Goal: Task Accomplishment & Management: Complete application form

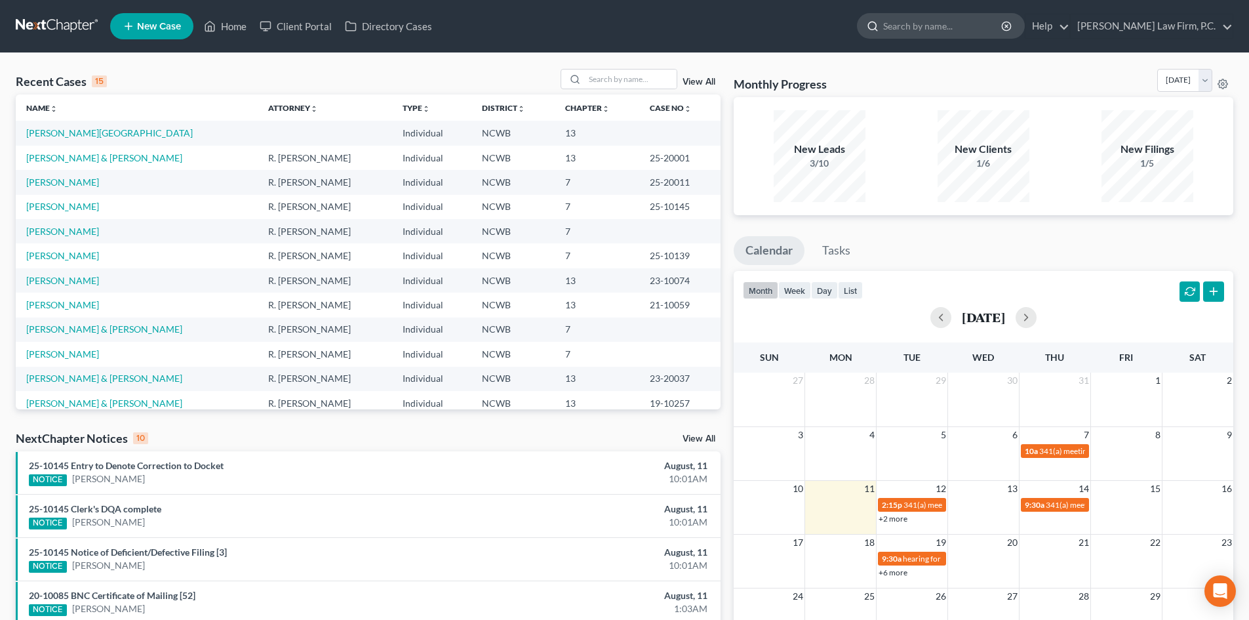
click at [955, 20] on input "search" at bounding box center [943, 26] width 120 height 24
type input "[PERSON_NAME]"
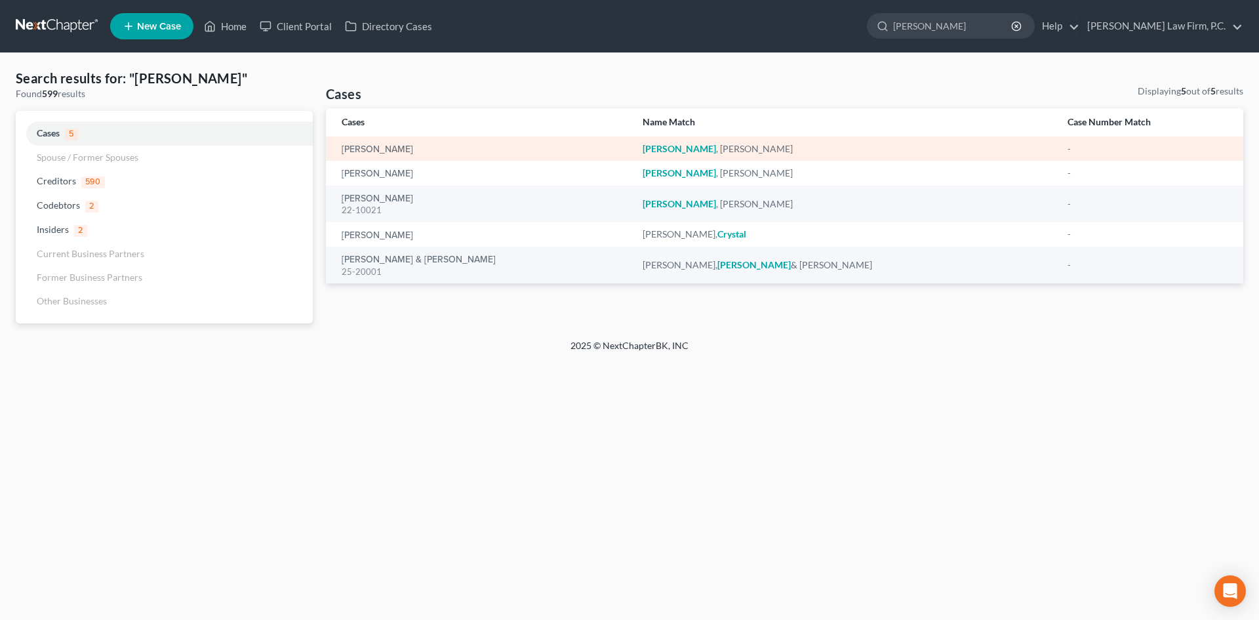
click at [422, 147] on div "[PERSON_NAME]" at bounding box center [482, 148] width 280 height 13
click at [362, 149] on link "[PERSON_NAME]" at bounding box center [377, 149] width 71 height 9
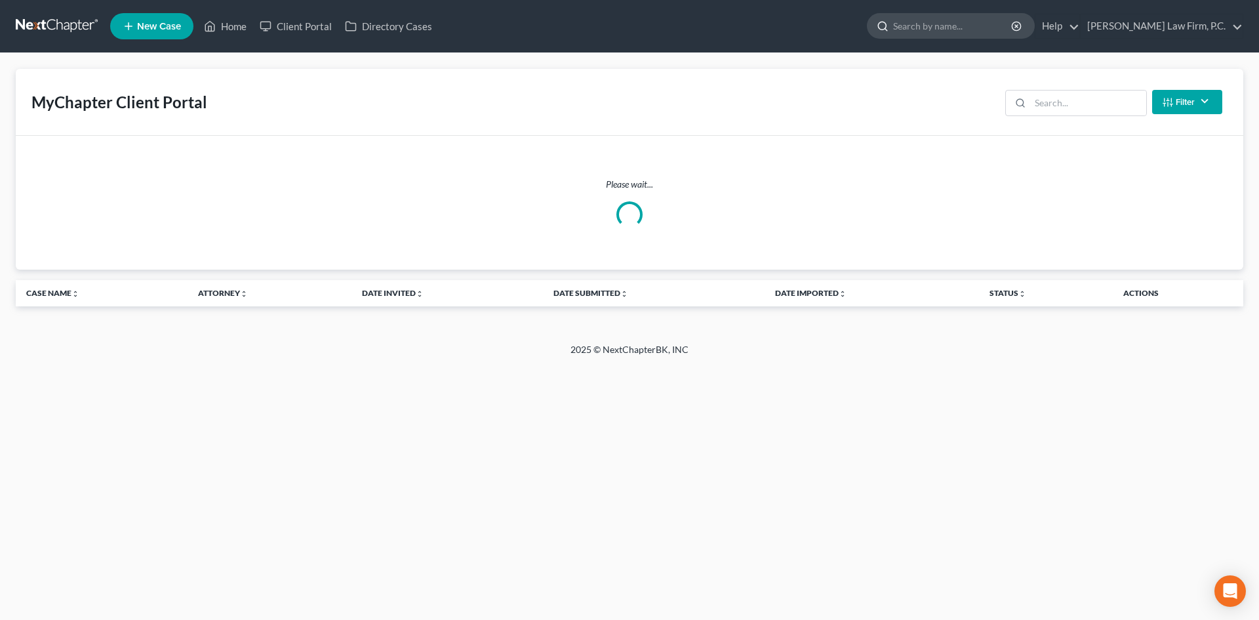
click at [956, 26] on input "search" at bounding box center [953, 26] width 120 height 24
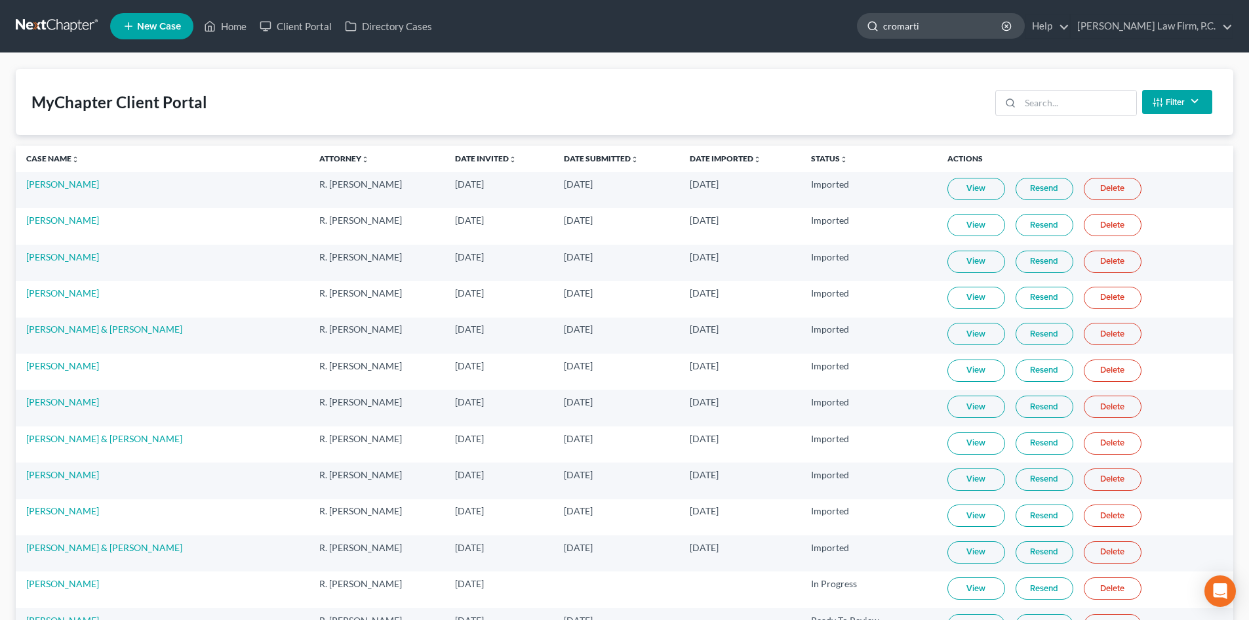
type input "[PERSON_NAME]"
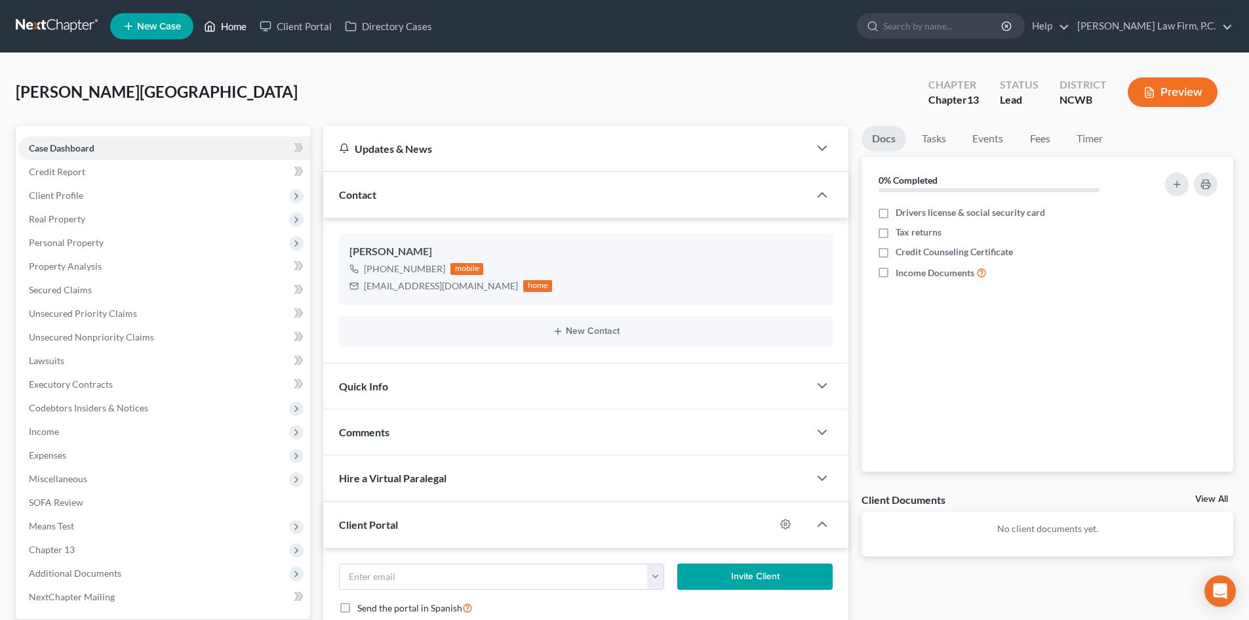
click at [233, 28] on link "Home" at bounding box center [225, 26] width 56 height 24
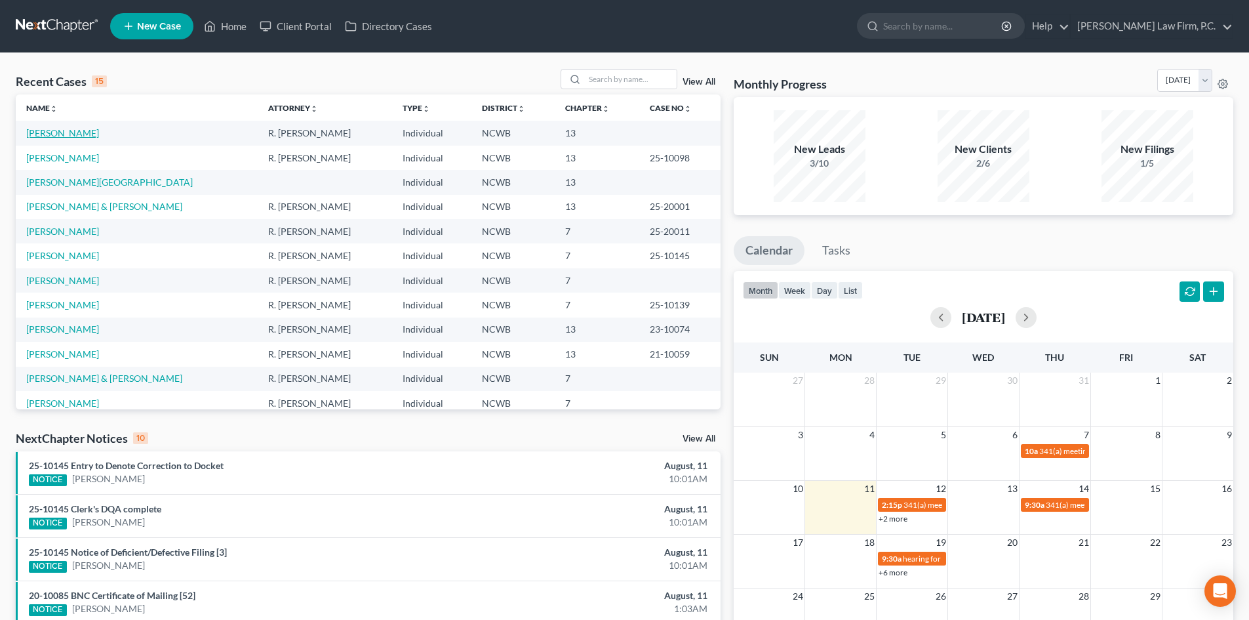
click at [76, 131] on link "[PERSON_NAME]" at bounding box center [62, 132] width 73 height 11
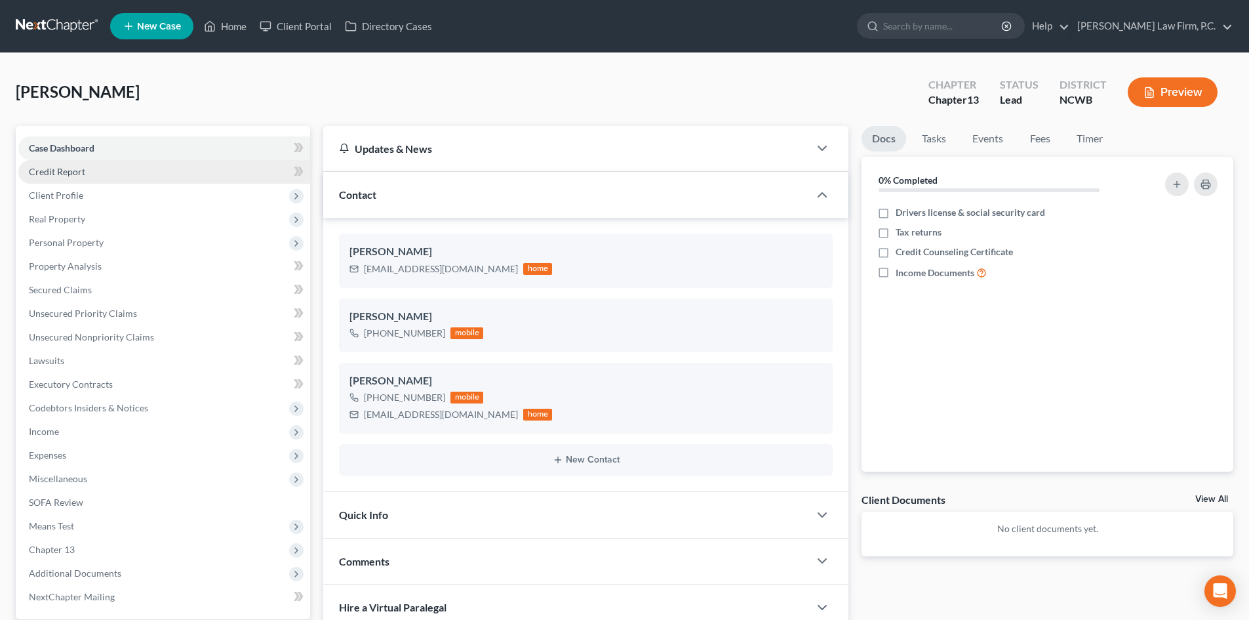
click at [94, 173] on link "Credit Report" at bounding box center [164, 172] width 292 height 24
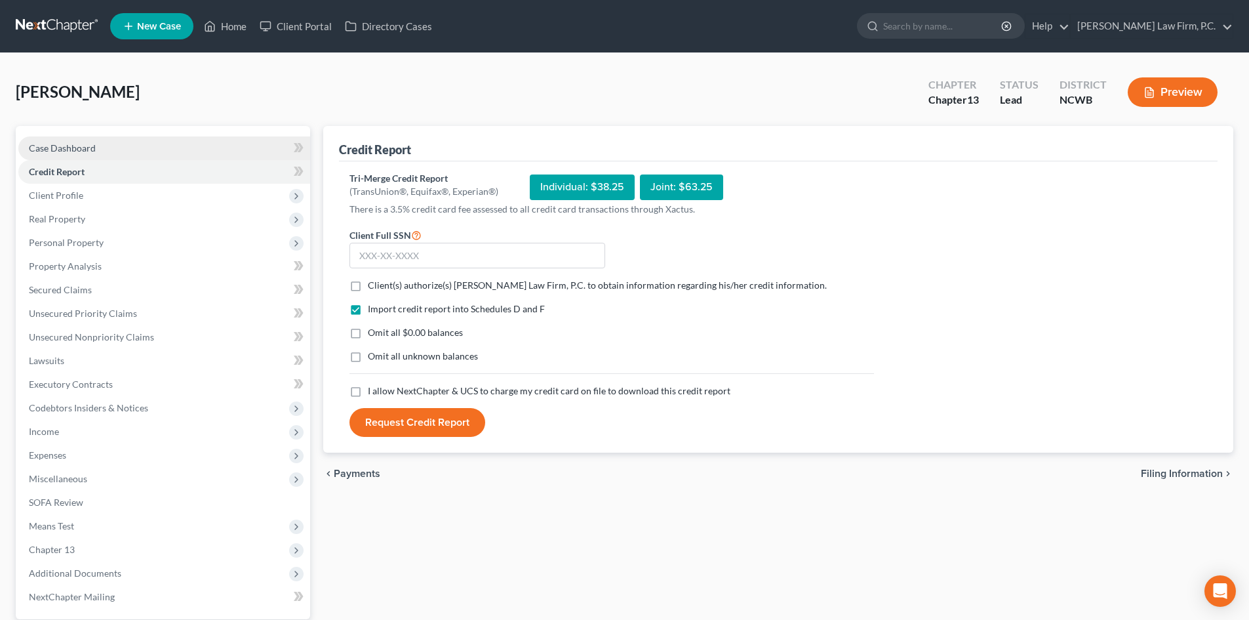
click at [78, 136] on link "Case Dashboard" at bounding box center [164, 148] width 292 height 24
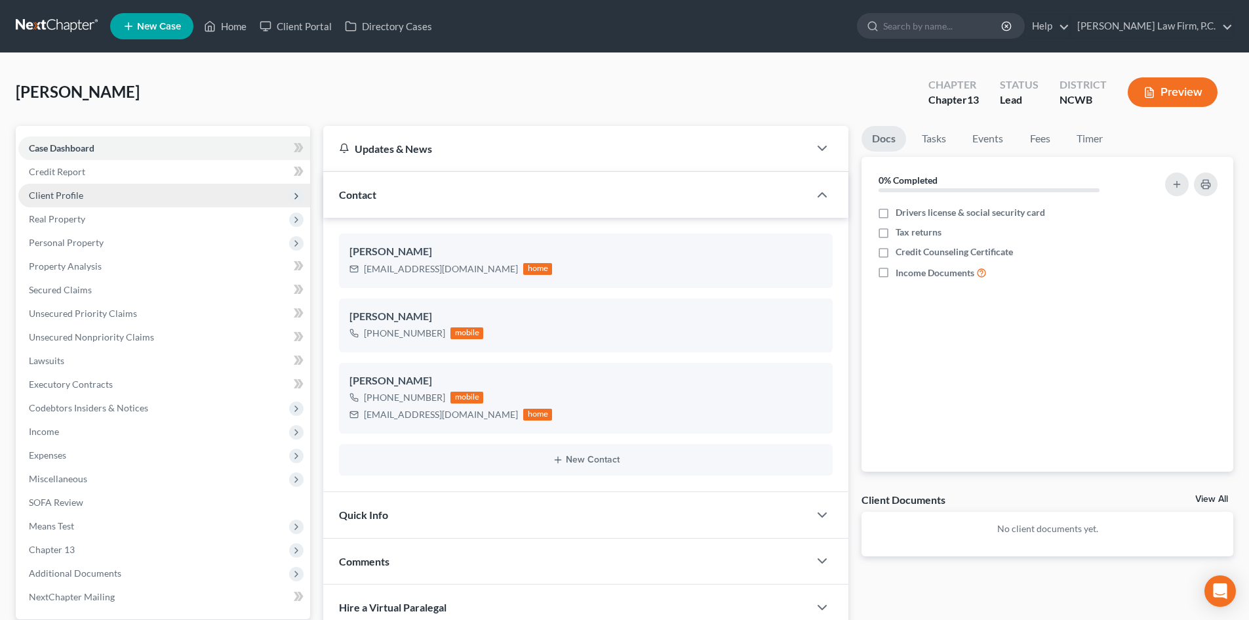
click at [77, 190] on span "Client Profile" at bounding box center [56, 195] width 54 height 11
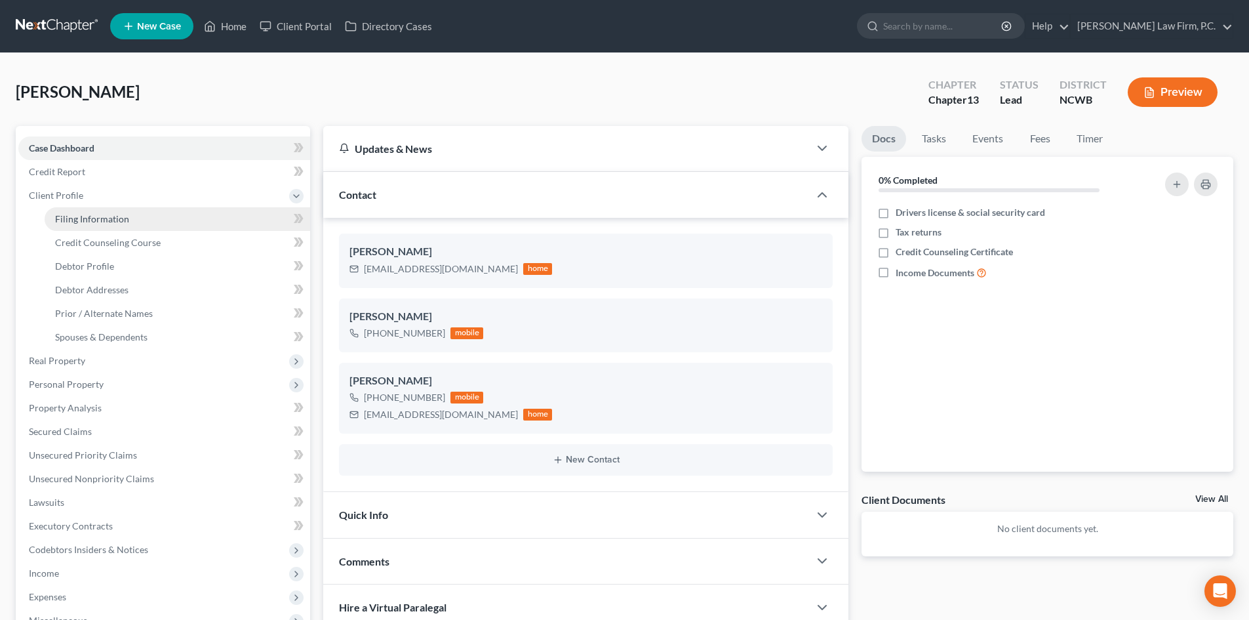
click at [113, 223] on span "Filing Information" at bounding box center [92, 218] width 74 height 11
select select "1"
select select "0"
select select "3"
select select "28"
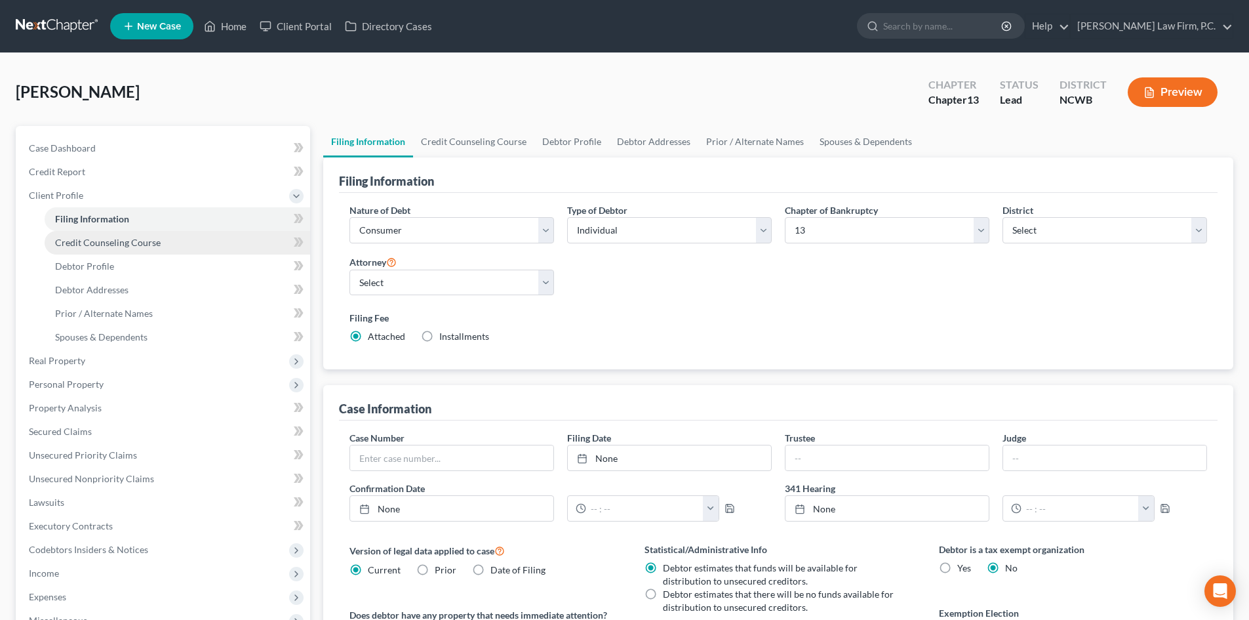
click at [121, 248] on link "Credit Counseling Course" at bounding box center [178, 243] width 266 height 24
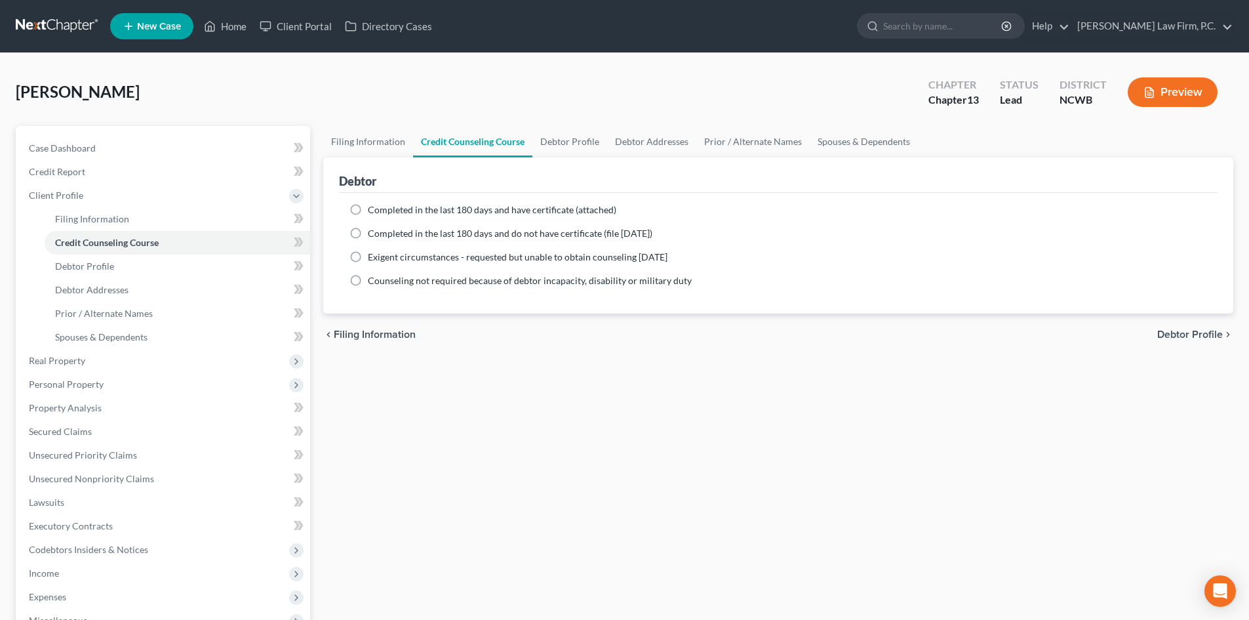
click at [418, 214] on span "Completed in the last 180 days and have certificate (attached)" at bounding box center [492, 209] width 249 height 11
click at [382, 212] on input "Completed in the last 180 days and have certificate (attached)" at bounding box center [377, 207] width 9 height 9
radio input "true"
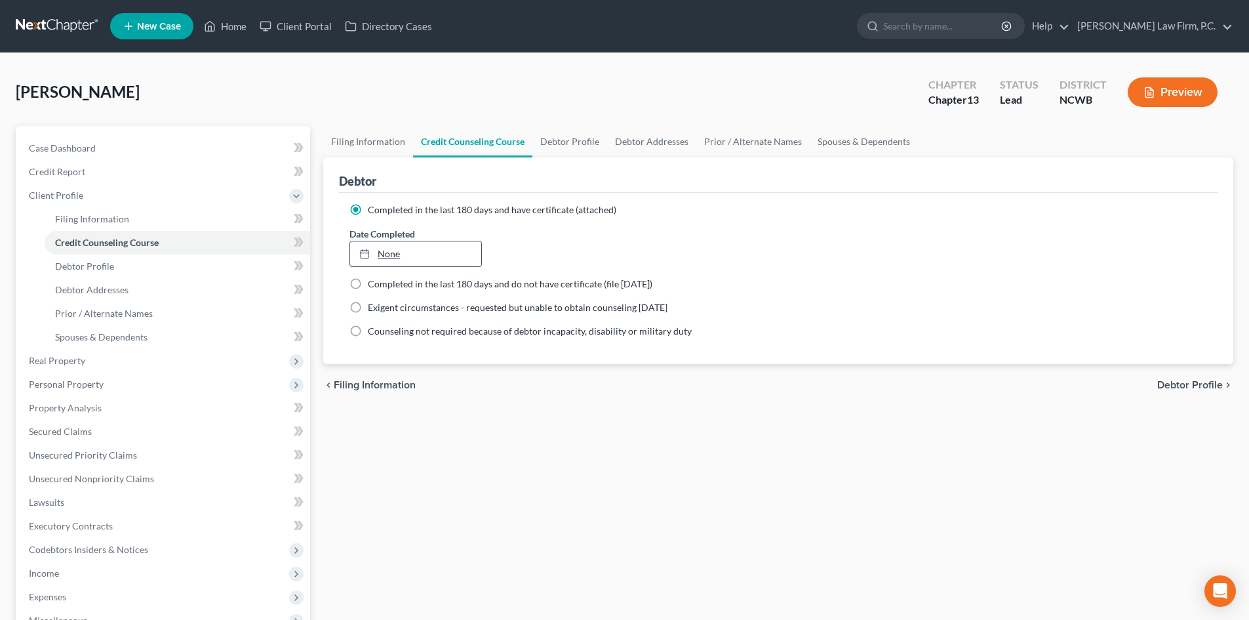
type input "8/11/2025"
click at [405, 257] on link "None" at bounding box center [415, 253] width 131 height 25
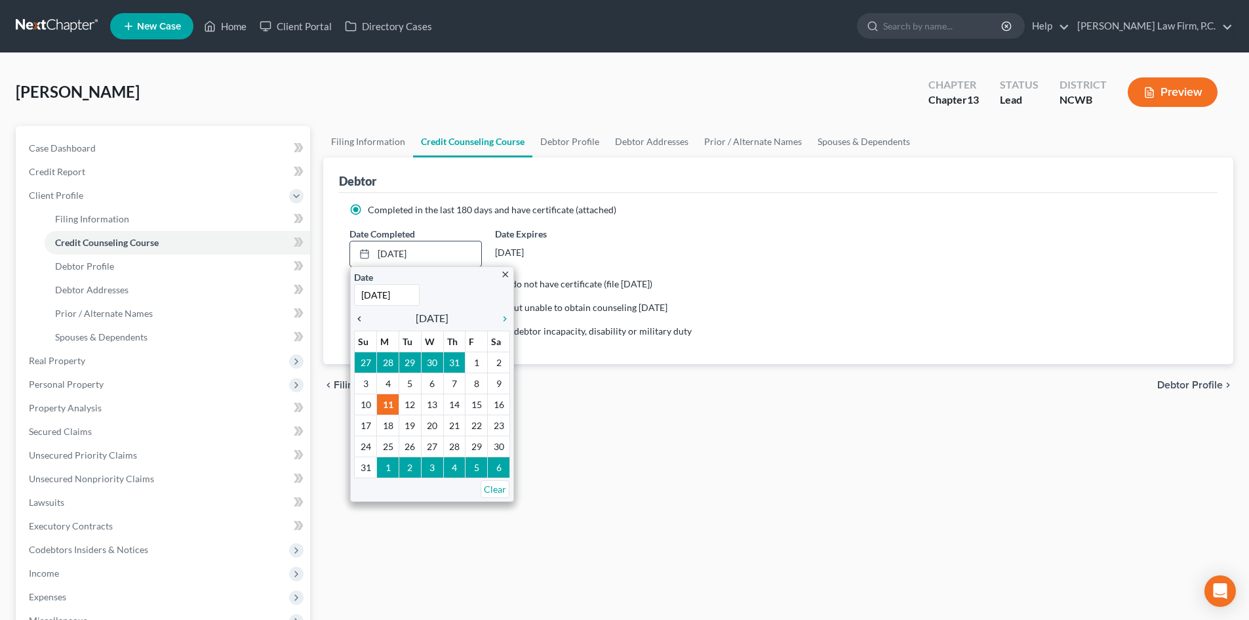
click at [360, 319] on icon "chevron_left" at bounding box center [362, 319] width 17 height 10
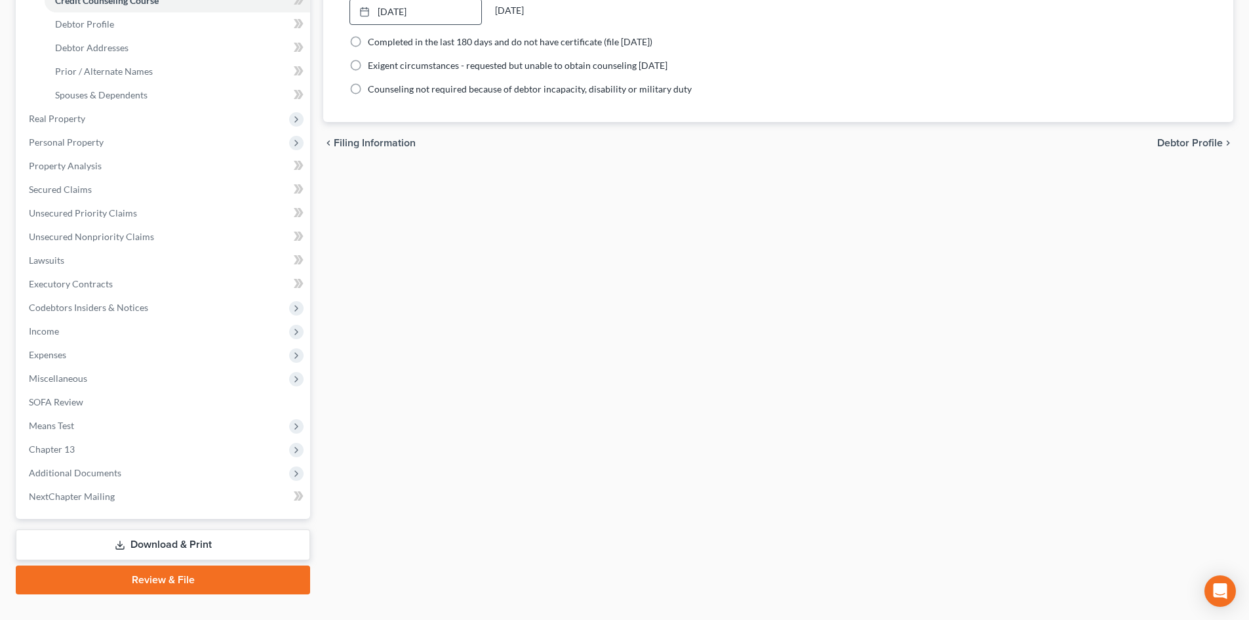
scroll to position [266, 0]
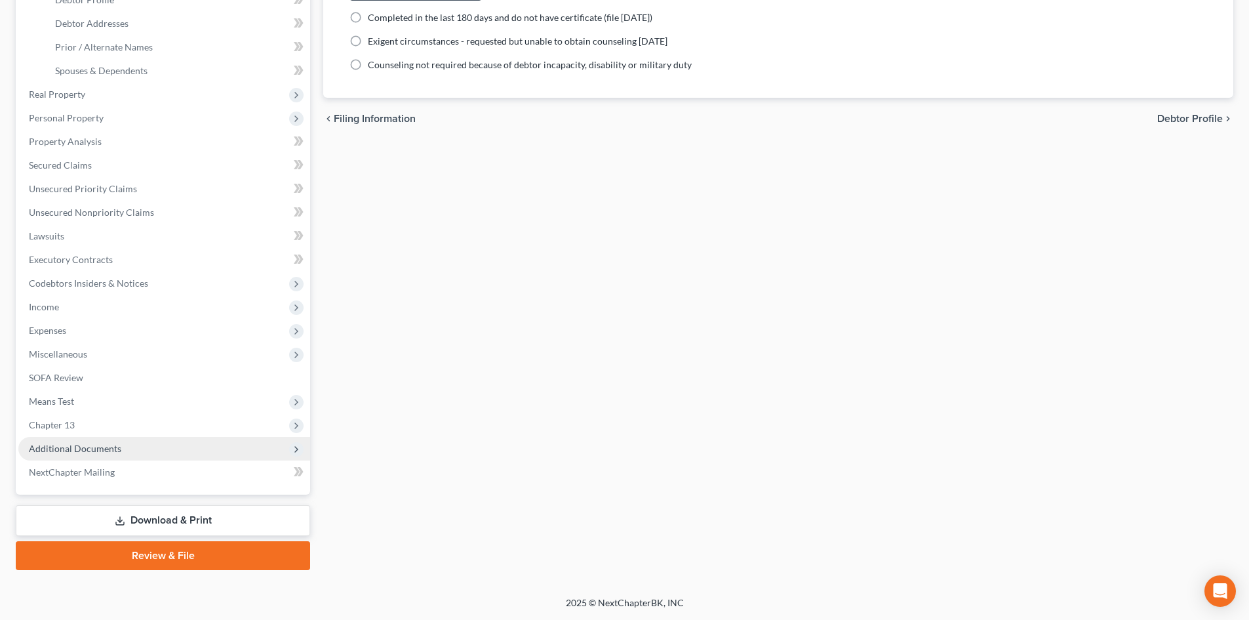
click at [142, 440] on span "Additional Documents" at bounding box center [164, 449] width 292 height 24
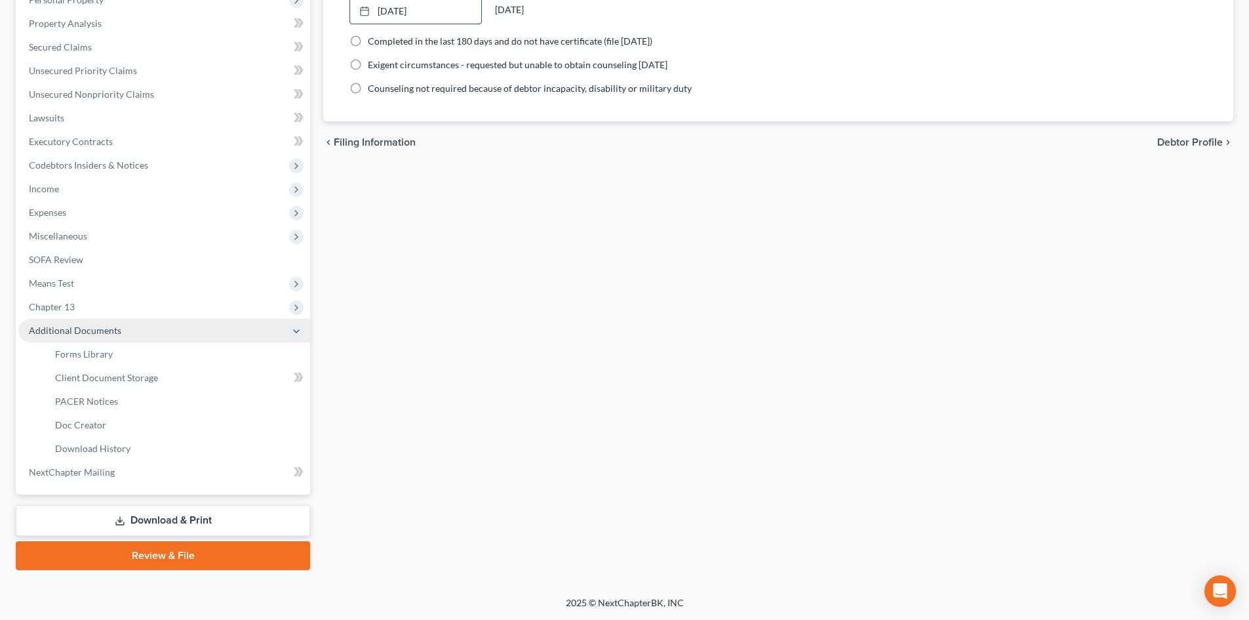
scroll to position [243, 0]
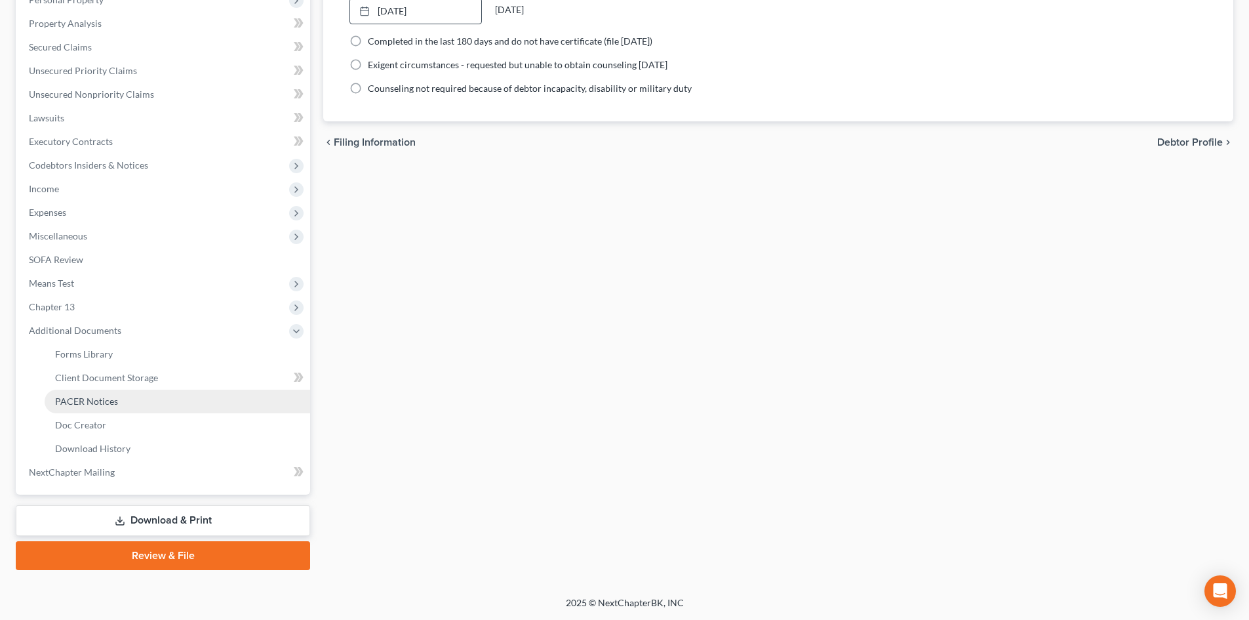
click at [137, 403] on link "PACER Notices" at bounding box center [178, 402] width 266 height 24
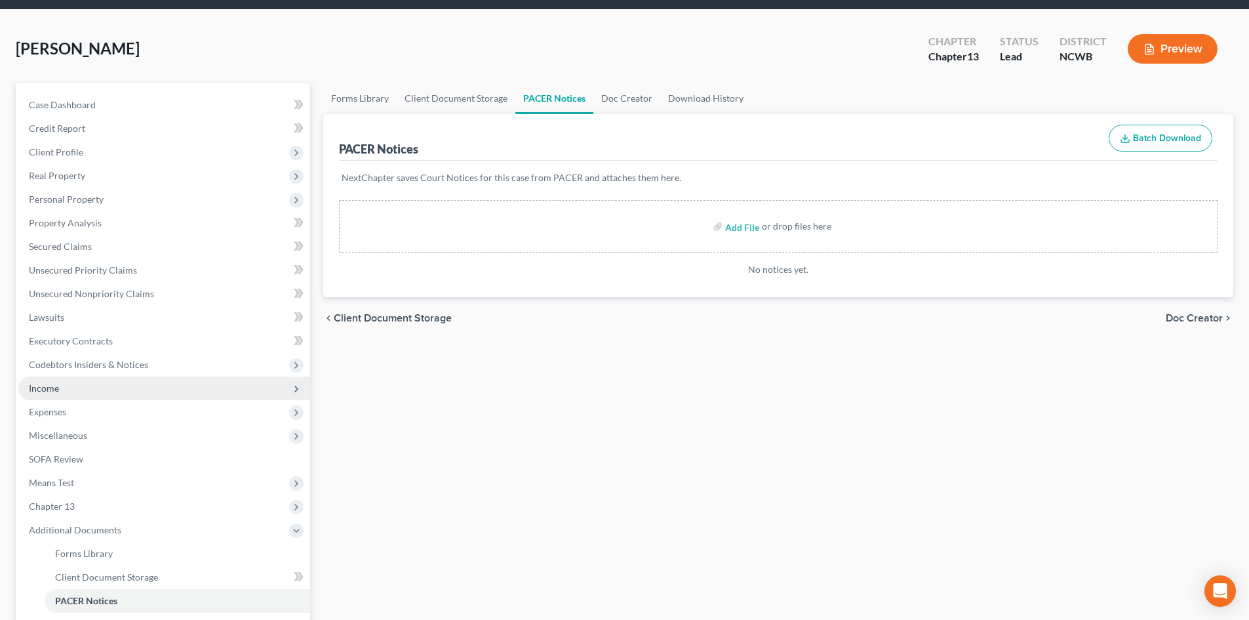
scroll to position [243, 0]
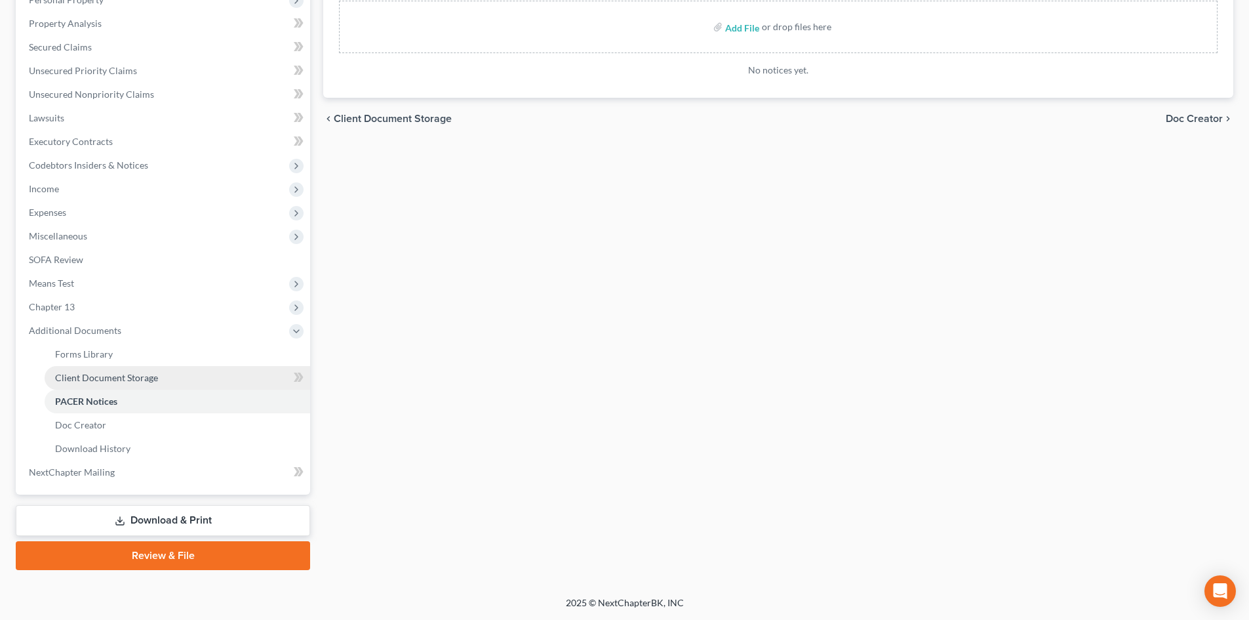
click at [137, 379] on span "Client Document Storage" at bounding box center [106, 377] width 103 height 11
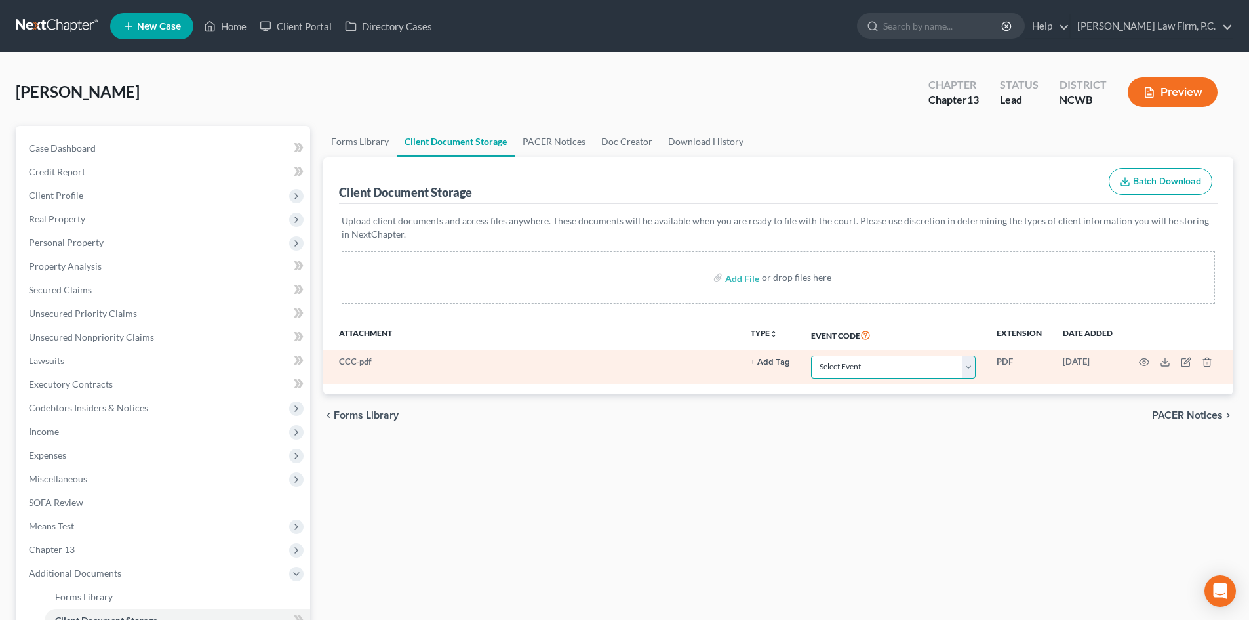
click at [914, 361] on select "Select Event Certificate of Credit Counseling Employee Income Records Pay Filin…" at bounding box center [893, 366] width 165 height 23
select select "0"
click at [811, 355] on select "Select Event Certificate of Credit Counseling Employee Income Records Pay Filin…" at bounding box center [893, 366] width 165 height 23
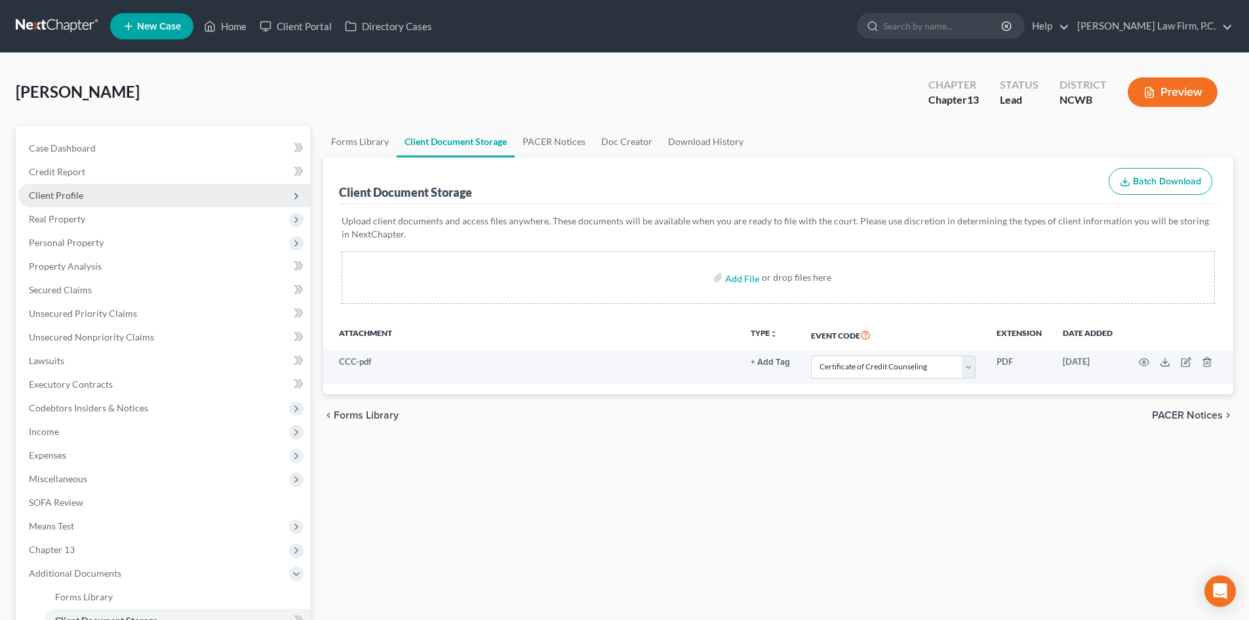
click at [57, 199] on span "Client Profile" at bounding box center [56, 195] width 54 height 11
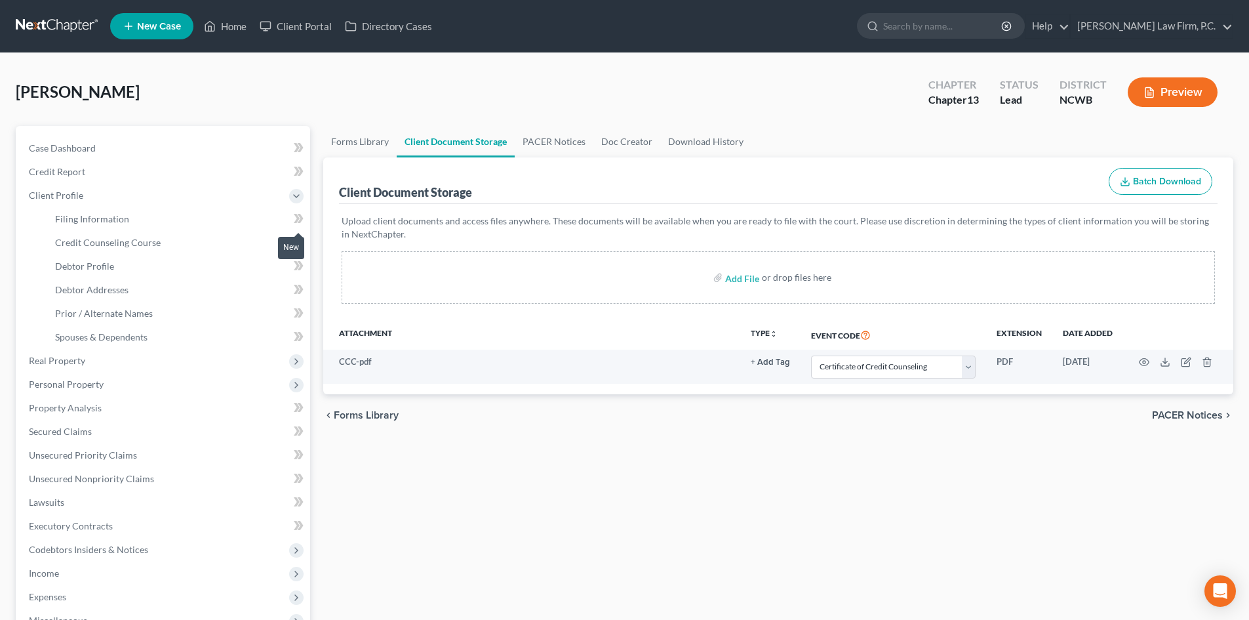
click at [298, 218] on icon at bounding box center [297, 218] width 6 height 9
click at [298, 241] on icon at bounding box center [297, 241] width 6 height 9
click at [304, 241] on icon at bounding box center [299, 242] width 10 height 16
click at [162, 265] on link "Debtor Profile" at bounding box center [178, 266] width 266 height 24
select select "4"
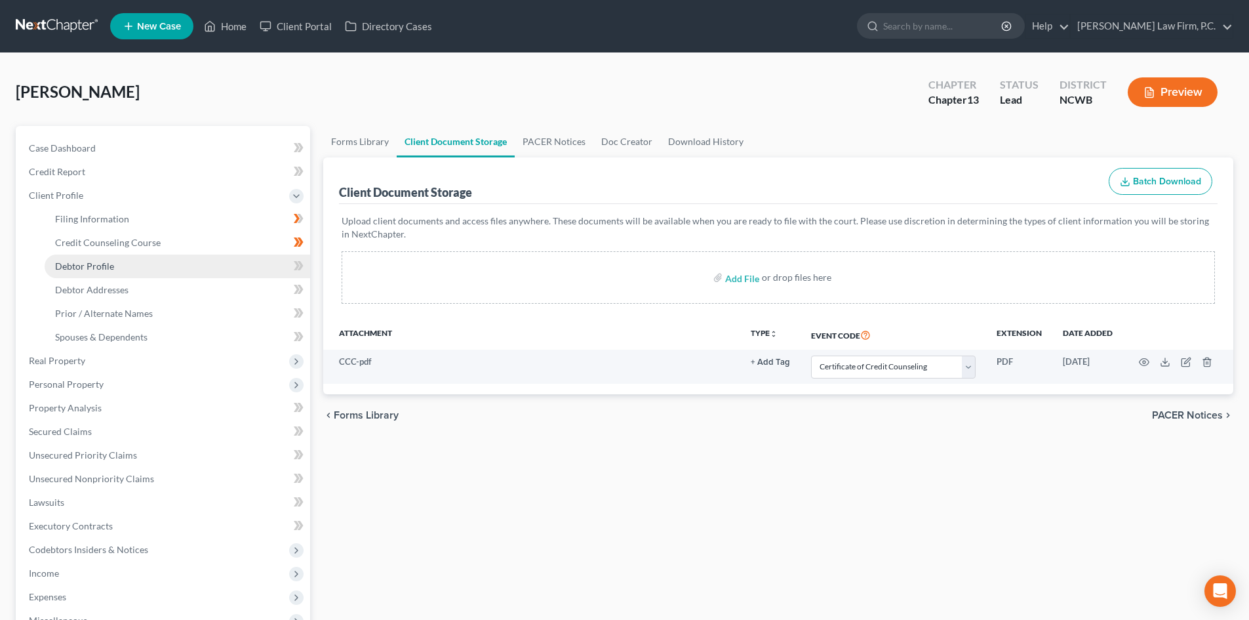
select select "1"
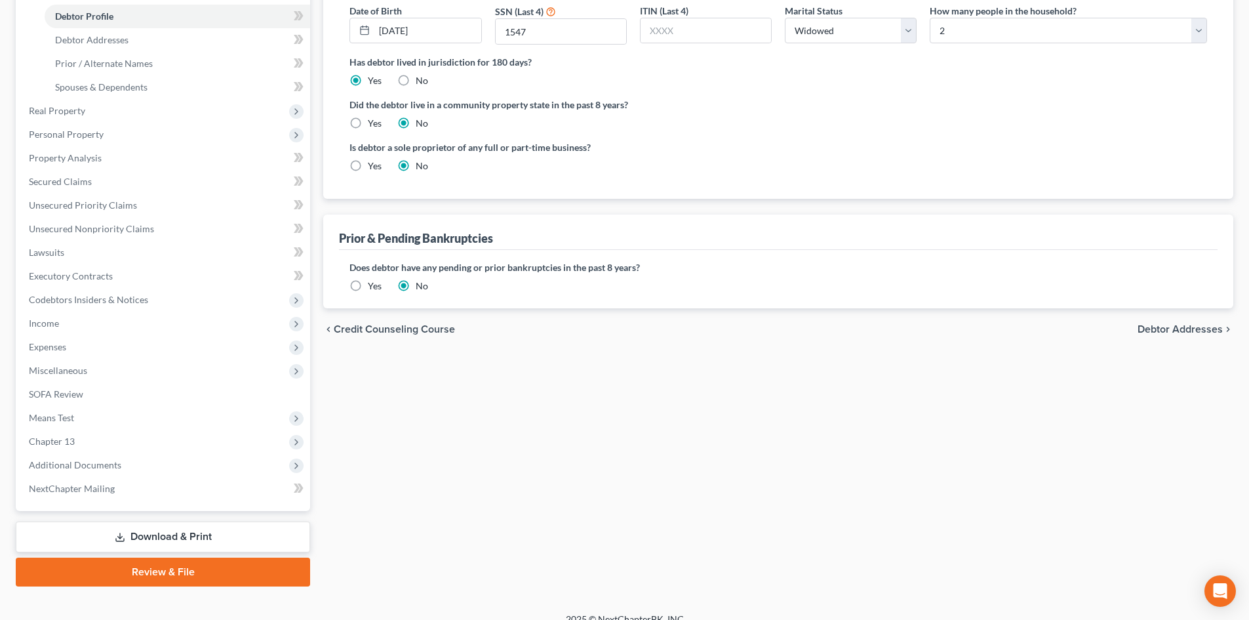
scroll to position [262, 0]
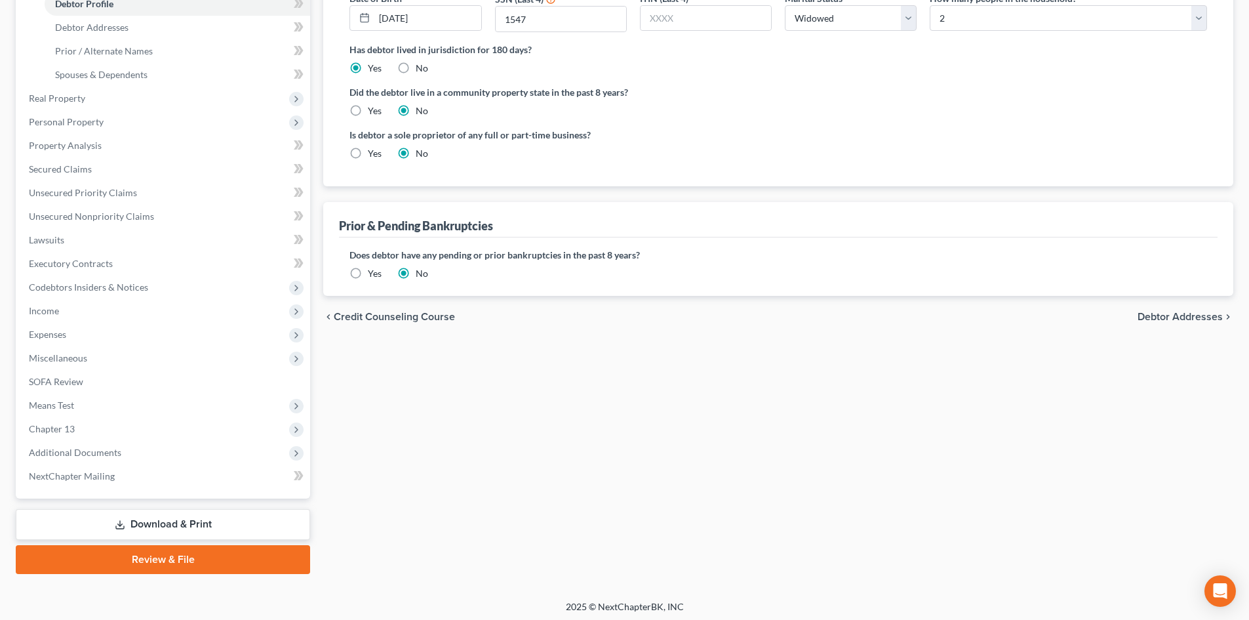
drag, startPoint x: 1167, startPoint y: 320, endPoint x: 585, endPoint y: 289, distance: 583.3
click at [1166, 320] on span "Debtor Addresses" at bounding box center [1180, 317] width 85 height 10
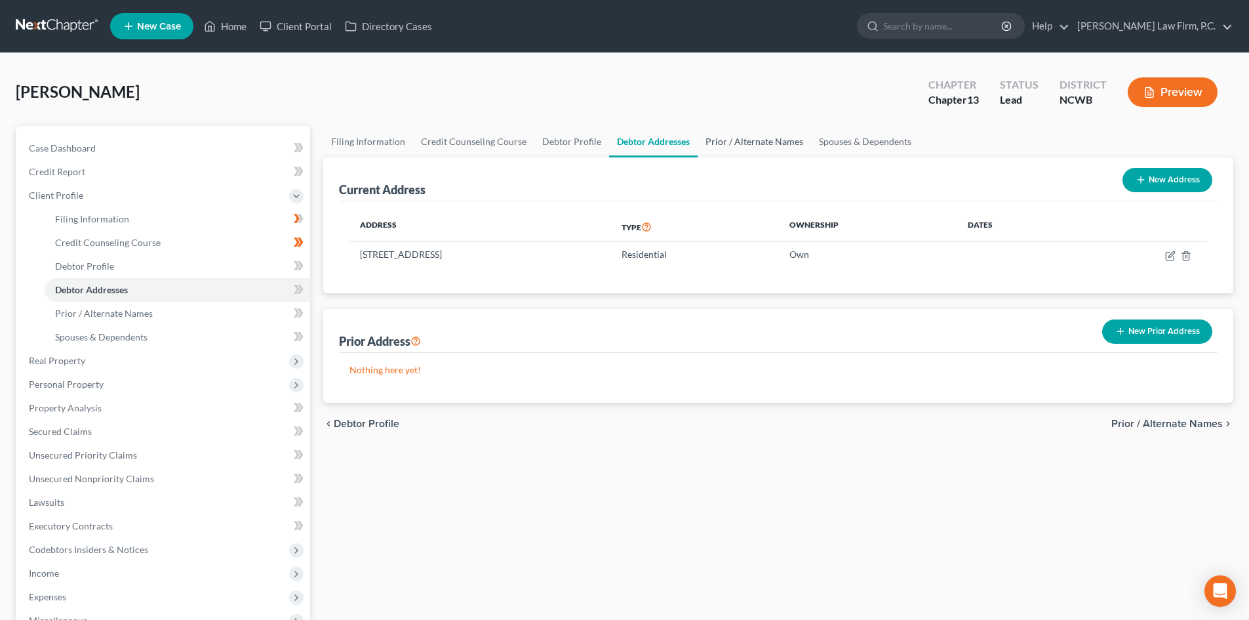
click at [741, 136] on link "Prior / Alternate Names" at bounding box center [754, 141] width 113 height 31
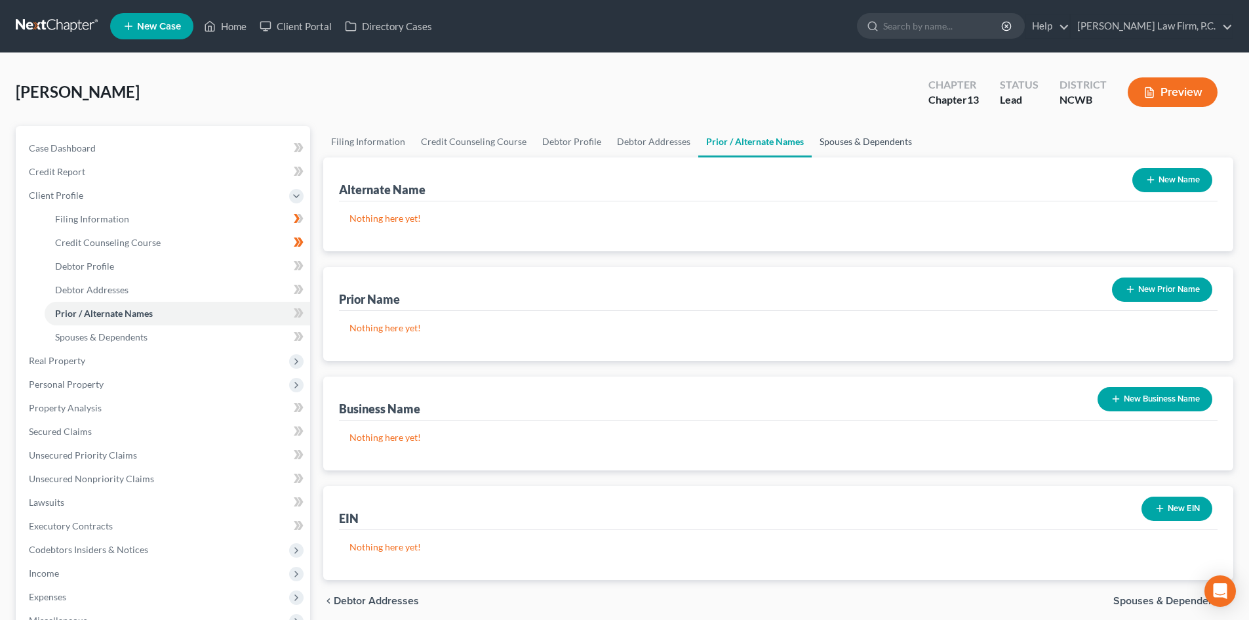
click at [840, 139] on link "Spouses & Dependents" at bounding box center [866, 141] width 108 height 31
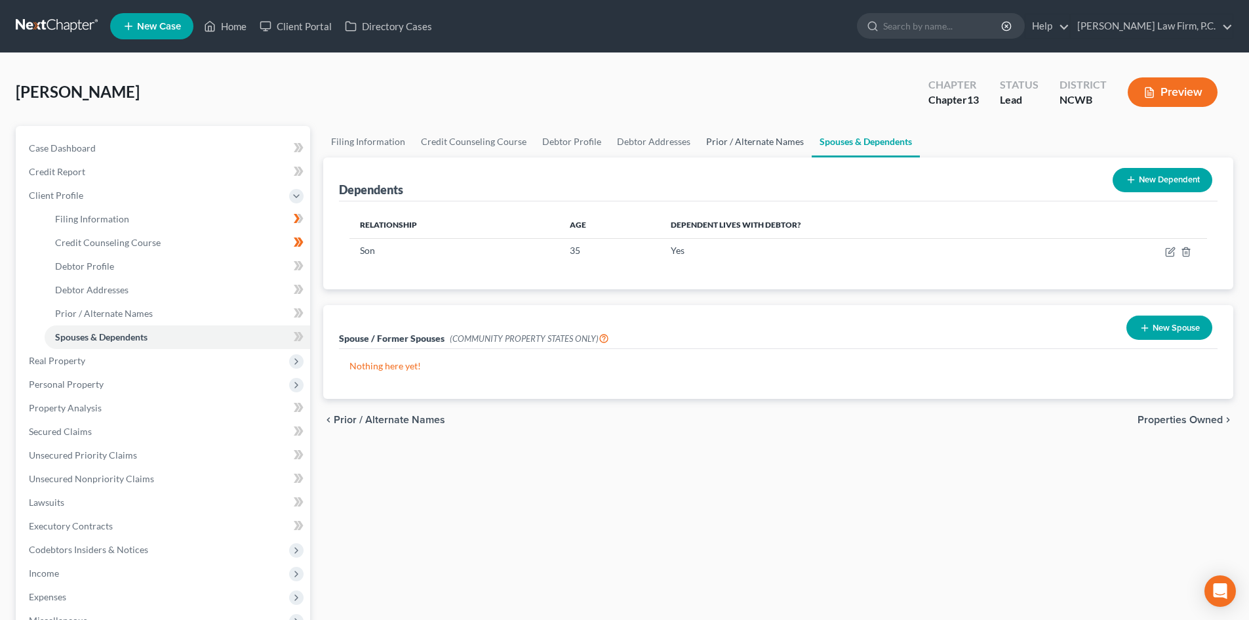
click at [773, 136] on link "Prior / Alternate Names" at bounding box center [755, 141] width 113 height 31
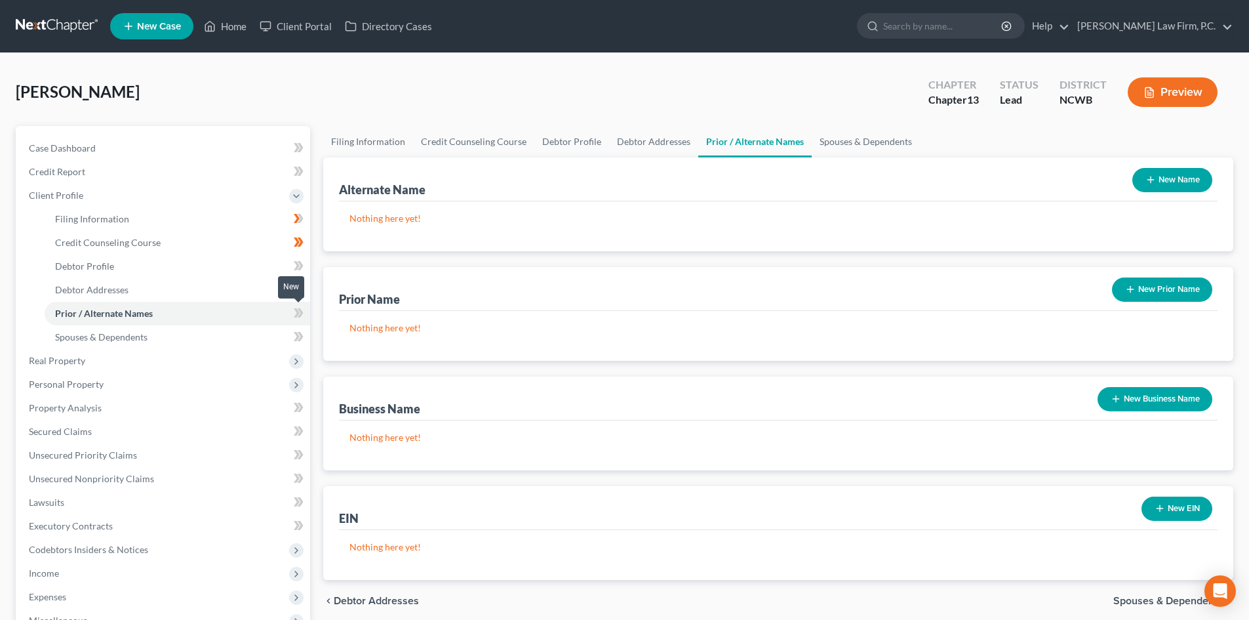
click at [295, 308] on icon at bounding box center [297, 312] width 6 height 9
click at [298, 333] on icon at bounding box center [299, 337] width 10 height 16
click at [297, 290] on icon at bounding box center [297, 289] width 6 height 9
click at [297, 266] on icon at bounding box center [297, 265] width 6 height 9
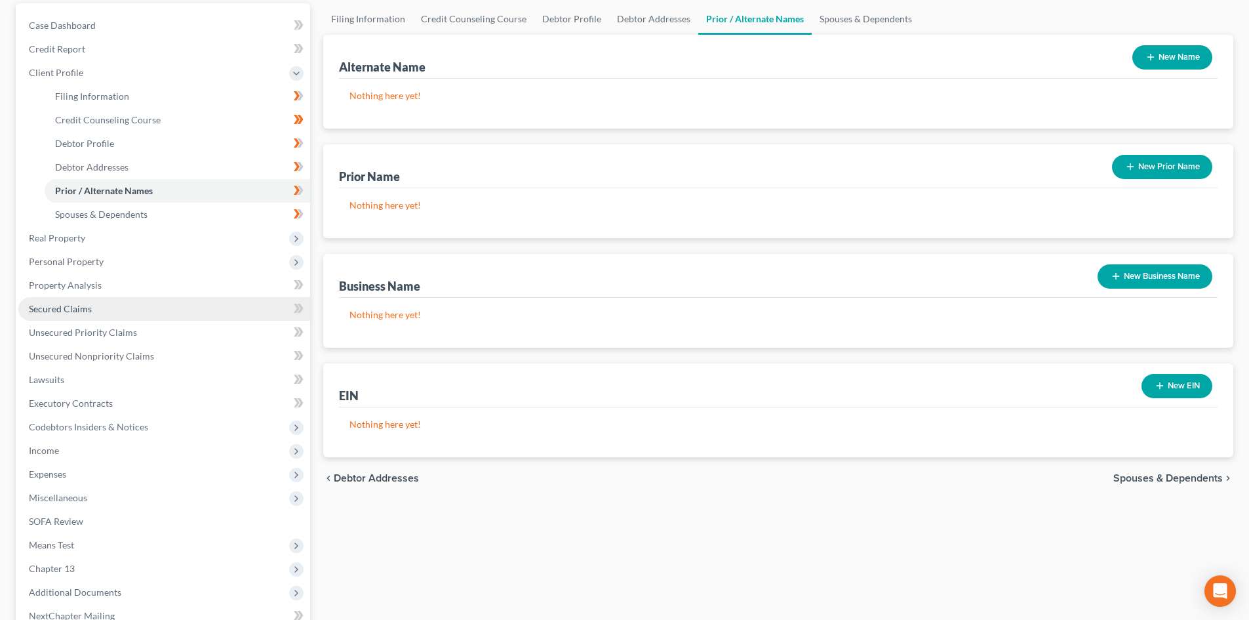
scroll to position [131, 0]
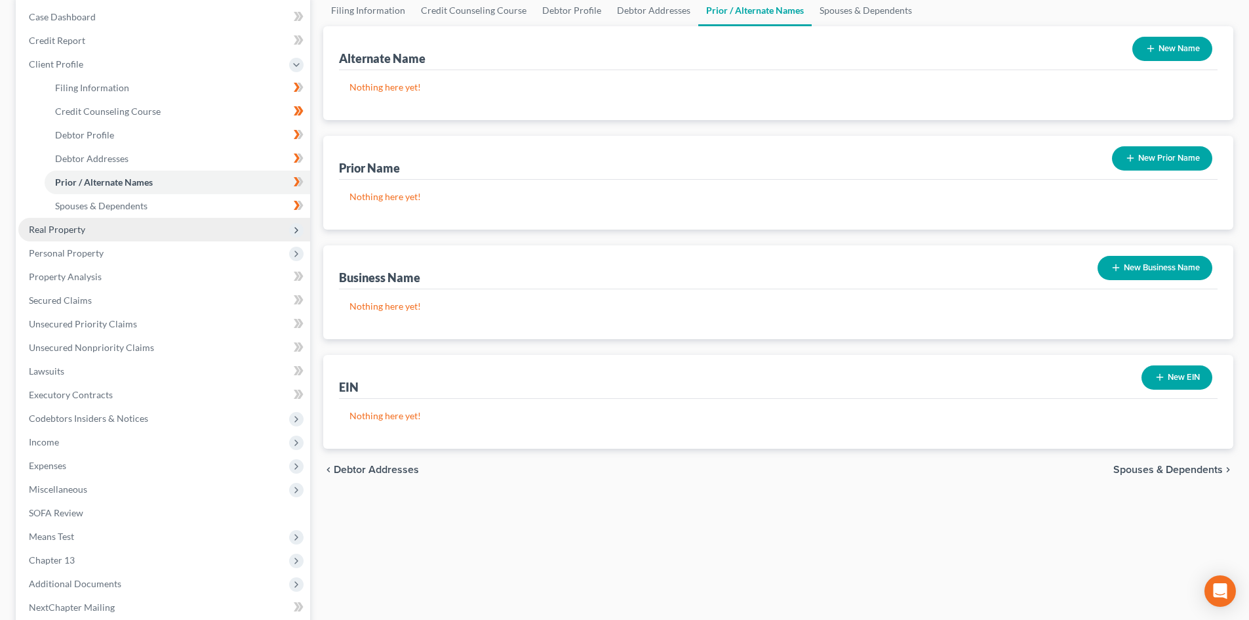
click at [102, 224] on span "Real Property" at bounding box center [164, 230] width 292 height 24
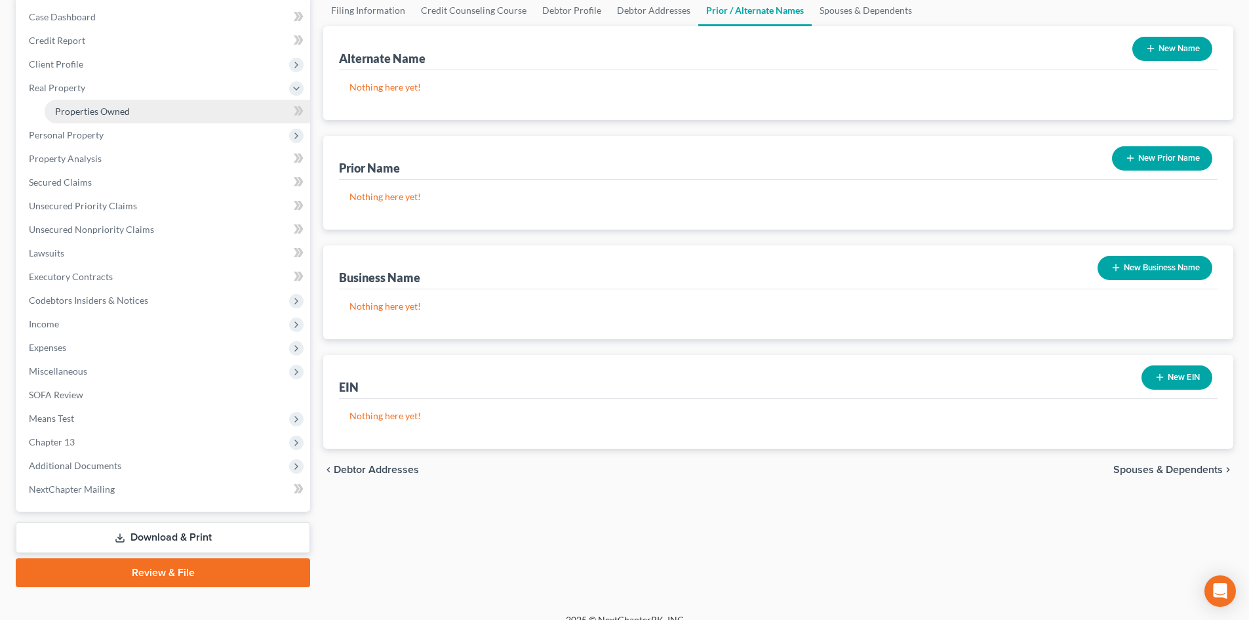
click at [105, 116] on span "Properties Owned" at bounding box center [92, 111] width 75 height 11
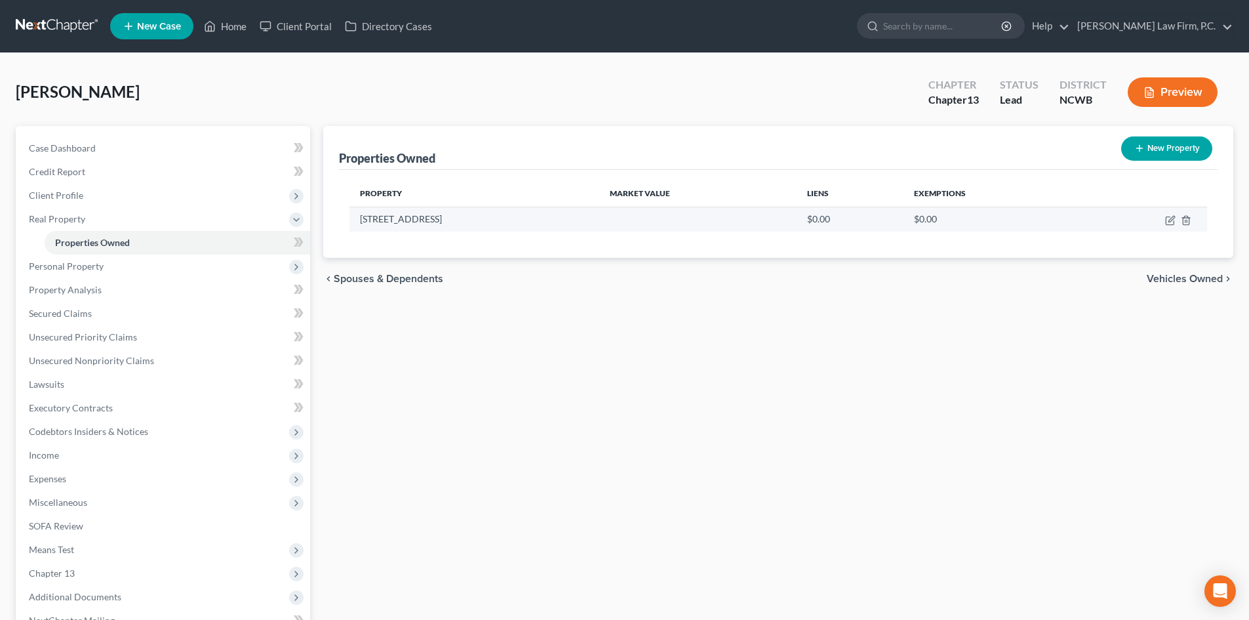
click at [1165, 220] on td at bounding box center [1143, 219] width 127 height 25
click at [1172, 217] on icon "button" at bounding box center [1172, 219] width 6 height 6
select select "28"
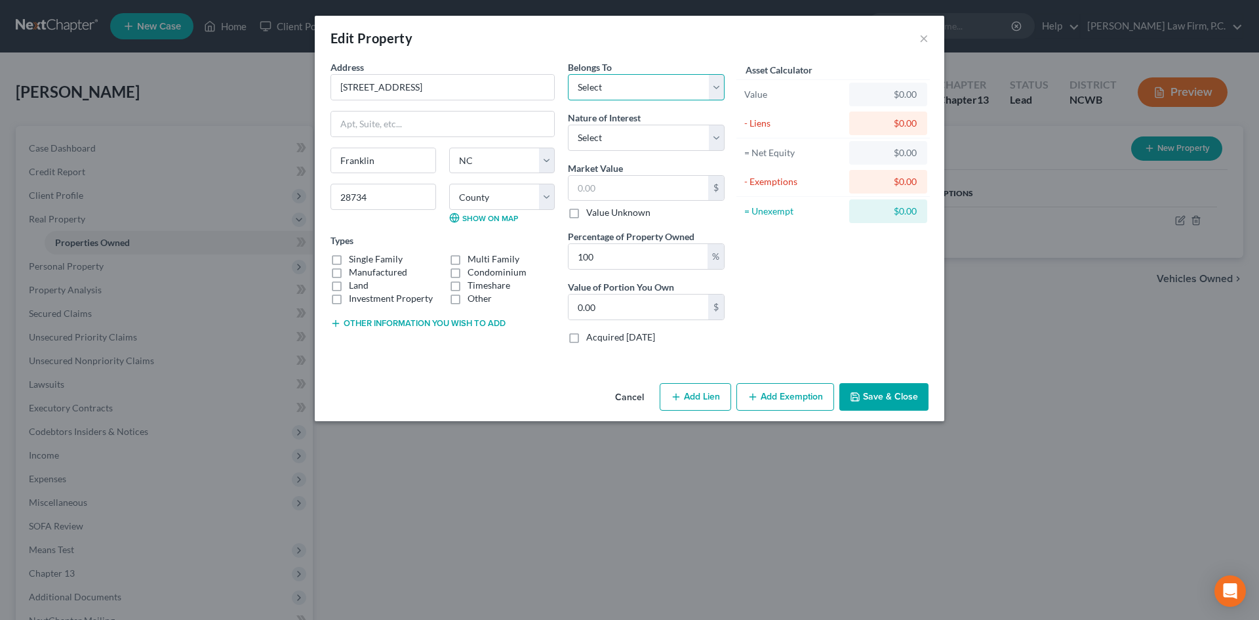
click at [644, 88] on select "Select Debtor 1 Only Debtor 2 Only Debtor 1 And Debtor 2 Only At Least One Of T…" at bounding box center [646, 87] width 157 height 26
select select "0"
click at [568, 74] on select "Select Debtor 1 Only Debtor 2 Only Debtor 1 And Debtor 2 Only At Least One Of T…" at bounding box center [646, 87] width 157 height 26
click at [620, 131] on select "Select Fee Simple Joint Tenant Life Estate Equitable Interest Future Interest T…" at bounding box center [646, 138] width 157 height 26
select select "0"
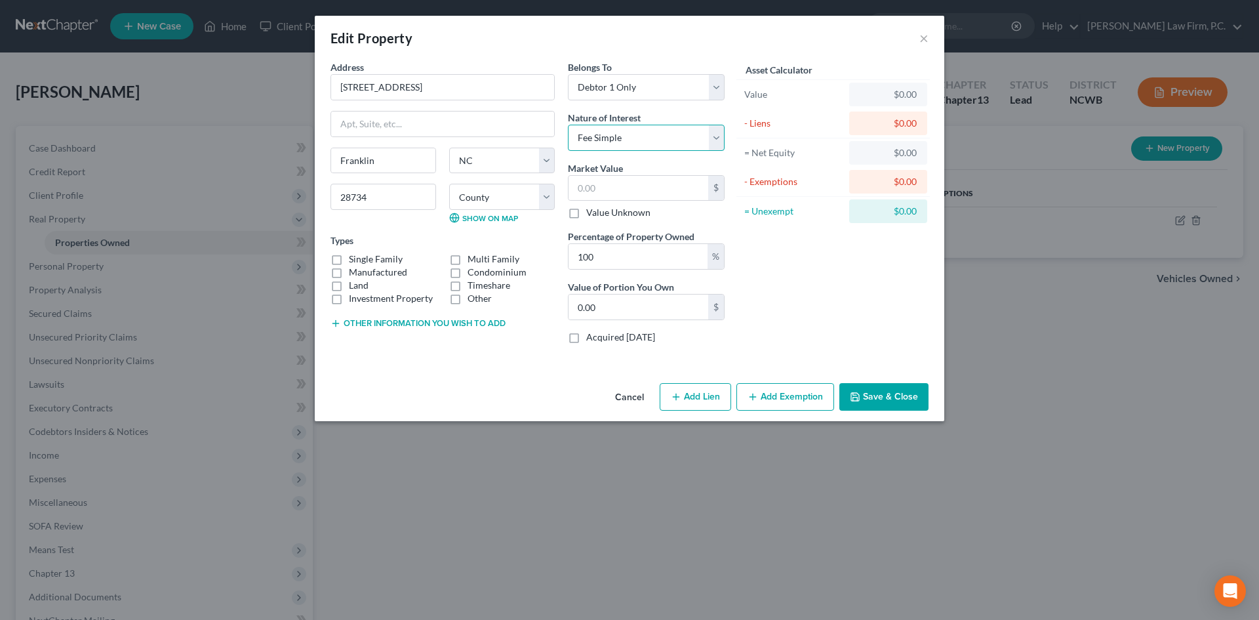
click at [568, 125] on select "Select Fee Simple Joint Tenant Life Estate Equitable Interest Future Interest T…" at bounding box center [646, 138] width 157 height 26
click at [637, 190] on input "text" at bounding box center [639, 188] width 140 height 25
type input "3"
type input "3.00"
type input "36"
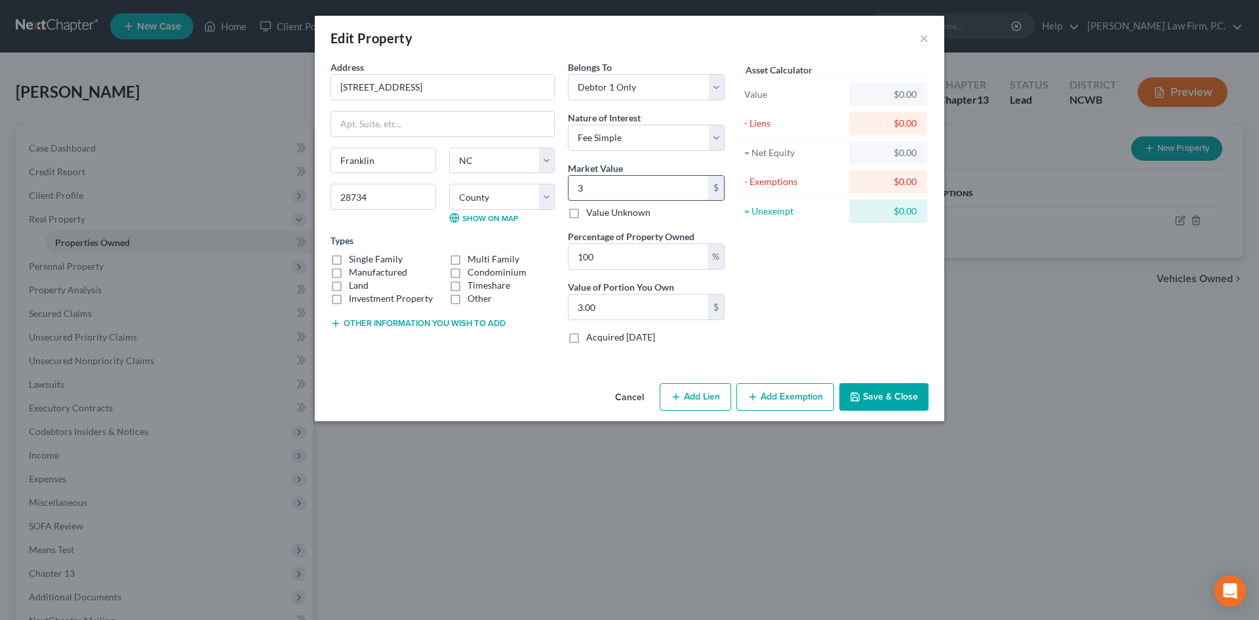
type input "36.00"
type input "361"
type input "361.00"
click at [657, 186] on input "361" at bounding box center [639, 188] width 140 height 25
type input "3619"
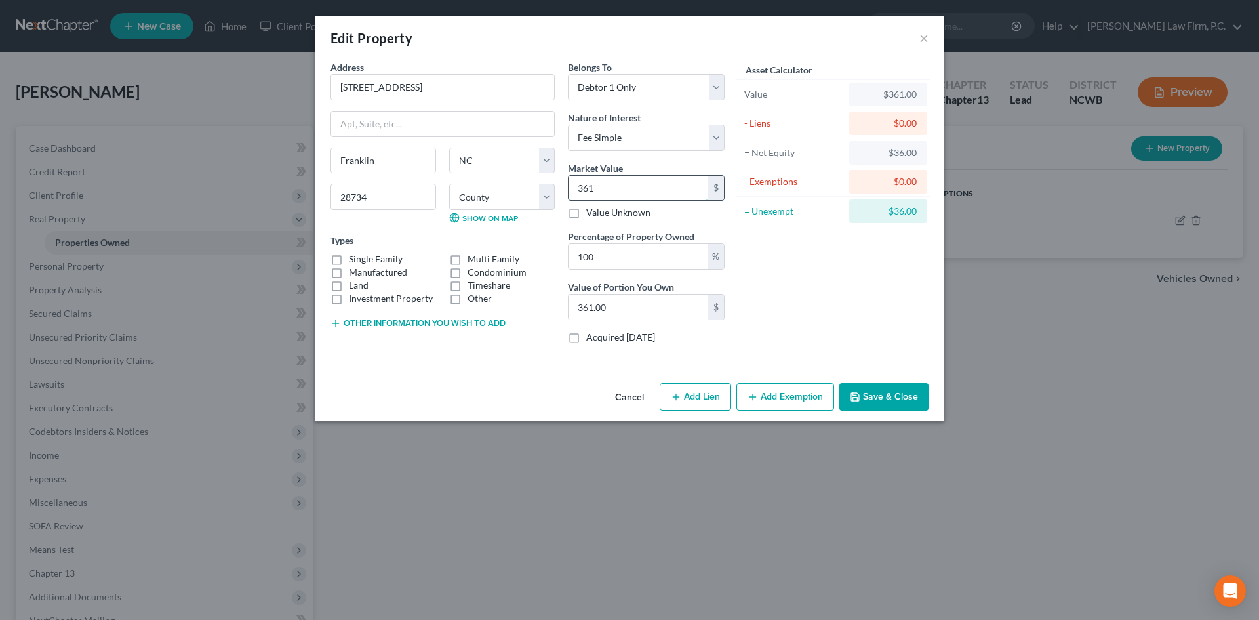
type input "3,619.00"
type input "3,6190"
type input "36,190.00"
type input "36,1900"
type input "361,900.00"
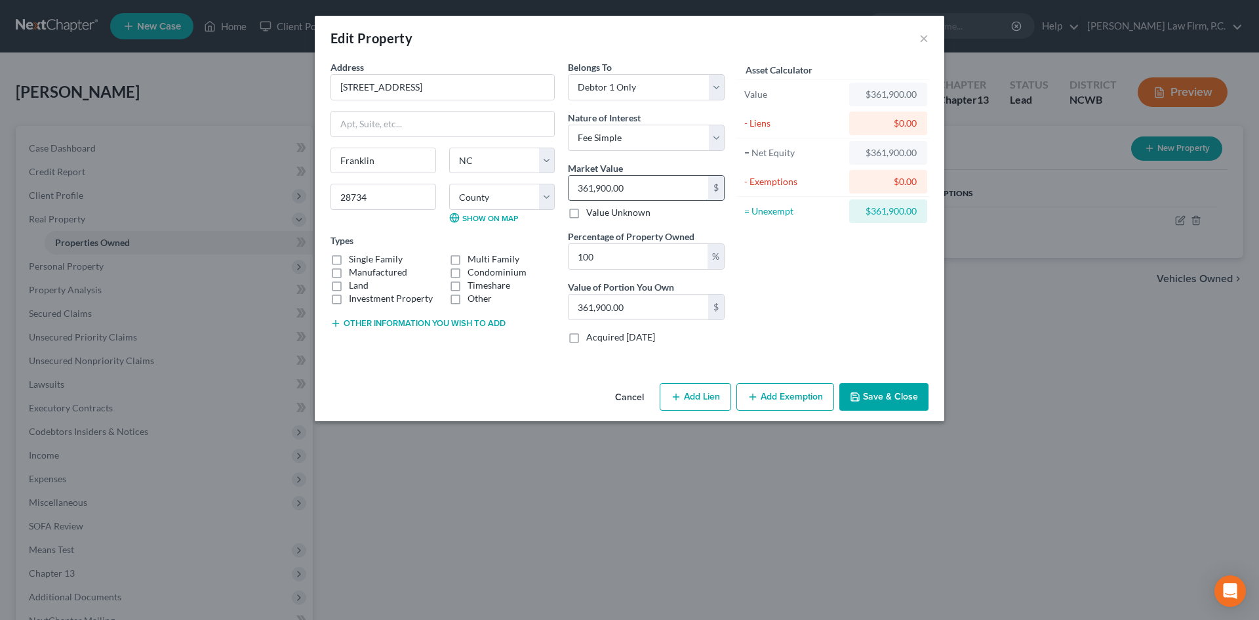
type input "361,900.00"
click at [897, 388] on button "Save & Close" at bounding box center [884, 397] width 89 height 28
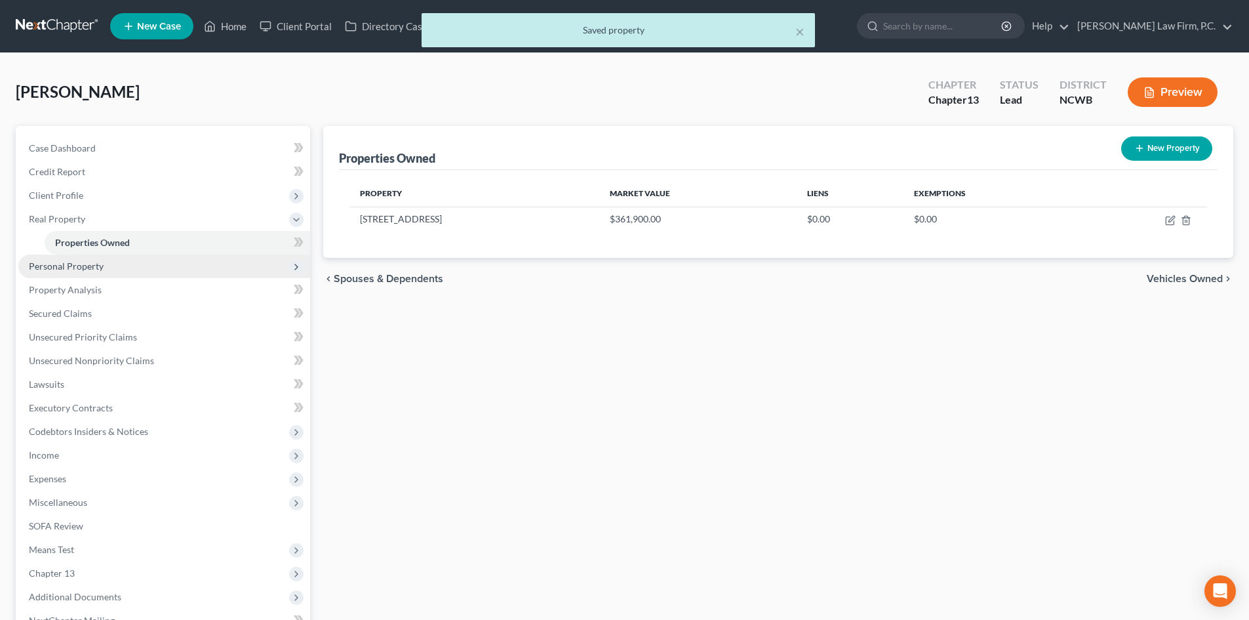
click at [129, 263] on span "Personal Property" at bounding box center [164, 266] width 292 height 24
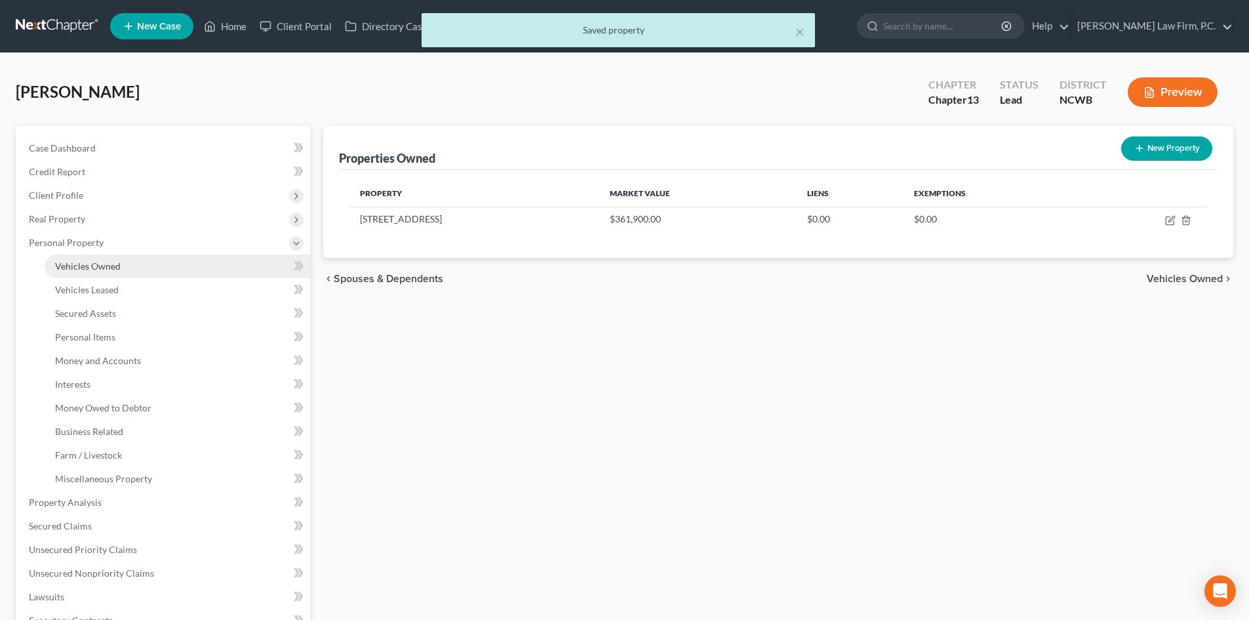
click at [123, 264] on link "Vehicles Owned" at bounding box center [178, 266] width 266 height 24
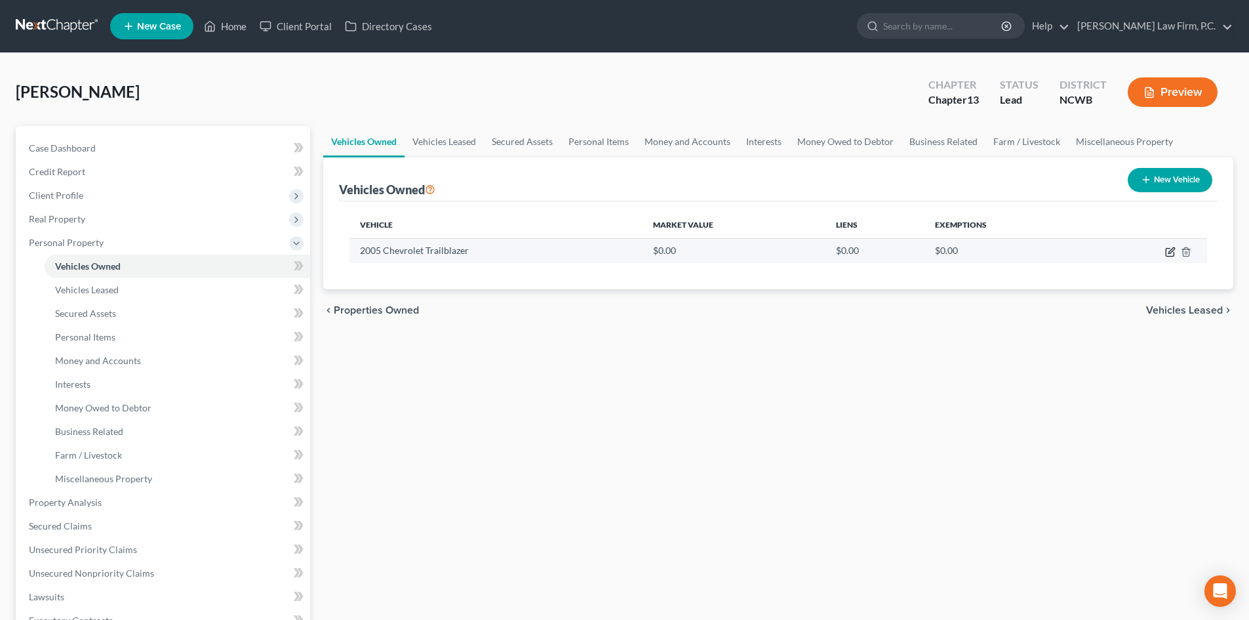
click at [1165, 255] on icon "button" at bounding box center [1170, 252] width 10 height 10
select select "0"
select select "21"
select select "1"
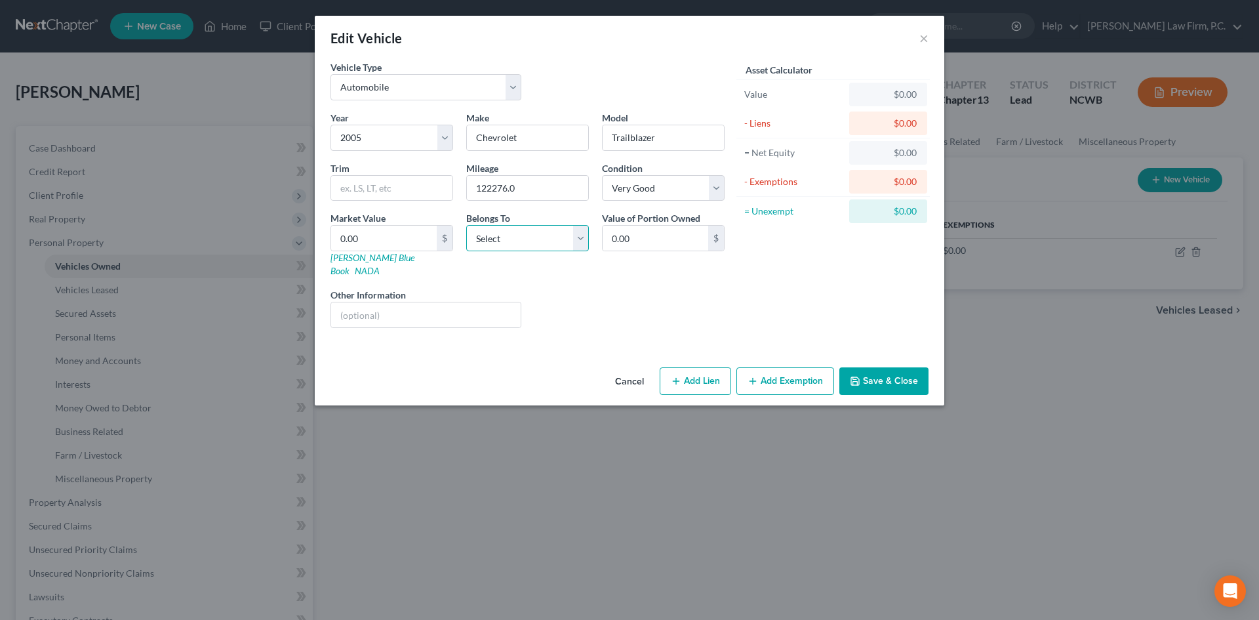
click at [538, 239] on select "Select Debtor 1 Only Debtor 2 Only Debtor 1 And Debtor 2 Only At Least One Of T…" at bounding box center [527, 238] width 123 height 26
select select "0"
click at [466, 225] on select "Select Debtor 1 Only Debtor 2 Only Debtor 1 And Debtor 2 Only At Least One Of T…" at bounding box center [527, 238] width 123 height 26
click at [637, 197] on select "Select Excellent Very Good Good Fair Poor" at bounding box center [663, 188] width 123 height 26
select select "3"
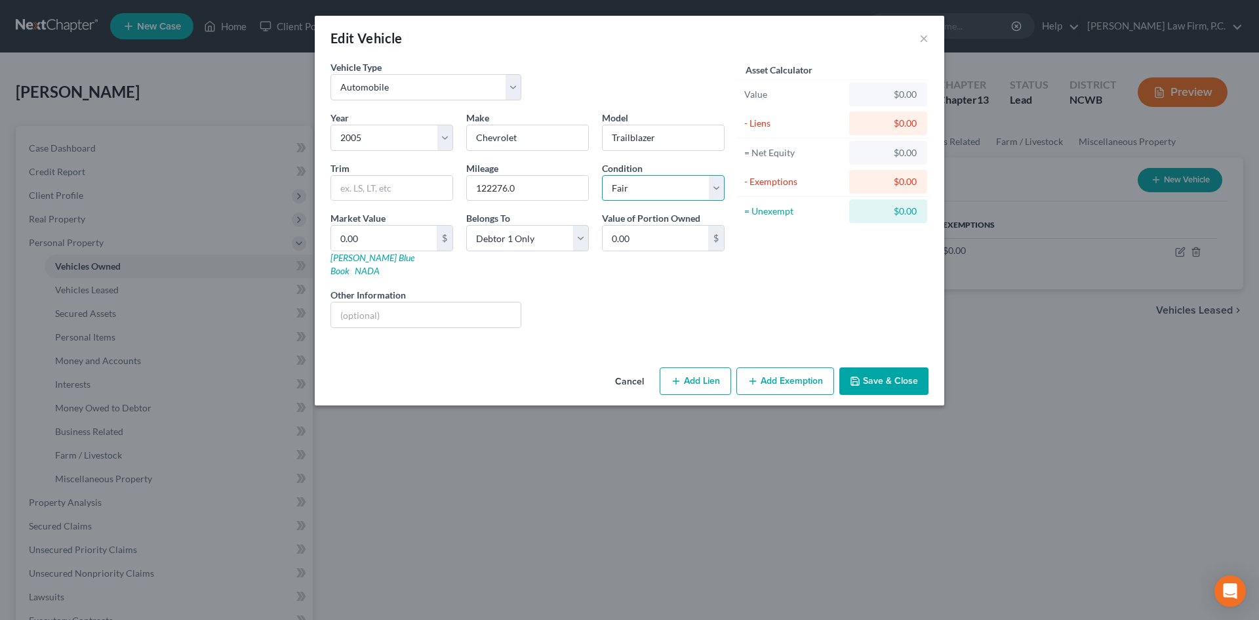
click at [602, 175] on select "Select Excellent Very Good Good Fair Poor" at bounding box center [663, 188] width 123 height 26
click at [887, 378] on button "Save & Close" at bounding box center [884, 381] width 89 height 28
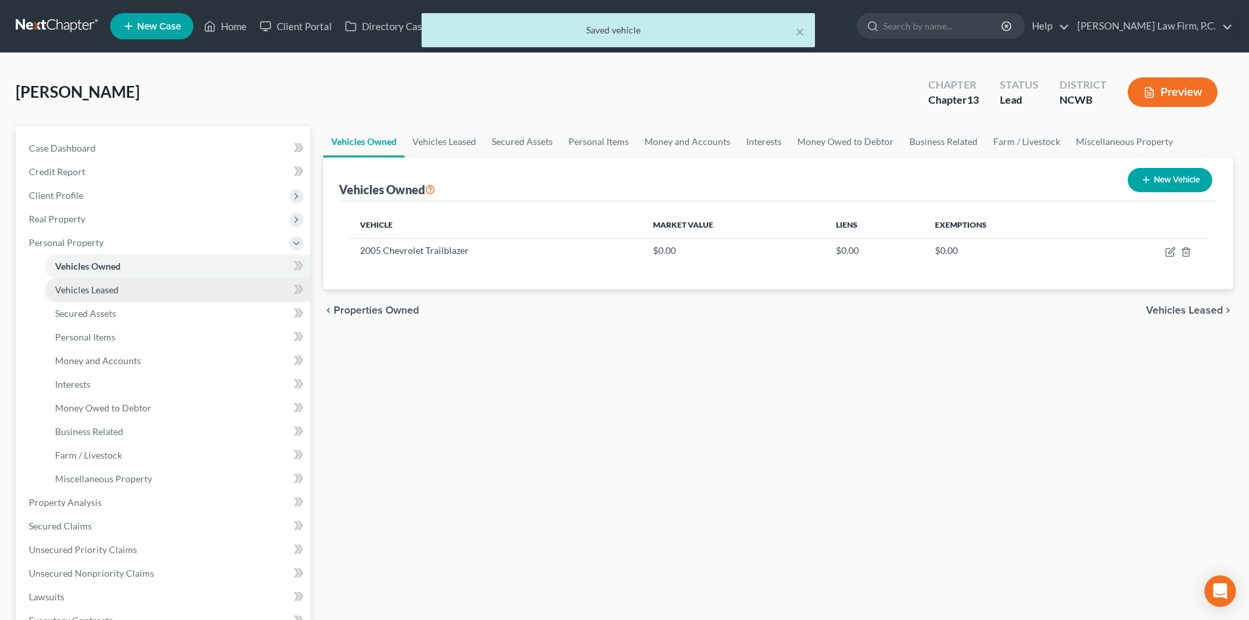
click at [102, 294] on link "Vehicles Leased" at bounding box center [178, 290] width 266 height 24
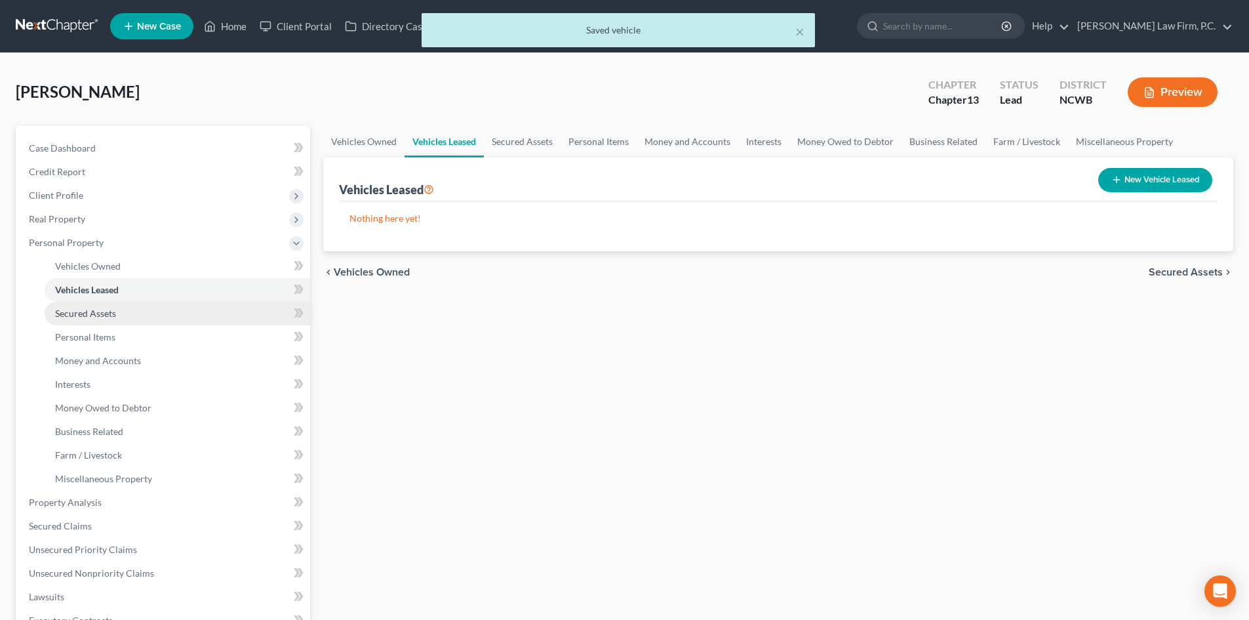
click at [104, 310] on span "Secured Assets" at bounding box center [85, 313] width 61 height 11
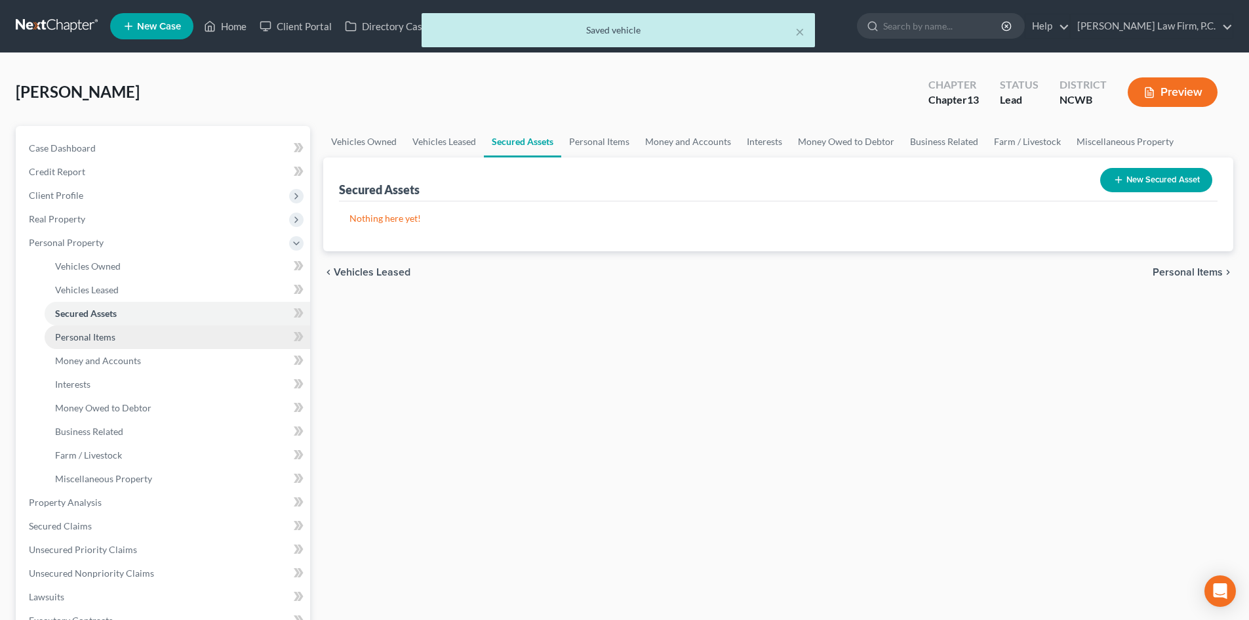
click at [109, 338] on span "Personal Items" at bounding box center [85, 336] width 60 height 11
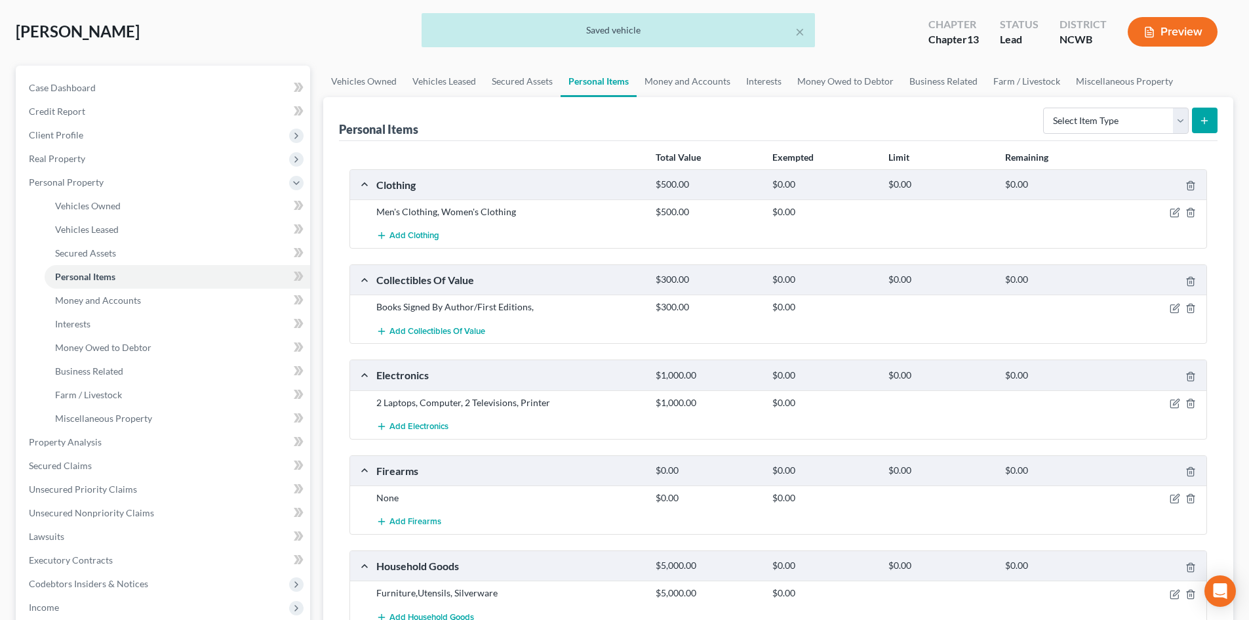
scroll to position [66, 0]
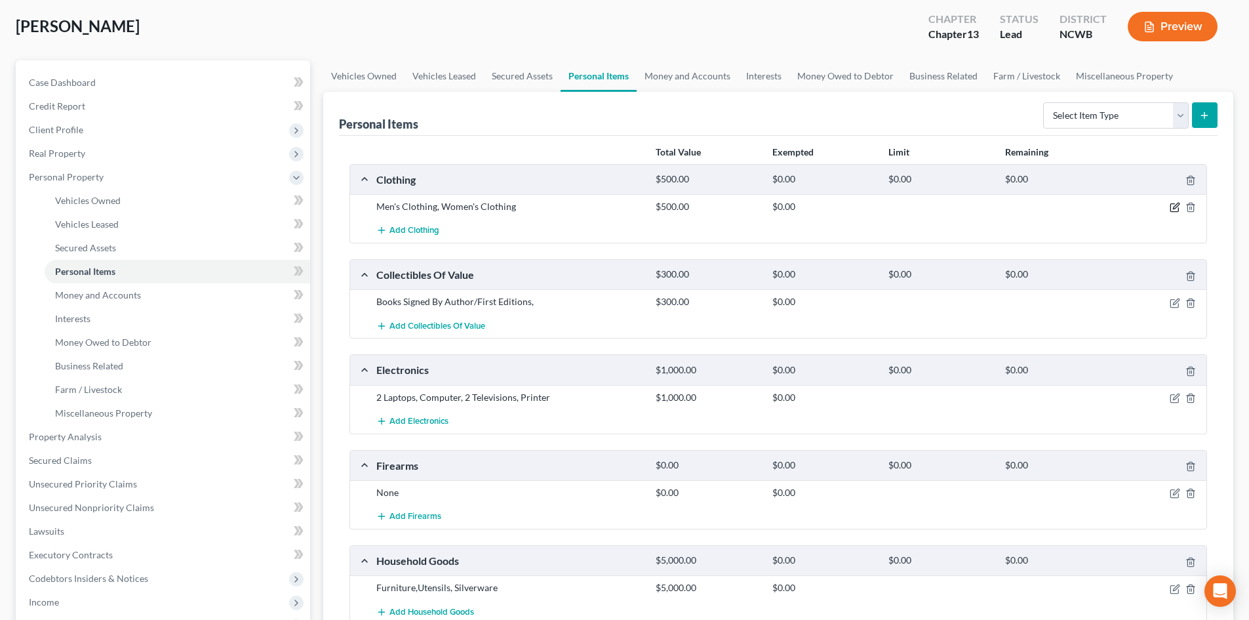
drag, startPoint x: 1177, startPoint y: 211, endPoint x: 1116, endPoint y: 213, distance: 61.0
click at [1176, 211] on icon "button" at bounding box center [1175, 207] width 10 height 10
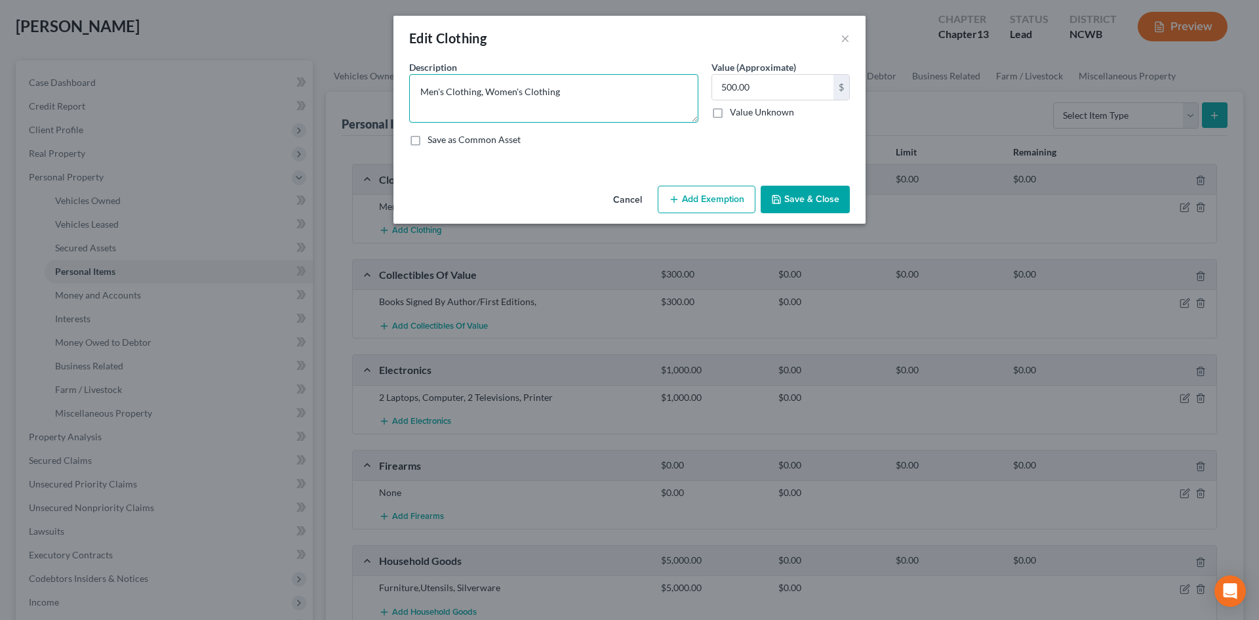
drag, startPoint x: 578, startPoint y: 98, endPoint x: 270, endPoint y: 94, distance: 309.0
click at [268, 96] on div "Edit Clothing × An exemption set must first be selected from the Filing Informa…" at bounding box center [629, 310] width 1259 height 620
type textarea "Misc. clothing"
click at [761, 85] on input "500.00" at bounding box center [772, 87] width 121 height 25
type input "250"
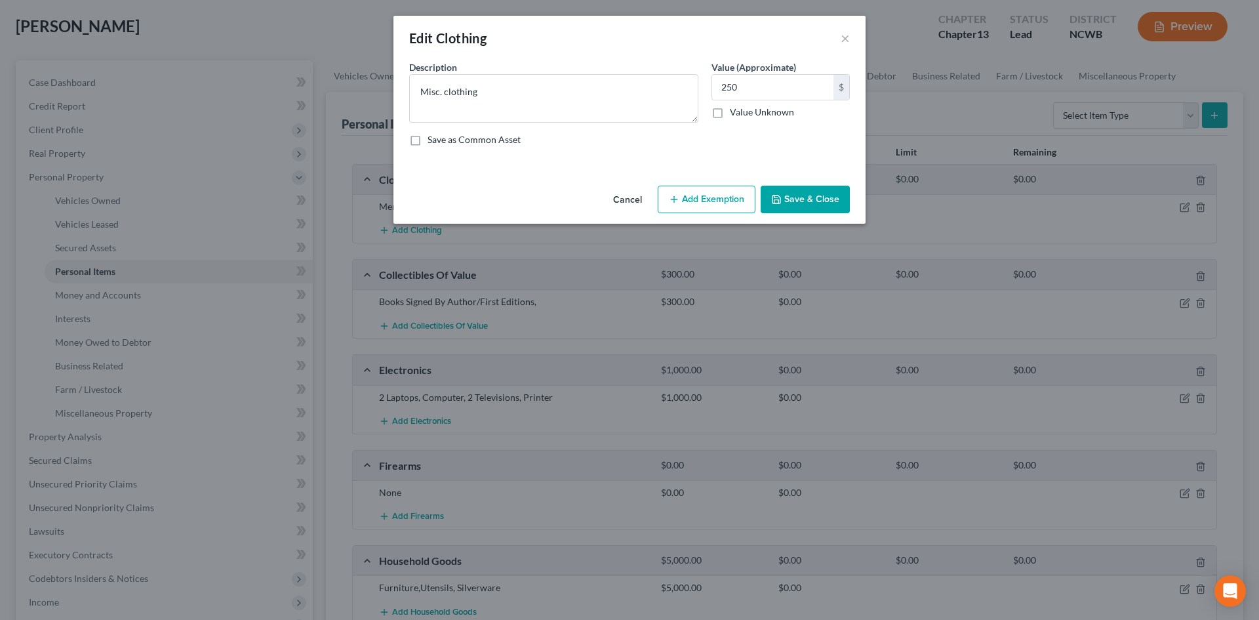
click at [808, 193] on button "Save & Close" at bounding box center [805, 200] width 89 height 28
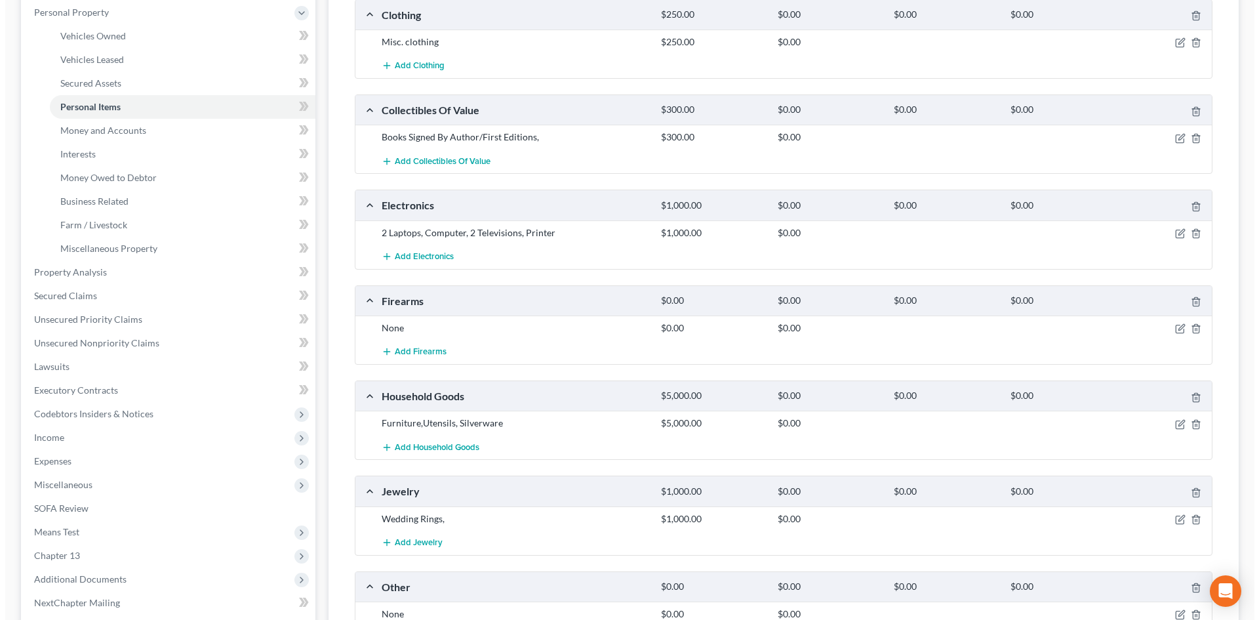
scroll to position [328, 0]
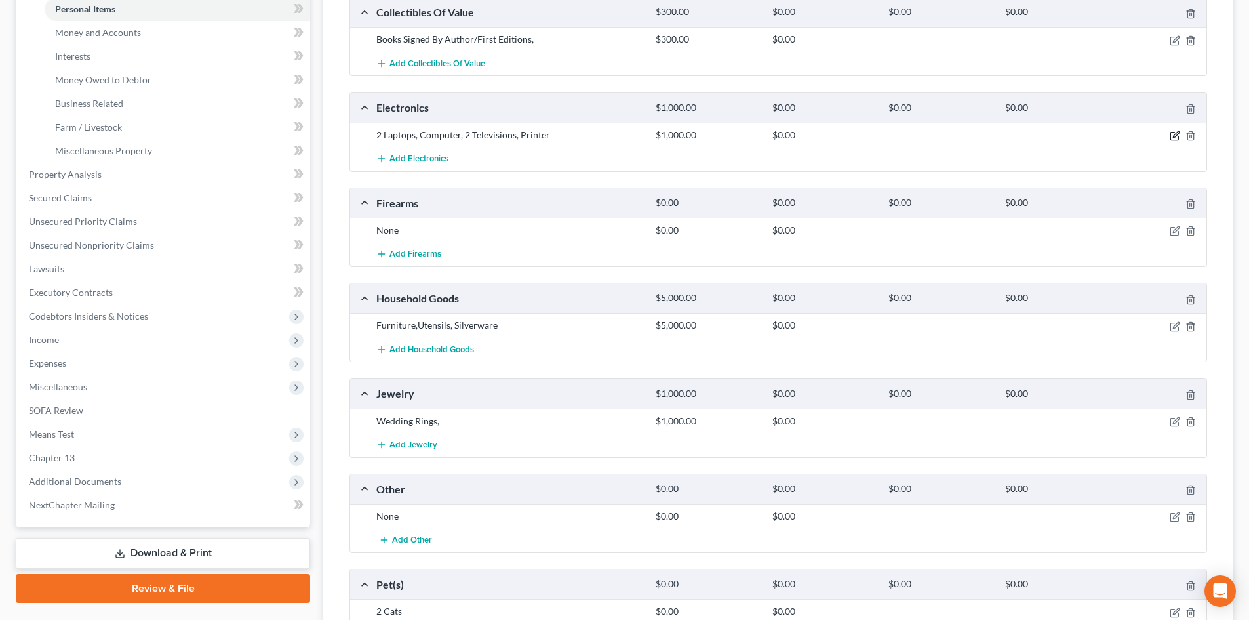
click at [1171, 134] on icon "button" at bounding box center [1175, 136] width 8 height 8
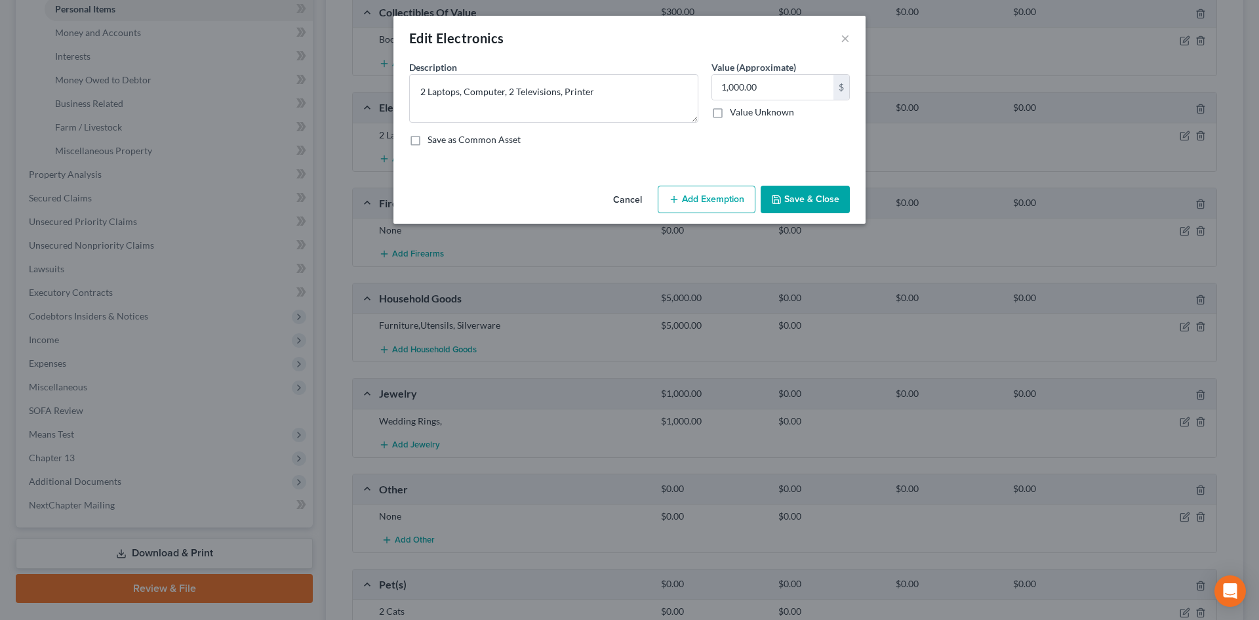
click at [624, 193] on button "Cancel" at bounding box center [628, 200] width 50 height 26
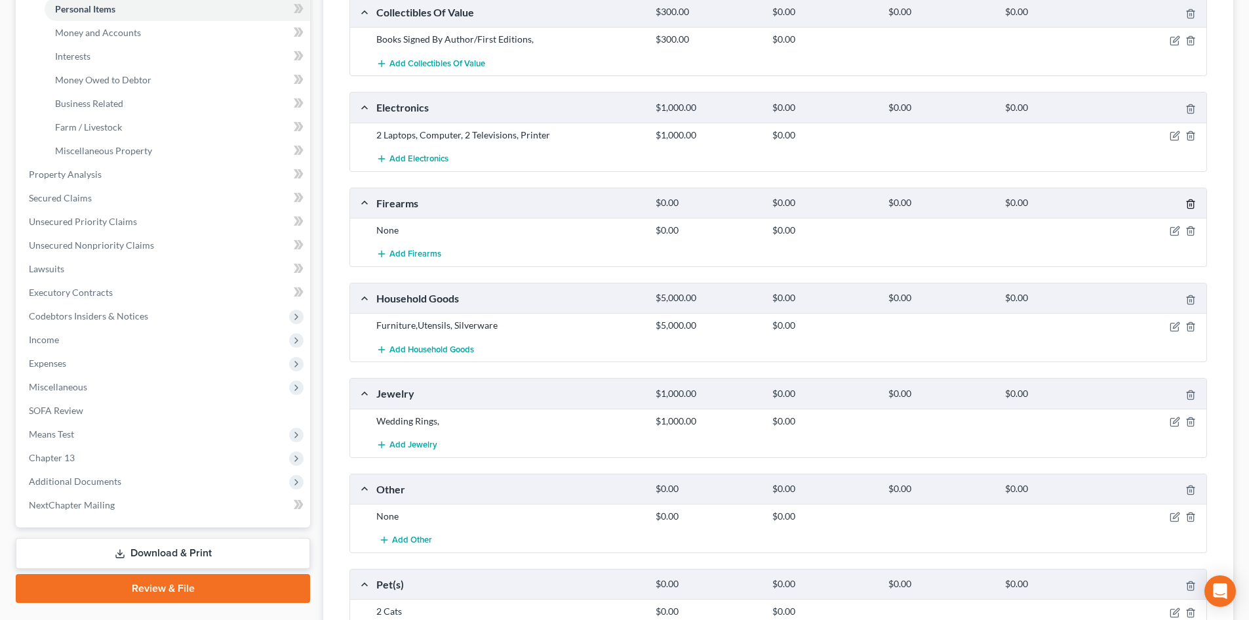
click at [1193, 207] on icon "button" at bounding box center [1191, 204] width 10 height 10
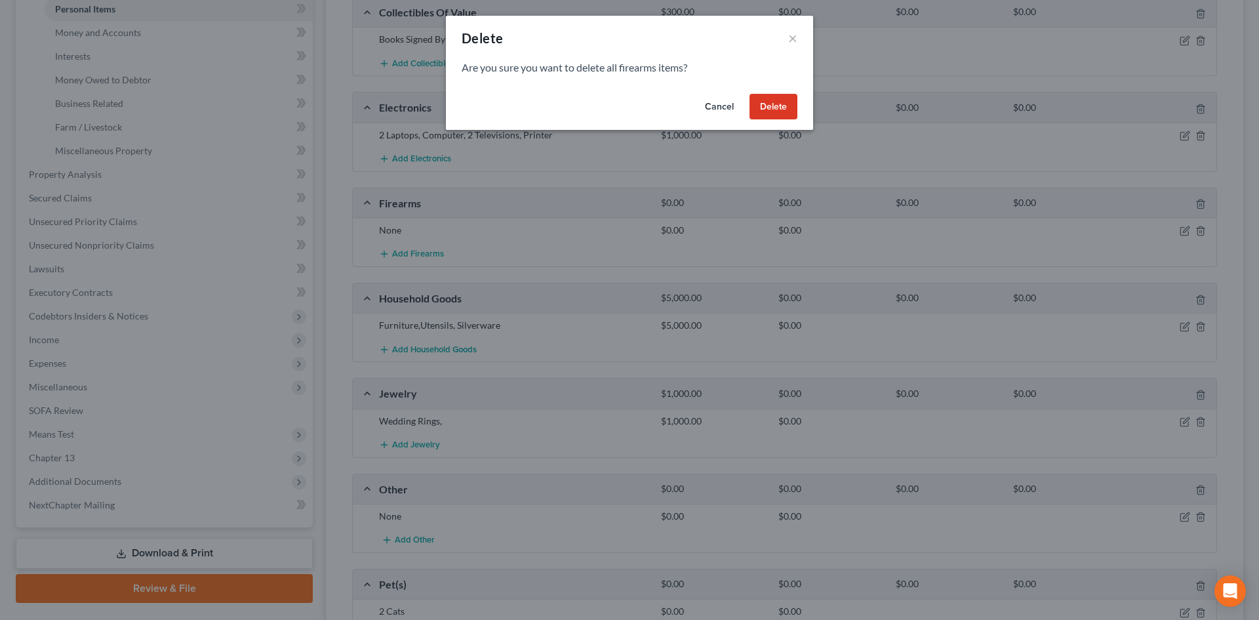
click at [776, 102] on button "Delete" at bounding box center [774, 107] width 48 height 26
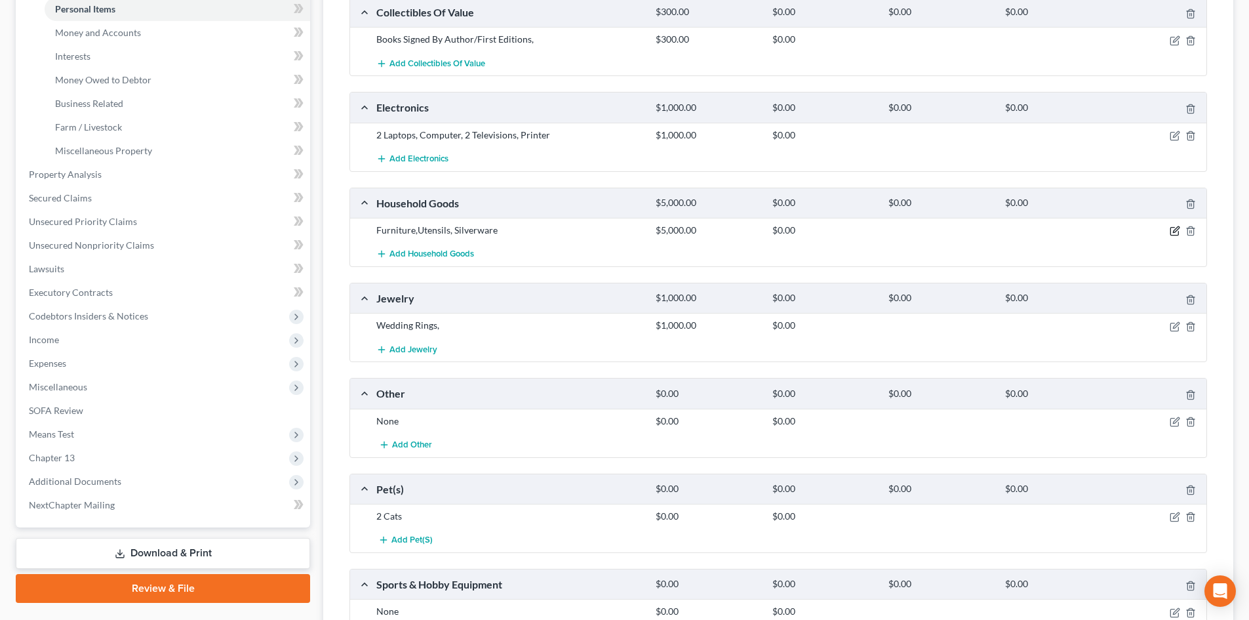
drag, startPoint x: 1173, startPoint y: 226, endPoint x: 947, endPoint y: 243, distance: 226.9
click at [1173, 226] on icon "button" at bounding box center [1175, 231] width 10 height 10
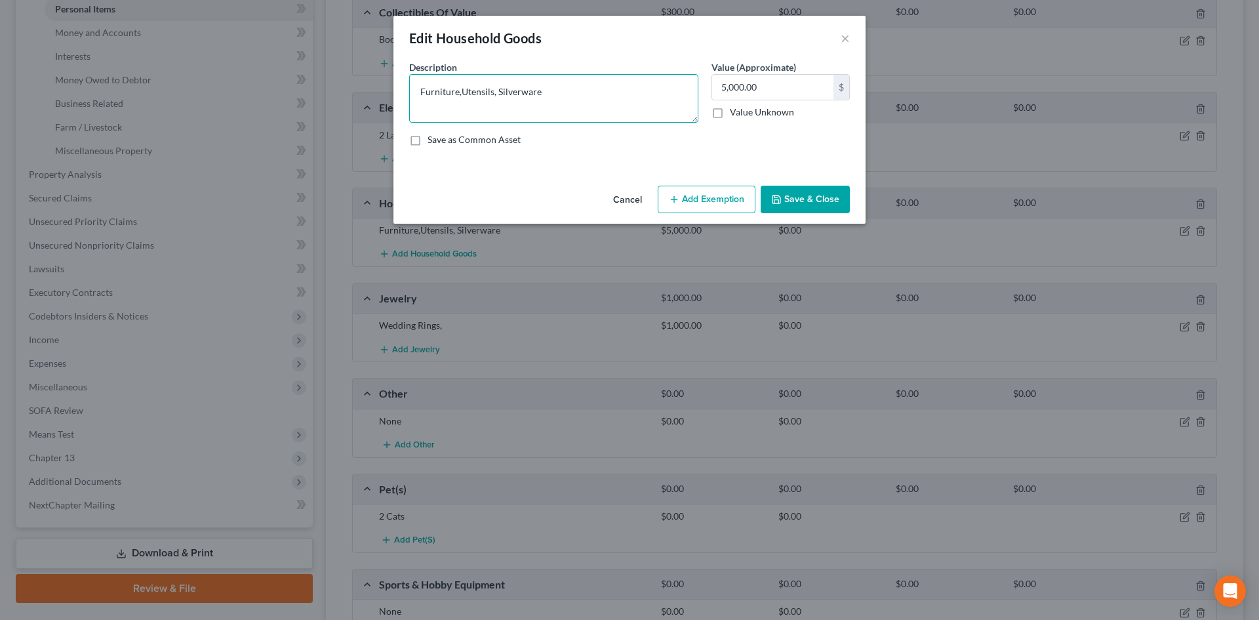
drag, startPoint x: 580, startPoint y: 98, endPoint x: 346, endPoint y: 106, distance: 234.9
click at [346, 112] on div "Edit Household Goods × An exemption set must first be selected from the Filing …" at bounding box center [629, 310] width 1259 height 620
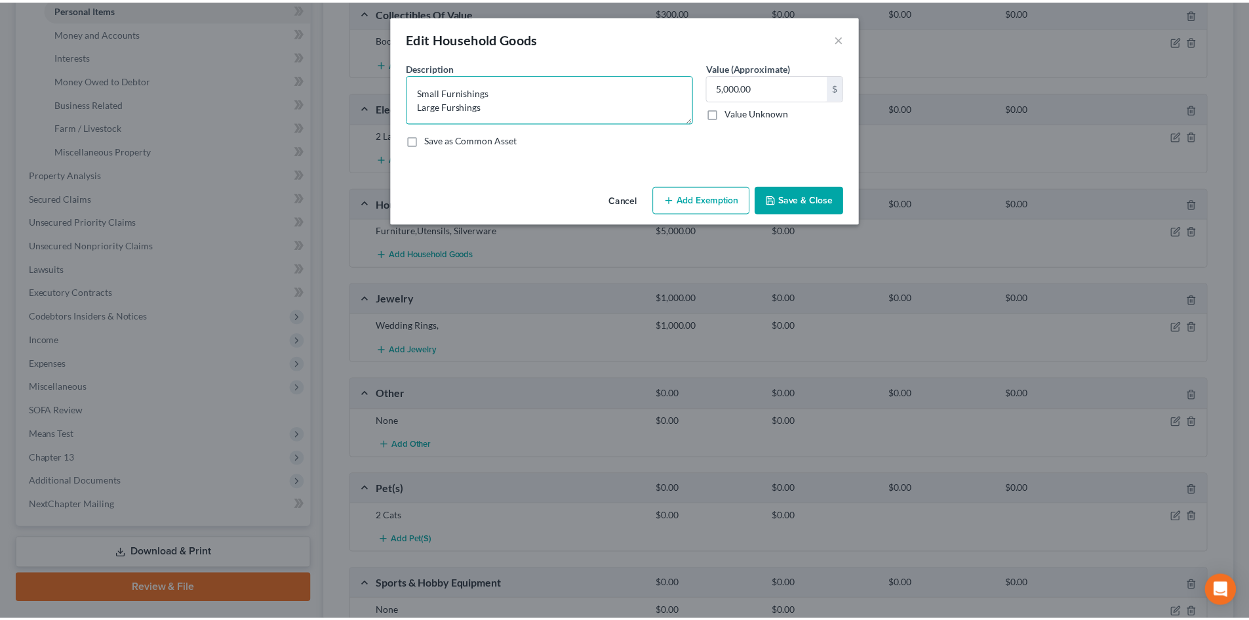
scroll to position [3, 0]
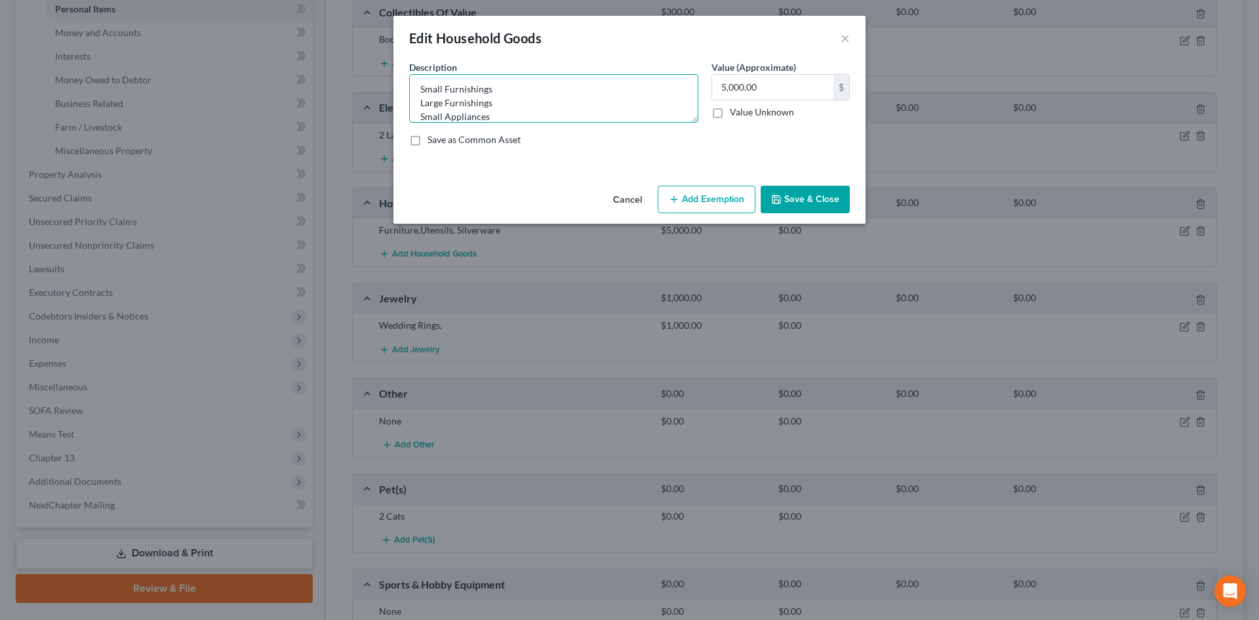
type textarea "Small Furnishings Large Furnishings Small Appliances"
click at [791, 205] on button "Save & Close" at bounding box center [805, 200] width 89 height 28
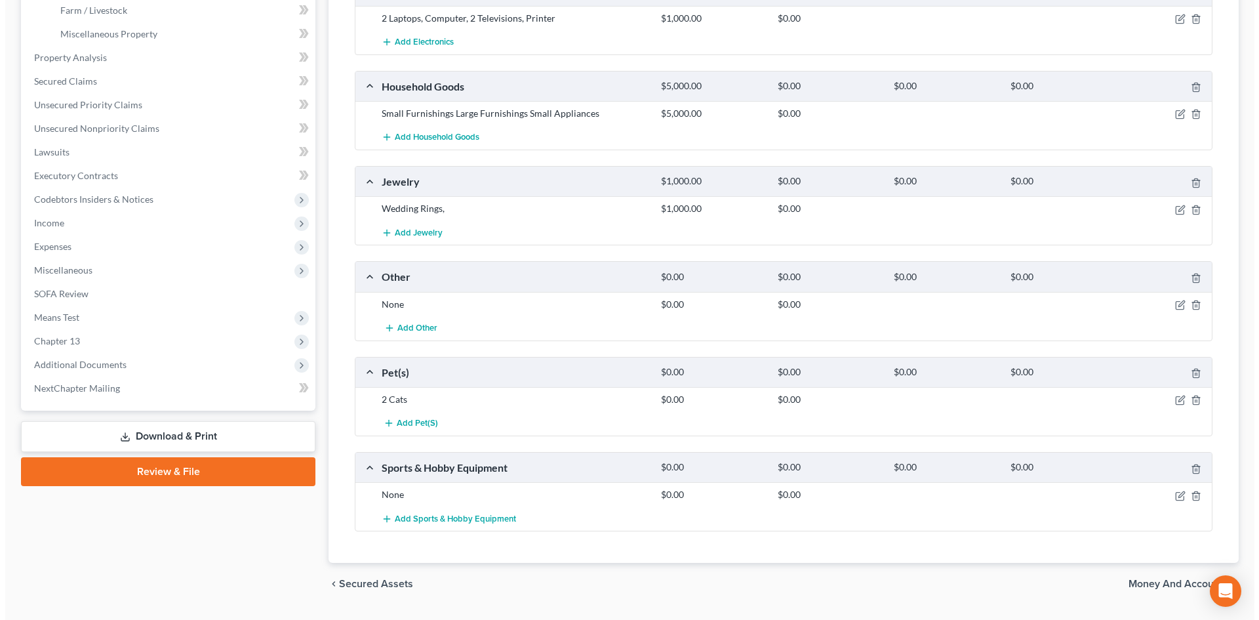
scroll to position [459, 0]
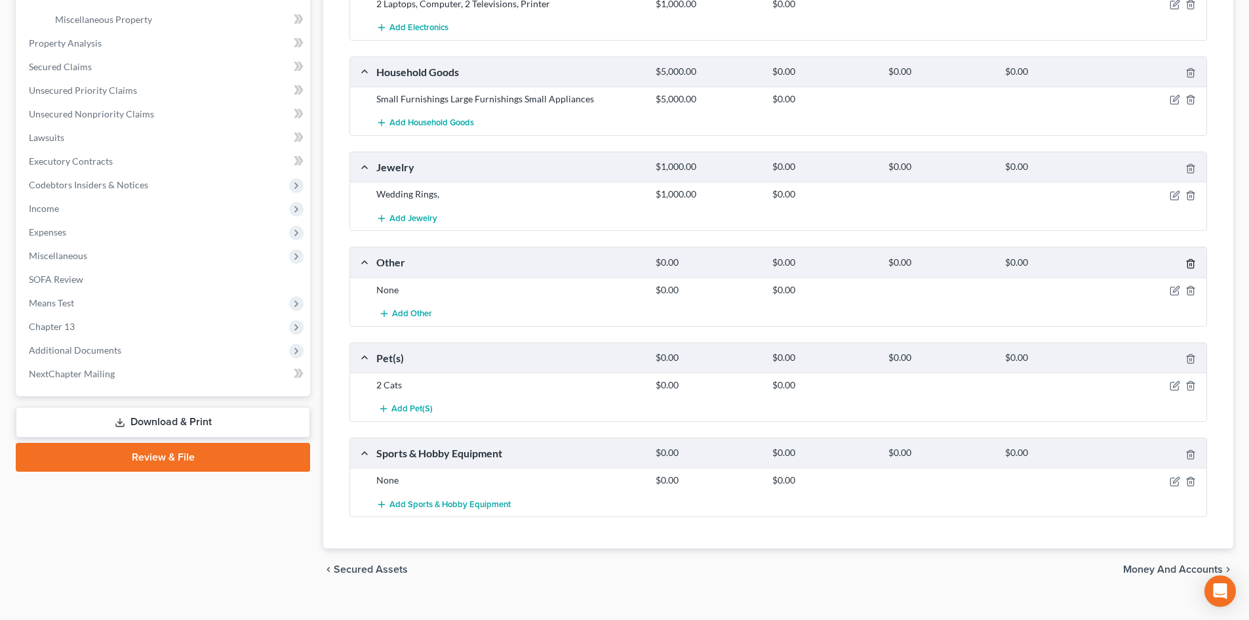
click at [1193, 260] on icon "button" at bounding box center [1191, 263] width 6 height 9
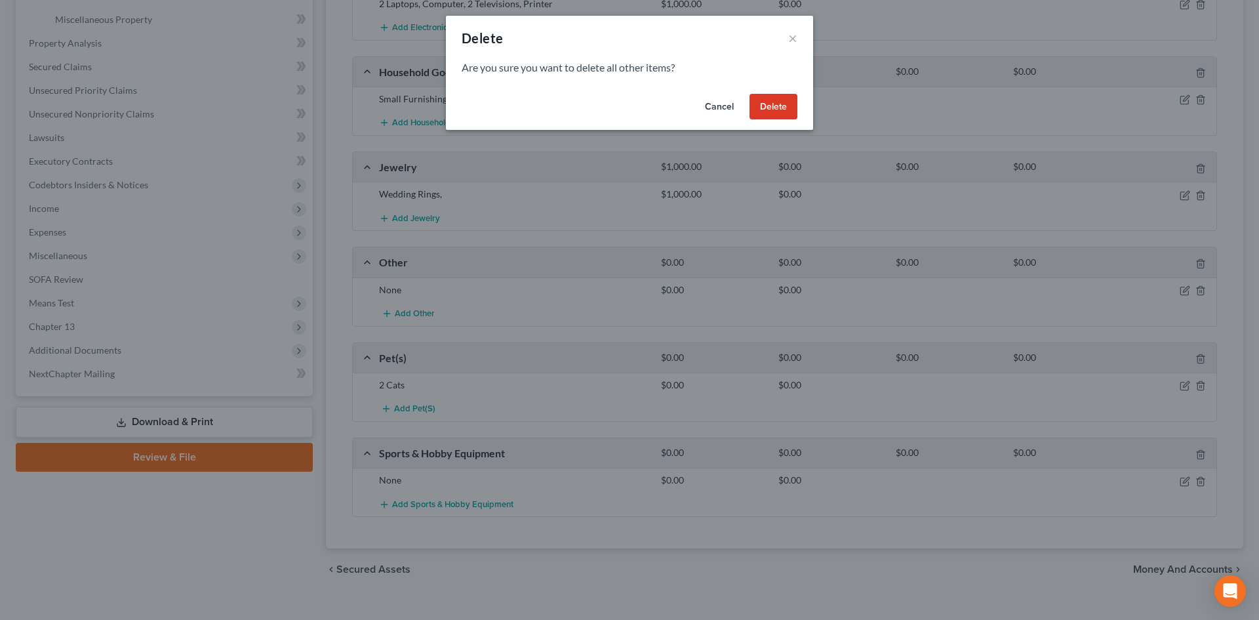
click at [767, 104] on button "Delete" at bounding box center [774, 107] width 48 height 26
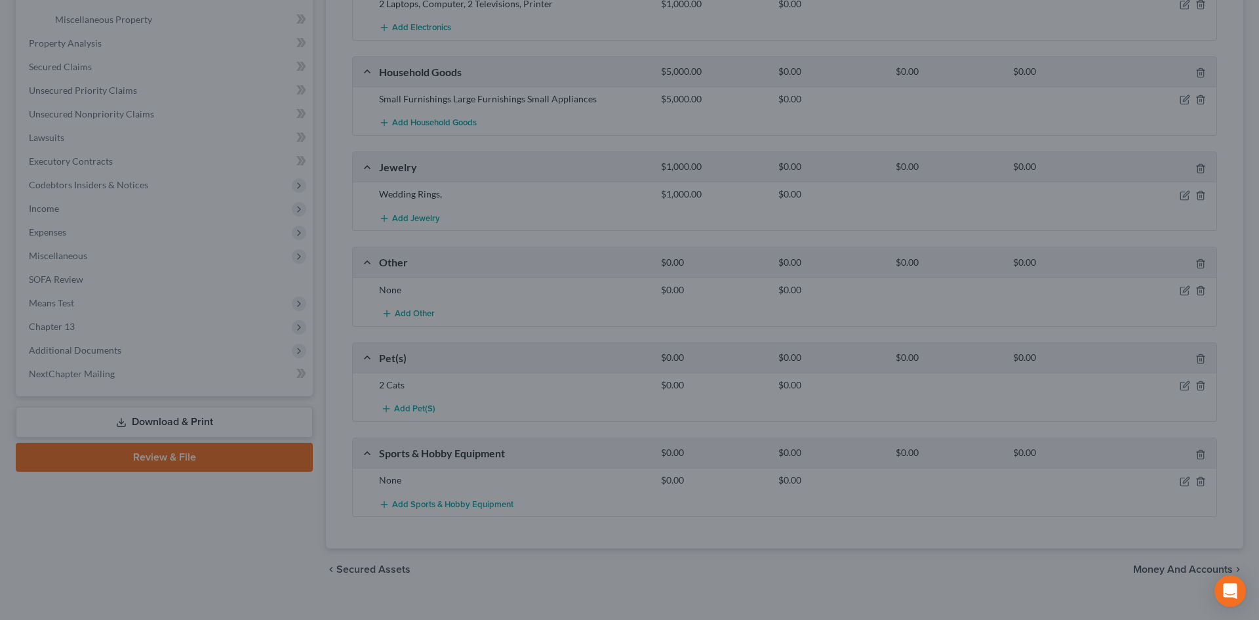
scroll to position [384, 0]
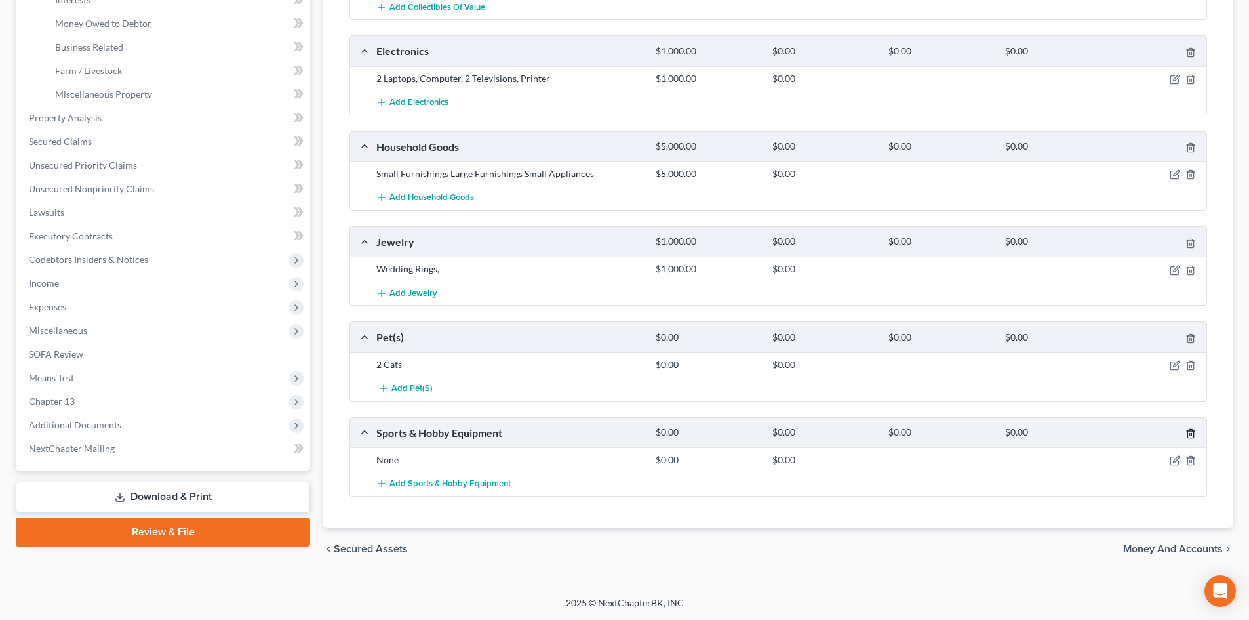
click at [1193, 432] on icon "button" at bounding box center [1191, 433] width 10 height 10
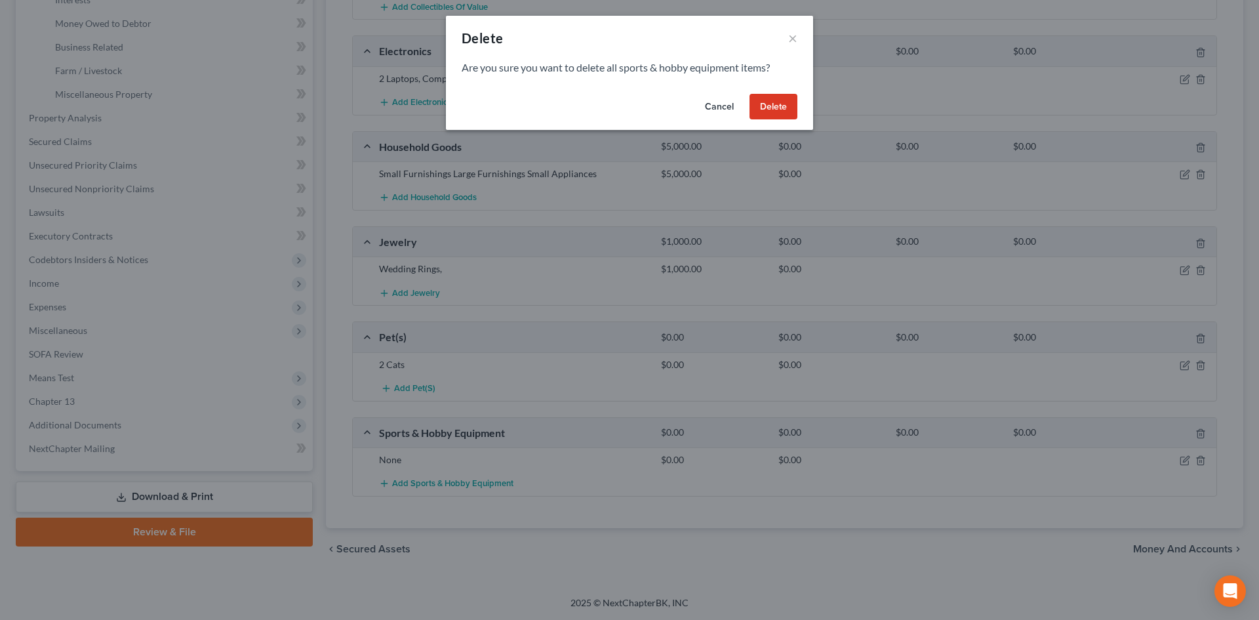
drag, startPoint x: 767, startPoint y: 106, endPoint x: 636, endPoint y: 124, distance: 132.5
click at [762, 107] on button "Delete" at bounding box center [774, 107] width 48 height 26
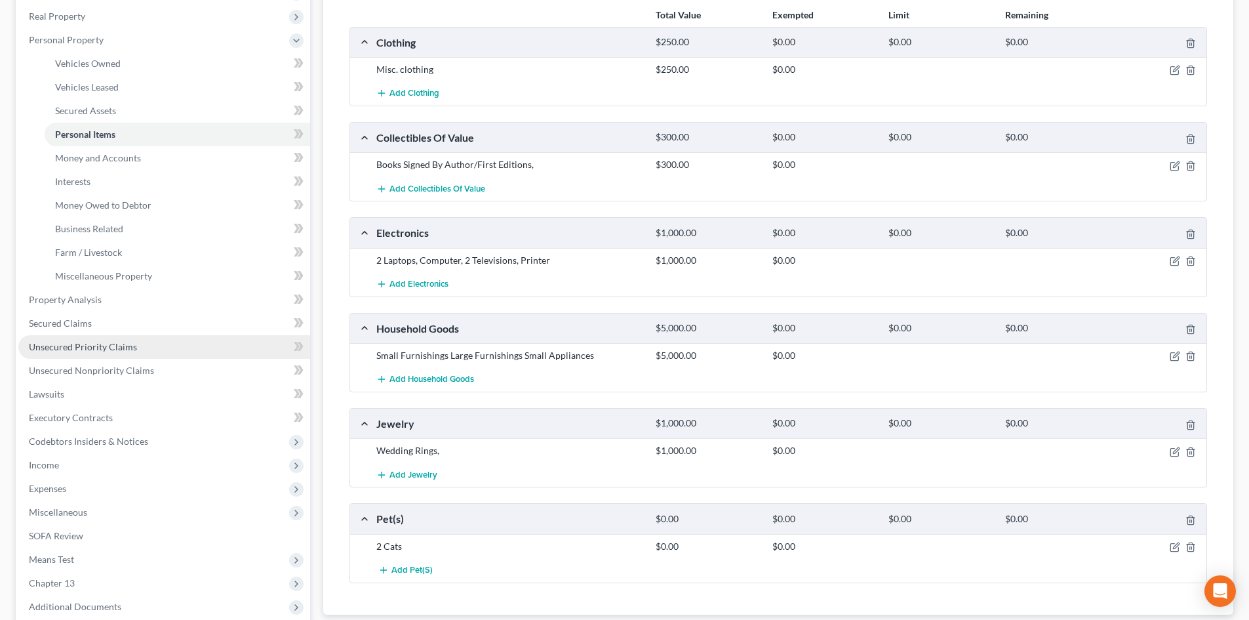
scroll to position [164, 0]
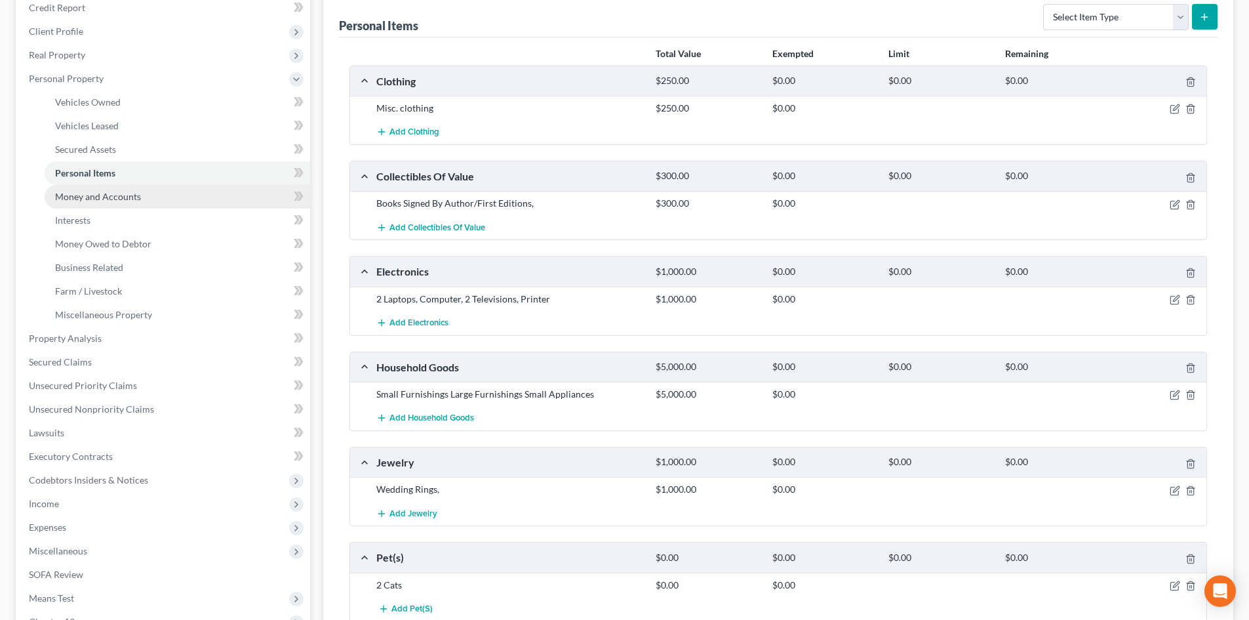
click at [96, 188] on link "Money and Accounts" at bounding box center [178, 197] width 266 height 24
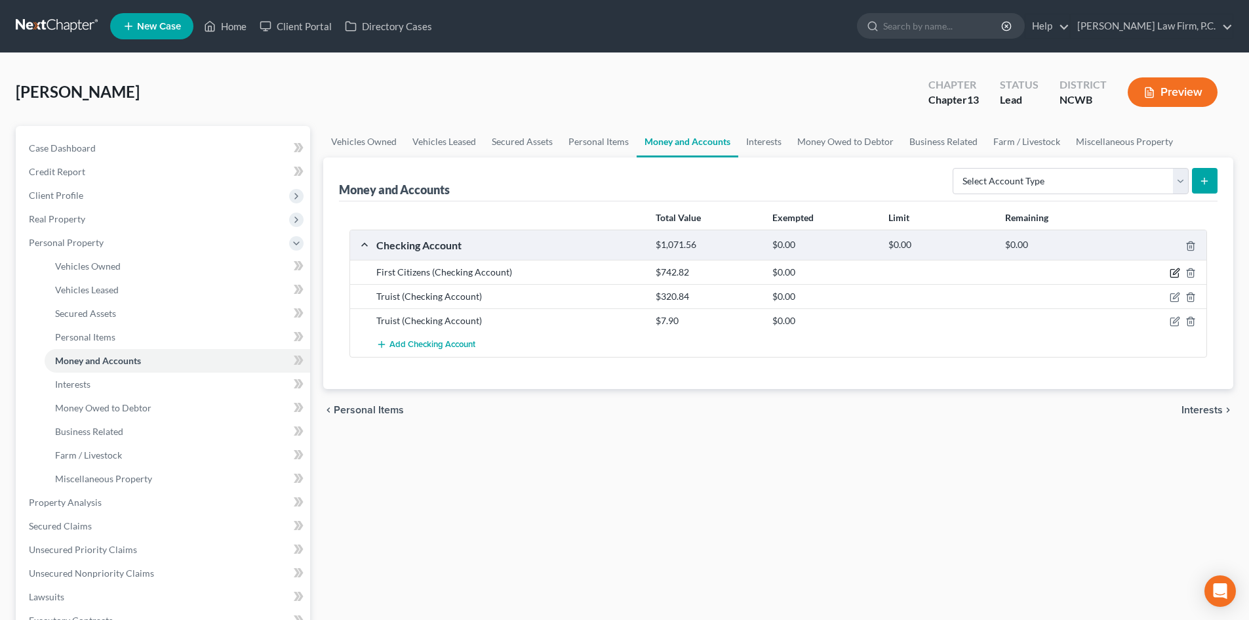
click at [1175, 272] on icon "button" at bounding box center [1175, 273] width 10 height 10
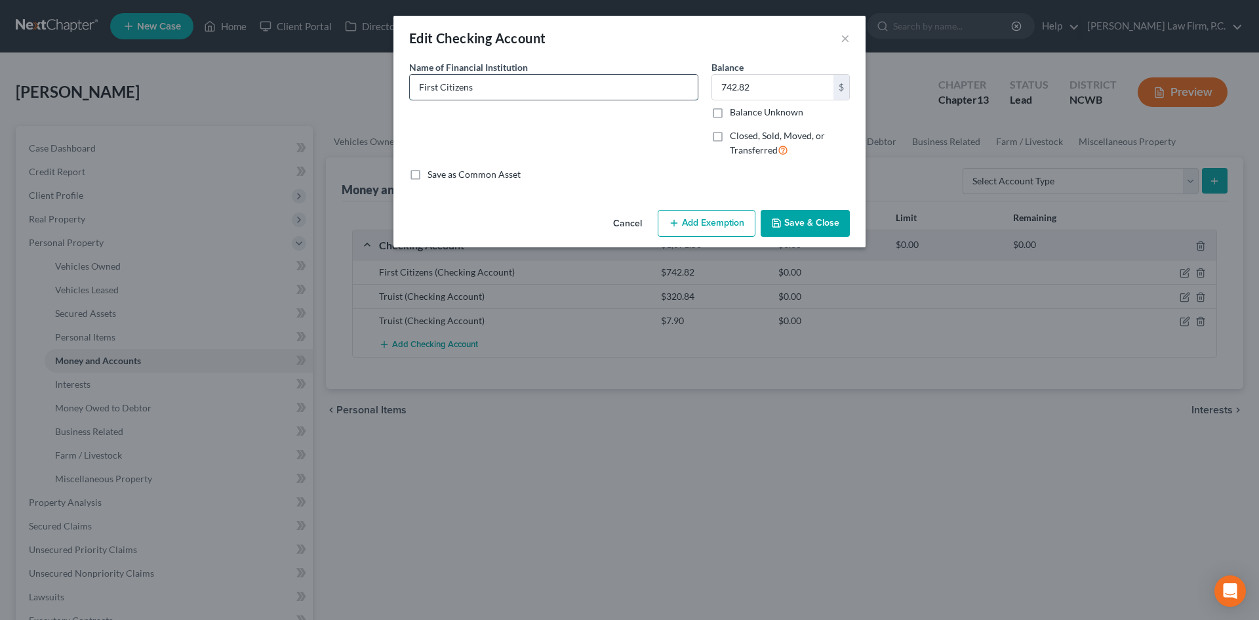
click at [548, 89] on input "First Citizens" at bounding box center [554, 87] width 288 height 25
type input "First Citizens x1626"
click at [781, 87] on input "742.82" at bounding box center [772, 87] width 121 height 25
click at [809, 230] on button "Save & Close" at bounding box center [805, 224] width 89 height 28
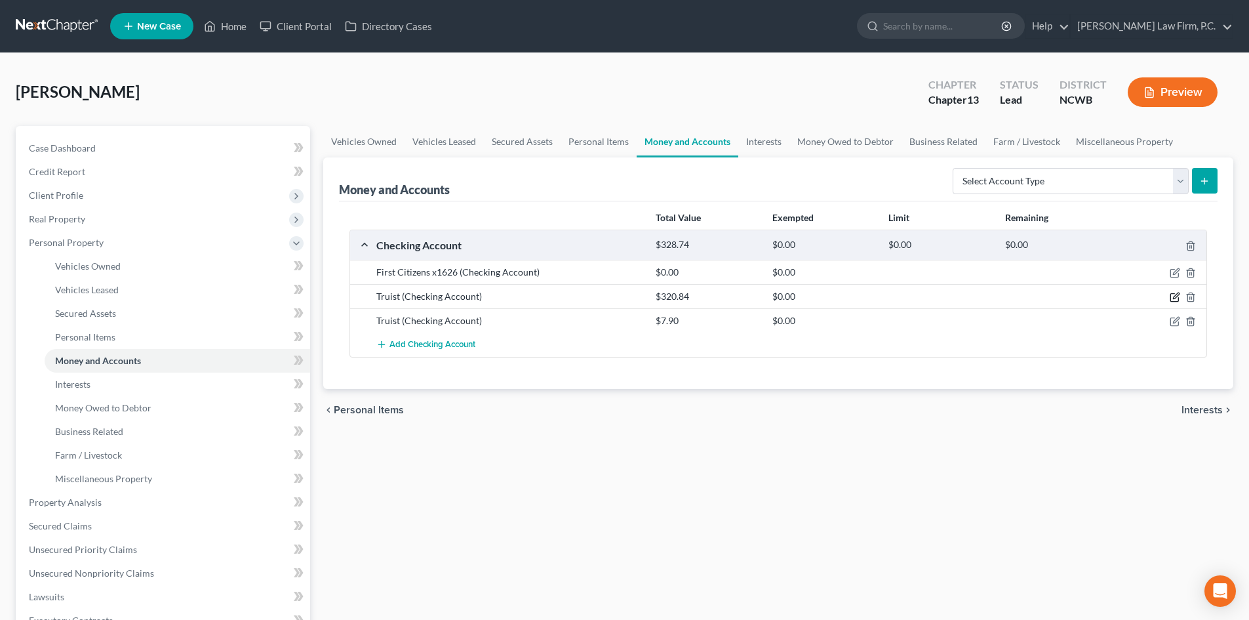
click at [1175, 297] on icon "button" at bounding box center [1176, 296] width 6 height 6
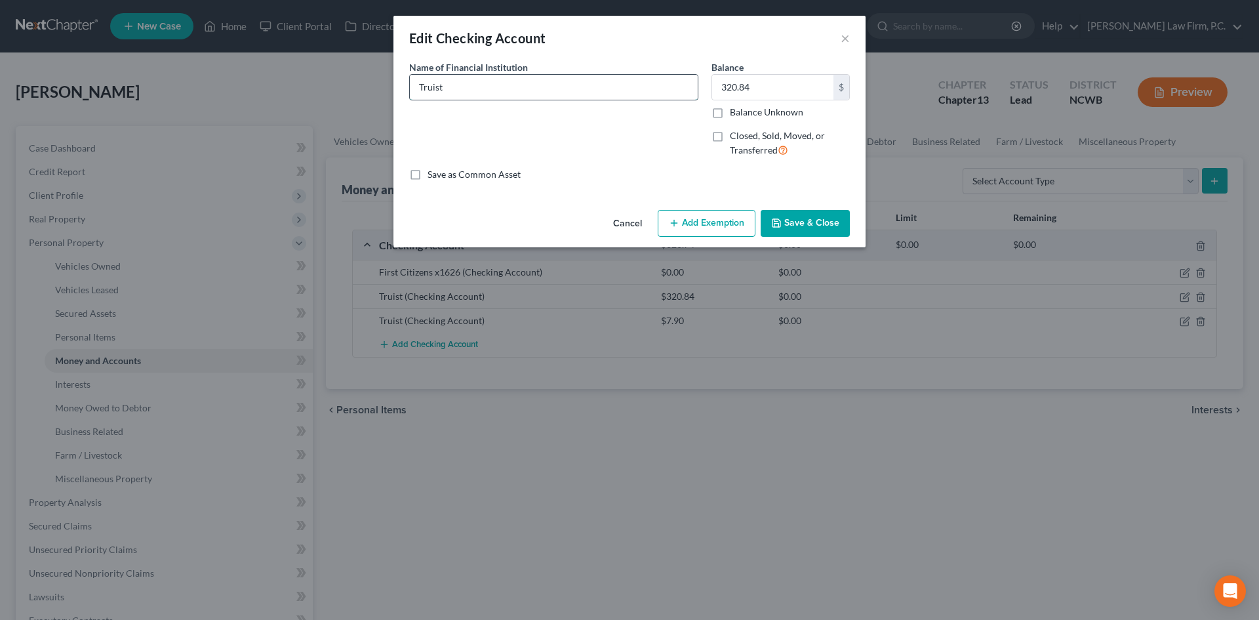
click at [483, 89] on input "Truist" at bounding box center [554, 87] width 288 height 25
type input "Truist Checking for Christopher x7988"
click at [798, 230] on button "Save & Close" at bounding box center [805, 224] width 89 height 28
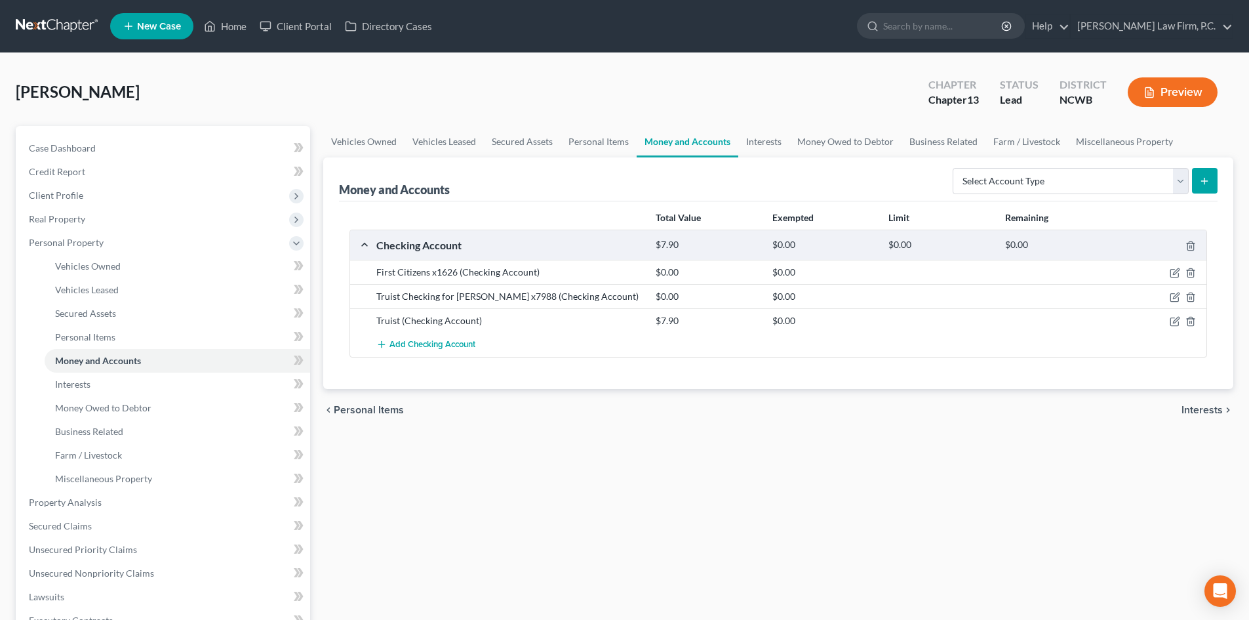
click at [472, 321] on div "Truist (Checking Account)" at bounding box center [509, 320] width 279 height 13
click at [1168, 319] on div at bounding box center [1161, 320] width 93 height 13
drag, startPoint x: 1175, startPoint y: 324, endPoint x: 1164, endPoint y: 323, distance: 11.8
click at [1175, 323] on icon "button" at bounding box center [1175, 321] width 10 height 10
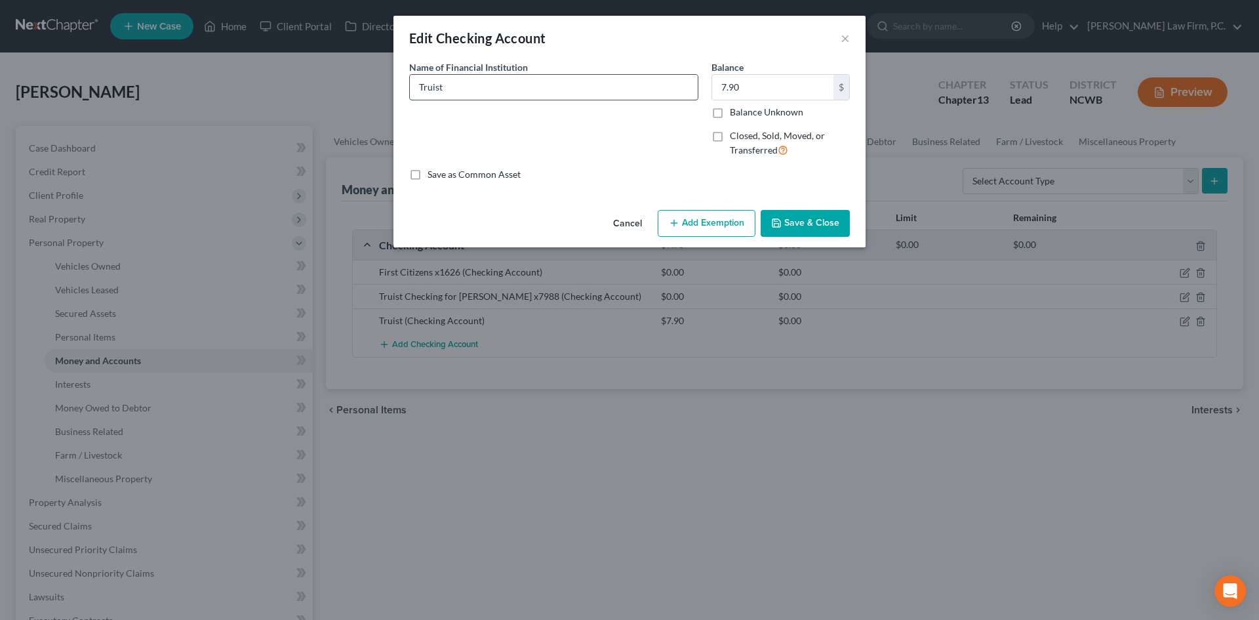
click at [487, 95] on input "Truist" at bounding box center [554, 87] width 288 height 25
type input "Truist Checking x0430"
click at [746, 85] on input "7.90" at bounding box center [772, 87] width 121 height 25
click at [782, 218] on icon "button" at bounding box center [776, 223] width 10 height 10
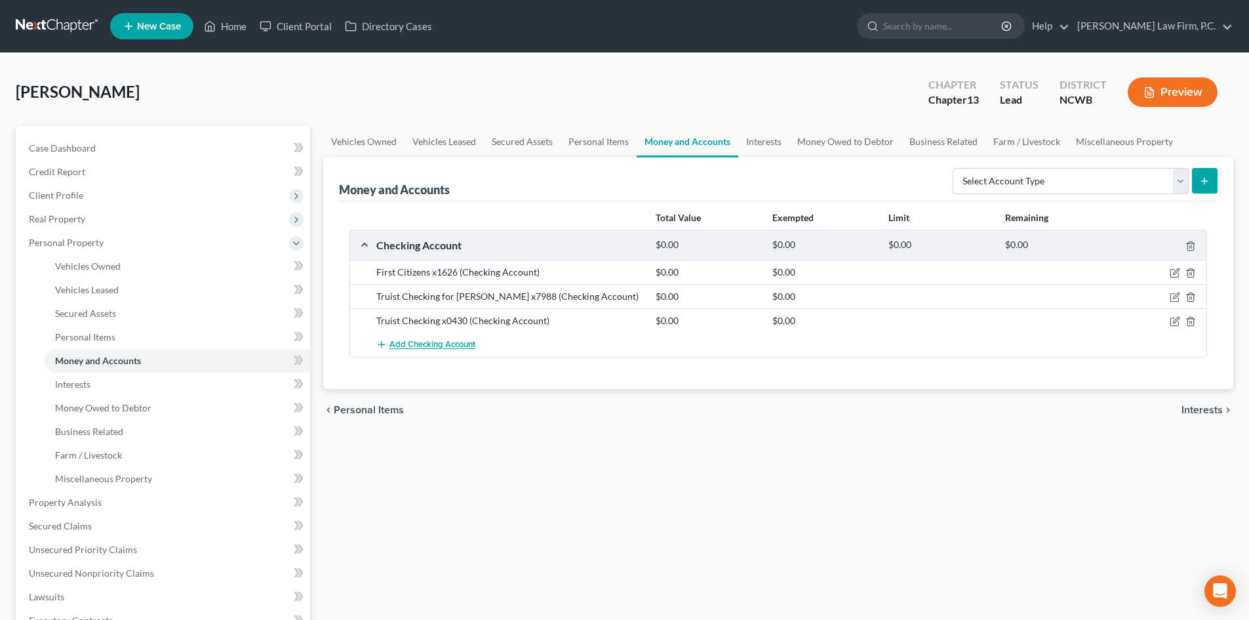
click at [432, 341] on span "Add Checking Account" at bounding box center [433, 345] width 86 height 10
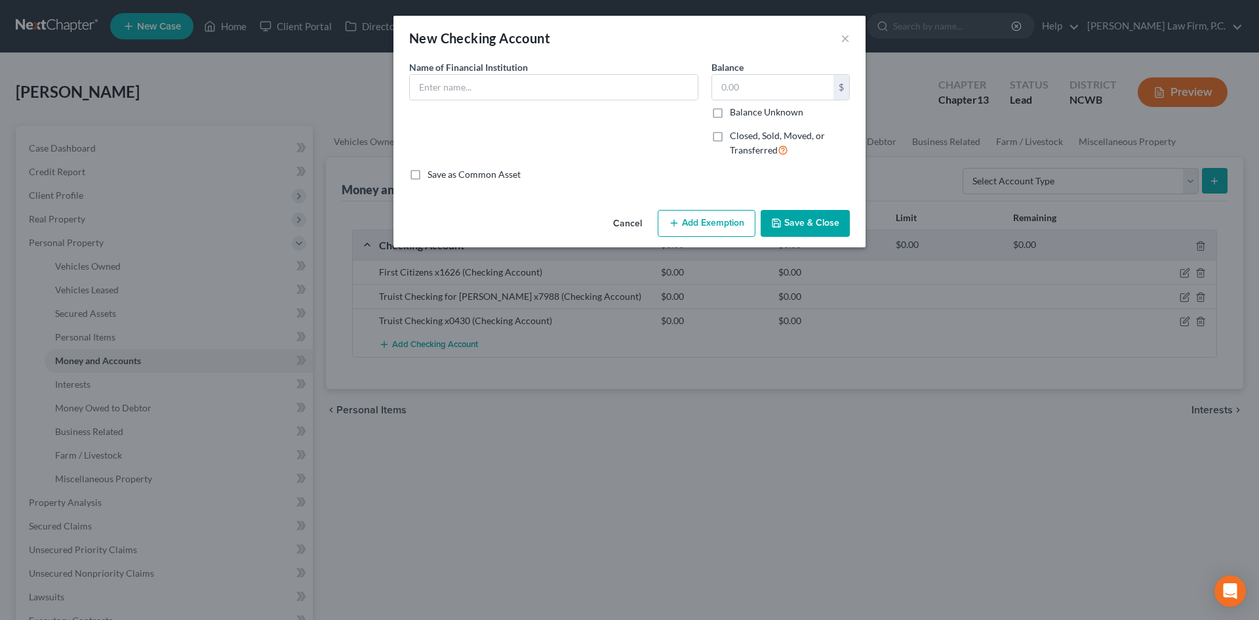
click at [627, 219] on button "Cancel" at bounding box center [628, 224] width 50 height 26
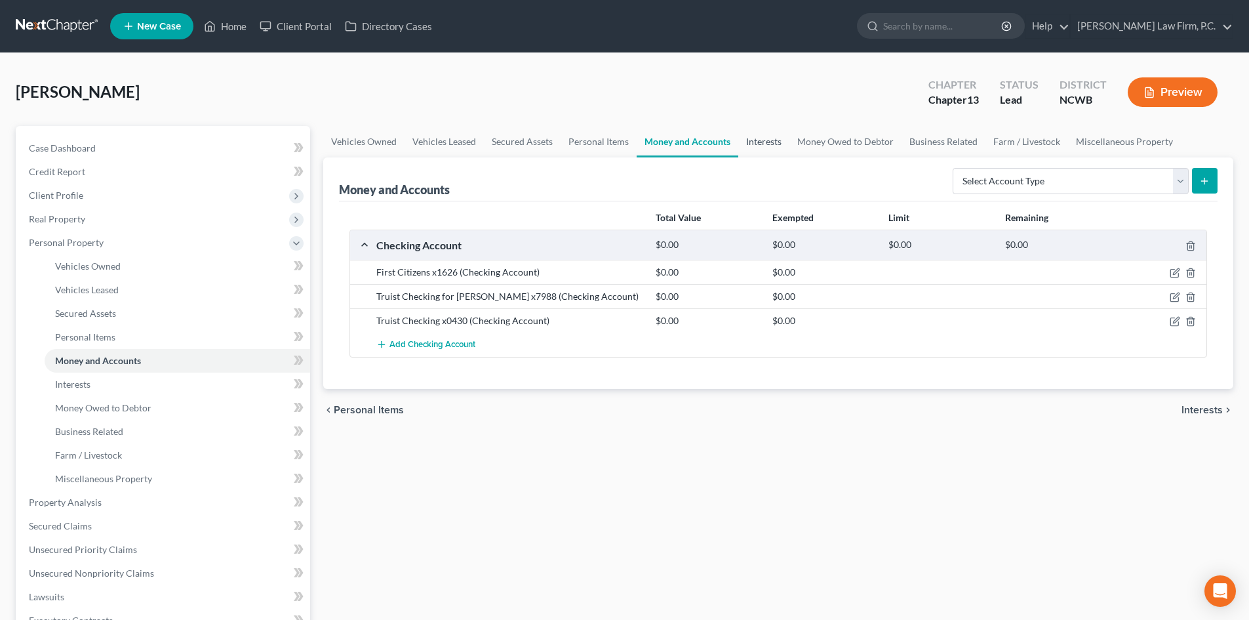
click at [765, 142] on link "Interests" at bounding box center [764, 141] width 51 height 31
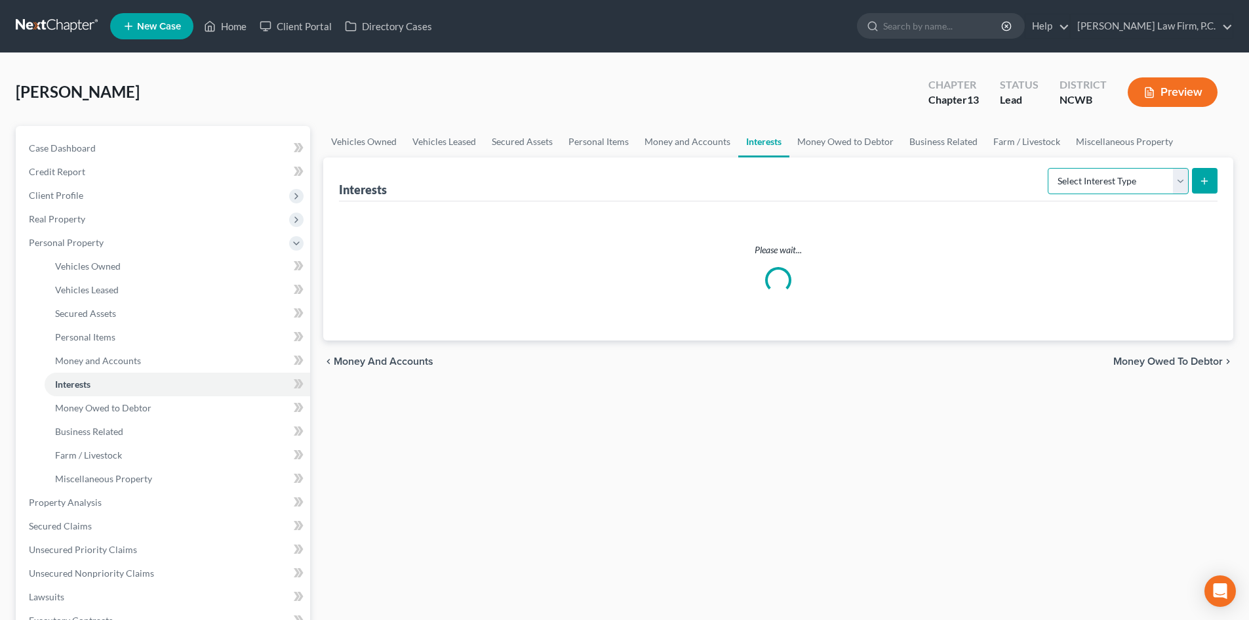
drag, startPoint x: 1089, startPoint y: 193, endPoint x: 1174, endPoint y: 184, distance: 85.8
click at [1089, 192] on select "Select Interest Type 401K Annuity Bond Education IRA Government Bond Government…" at bounding box center [1118, 181] width 141 height 26
click at [1089, 184] on select "Select Interest Type 401K Annuity Bond Education IRA Government Bond Government…" at bounding box center [1118, 181] width 141 height 26
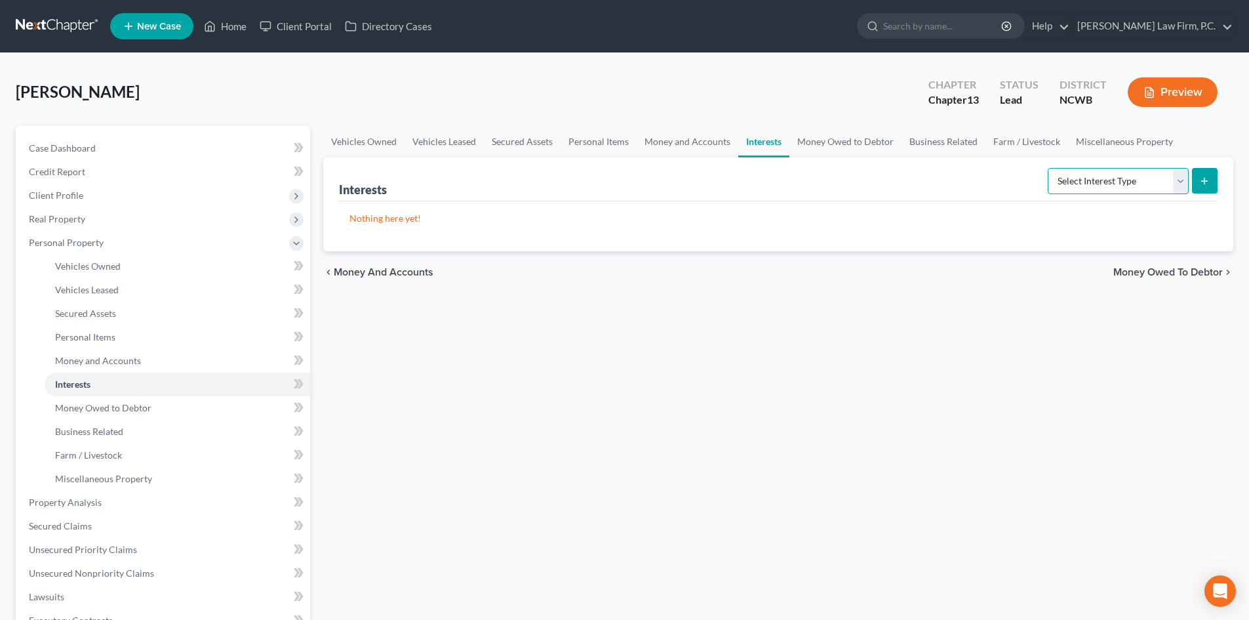
click at [1174, 184] on select "Select Interest Type 401K Annuity Bond Education IRA Government Bond Government…" at bounding box center [1118, 181] width 141 height 26
click at [847, 144] on link "Money Owed to Debtor" at bounding box center [846, 141] width 112 height 31
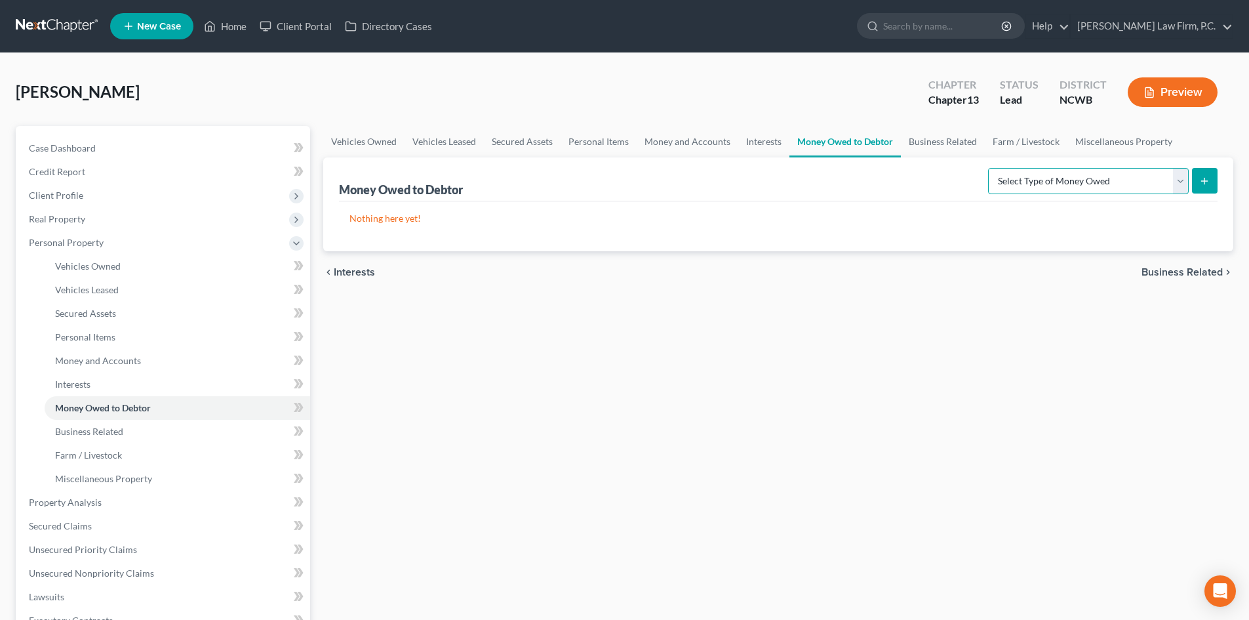
click at [1091, 183] on select "Select Type of Money Owed Accounts Receivable Alimony Child Support Claims Agai…" at bounding box center [1088, 181] width 201 height 26
drag, startPoint x: 757, startPoint y: 142, endPoint x: 696, endPoint y: 140, distance: 61.1
click at [757, 142] on link "Interests" at bounding box center [764, 141] width 51 height 31
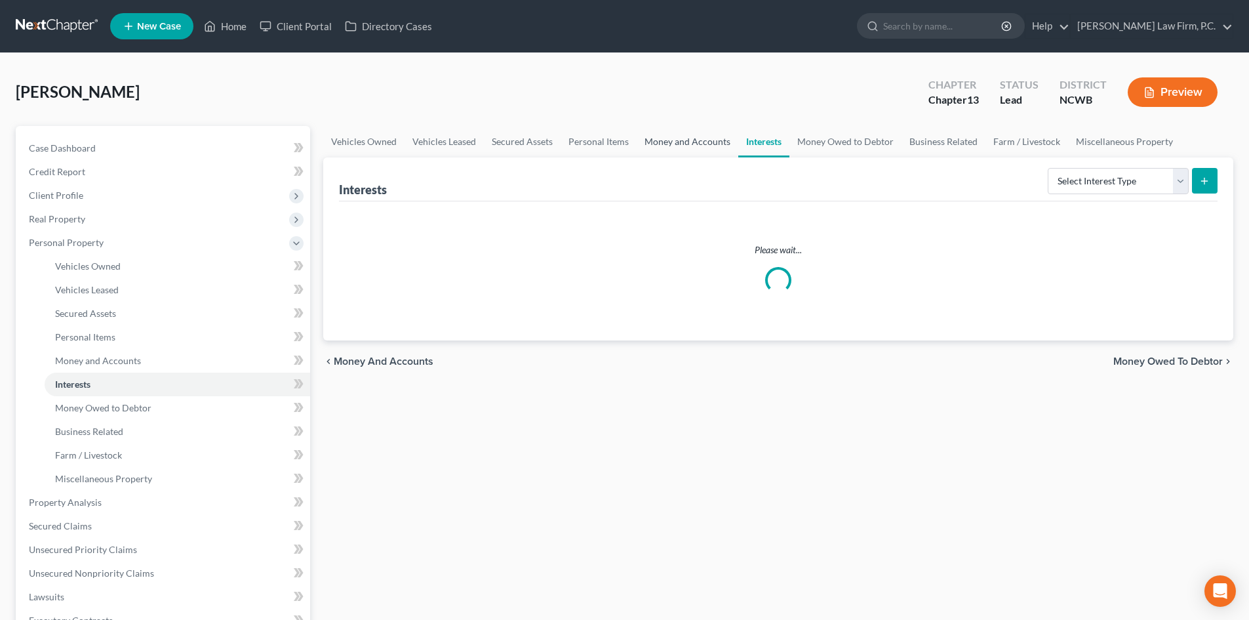
click at [686, 139] on link "Money and Accounts" at bounding box center [688, 141] width 102 height 31
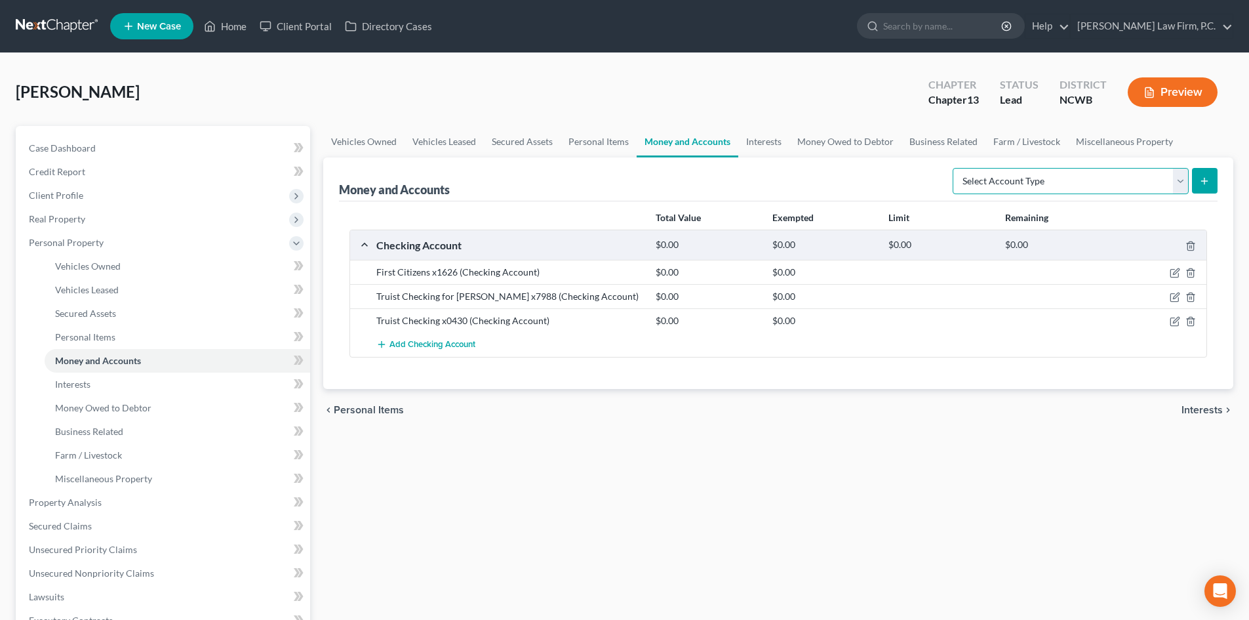
click at [1061, 177] on select "Select Account Type Brokerage Cash on Hand Certificates of Deposit Checking Acc…" at bounding box center [1071, 181] width 236 height 26
select select "other"
click at [956, 168] on select "Select Account Type Brokerage Cash on Hand Certificates of Deposit Checking Acc…" at bounding box center [1071, 181] width 236 height 26
click at [415, 342] on span "Add Checking Account" at bounding box center [433, 345] width 86 height 10
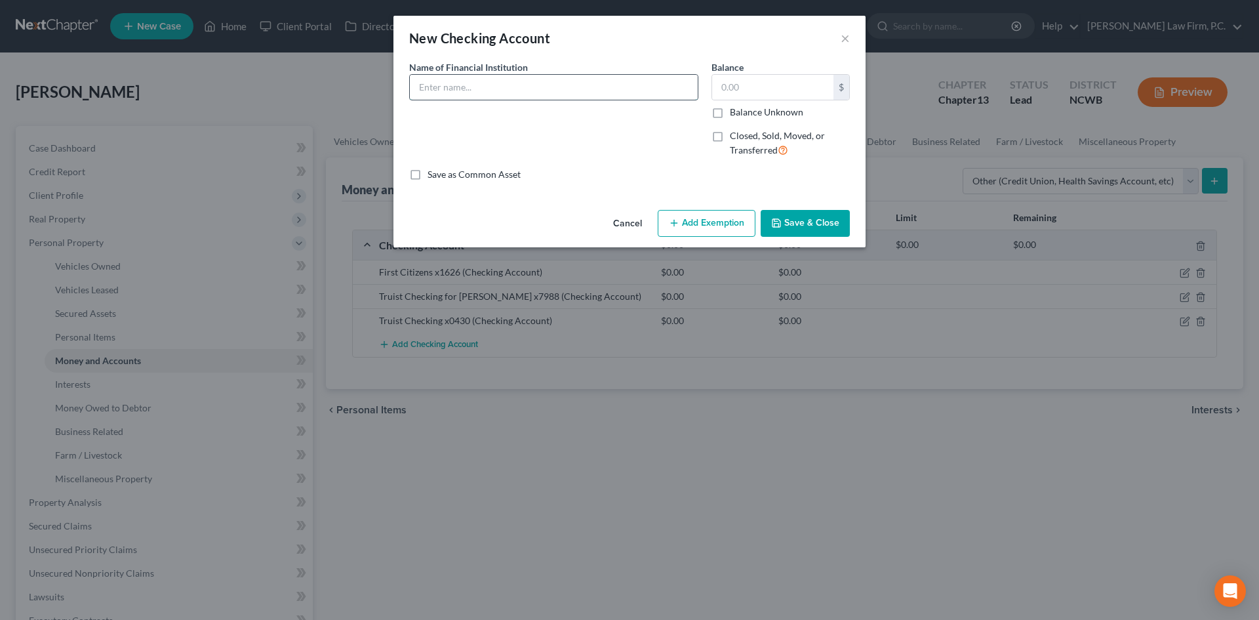
click at [456, 91] on input "text" at bounding box center [554, 87] width 288 height 25
type input "Venmo"
click at [623, 218] on button "Cancel" at bounding box center [628, 224] width 50 height 26
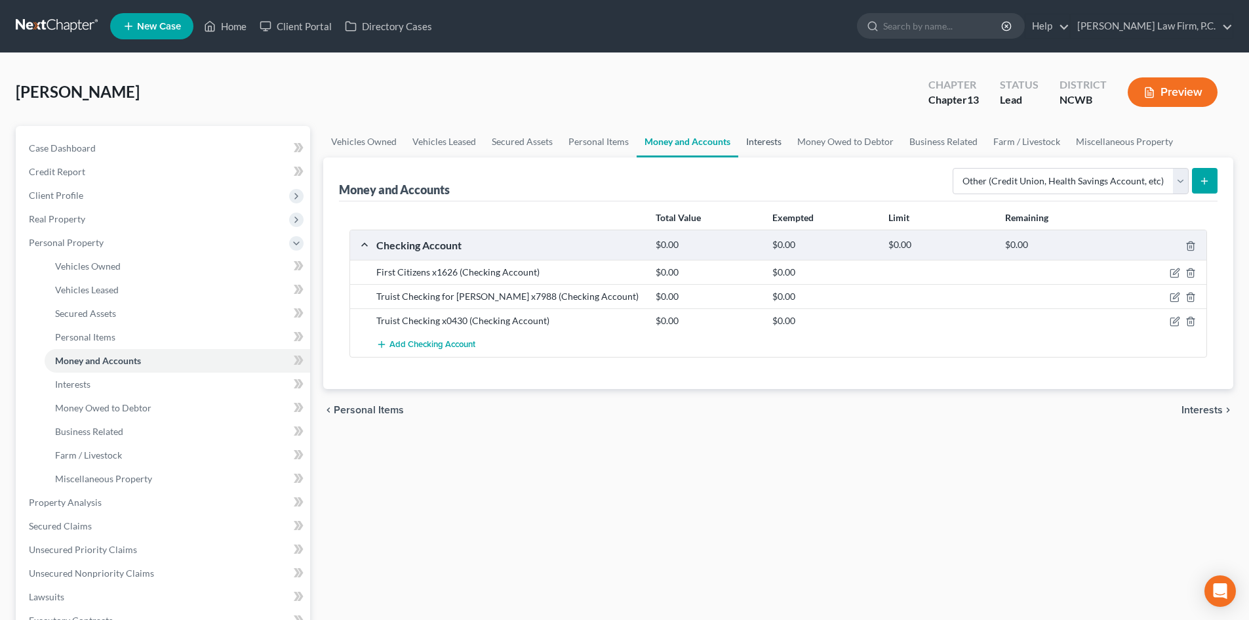
click at [758, 143] on link "Interests" at bounding box center [764, 141] width 51 height 31
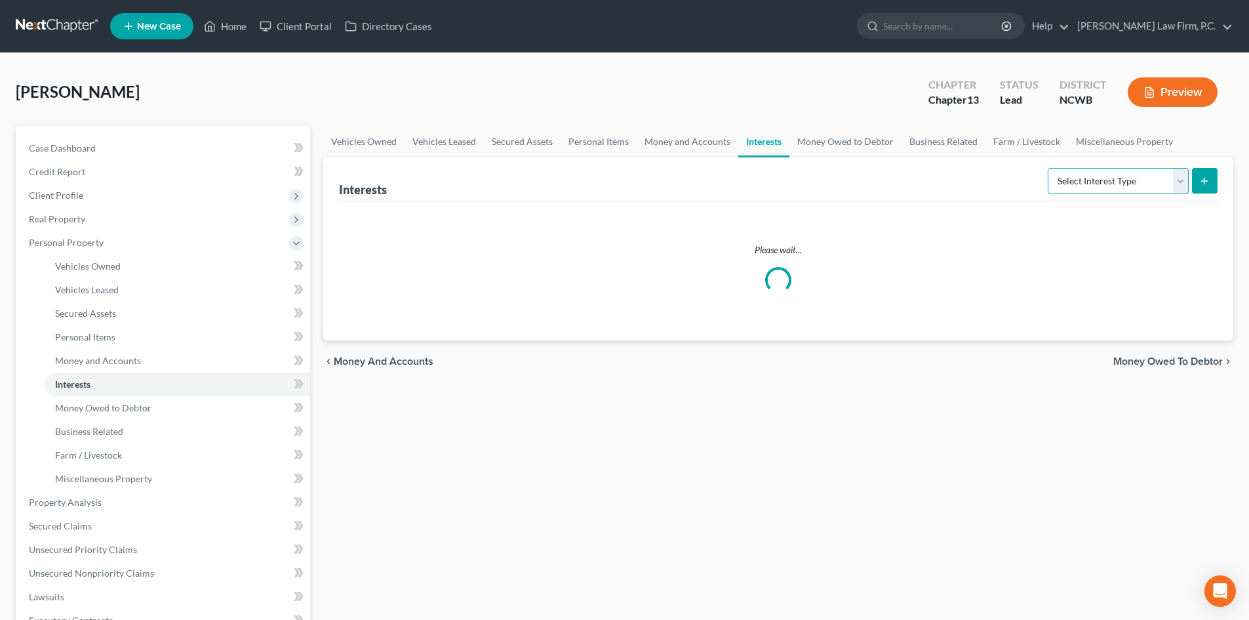
drag, startPoint x: 1053, startPoint y: 179, endPoint x: 1047, endPoint y: 186, distance: 9.3
click at [1053, 178] on select "Select Interest Type 401K Annuity Bond Education IRA Government Bond Government…" at bounding box center [1118, 181] width 141 height 26
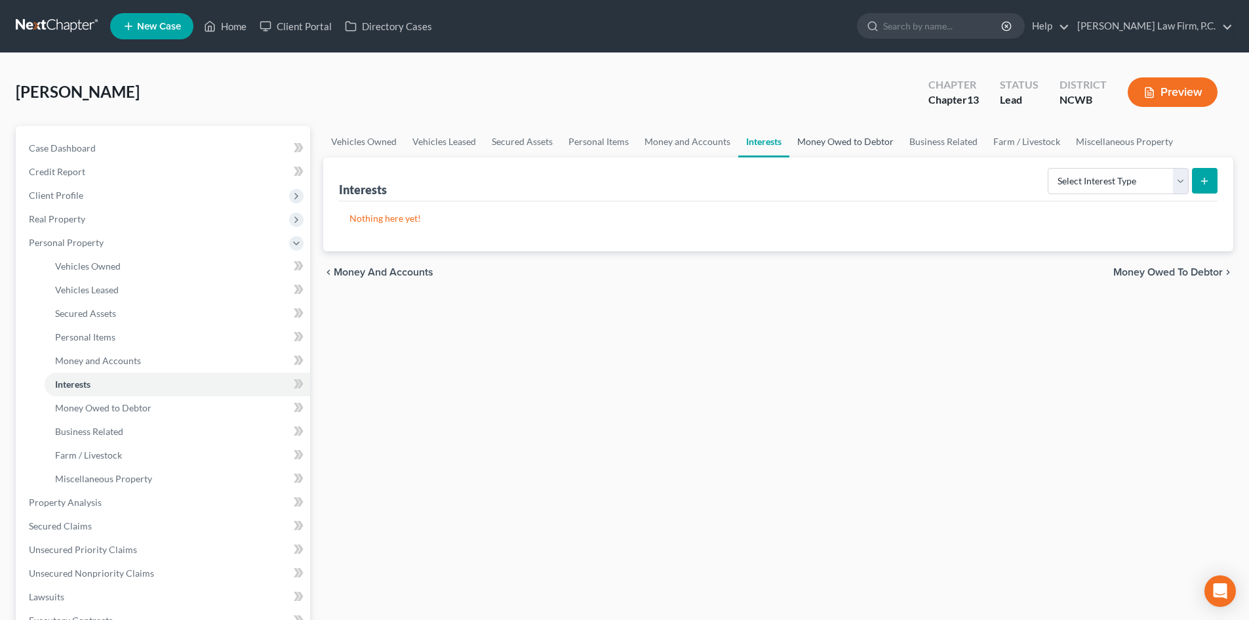
click at [842, 137] on link "Money Owed to Debtor" at bounding box center [846, 141] width 112 height 31
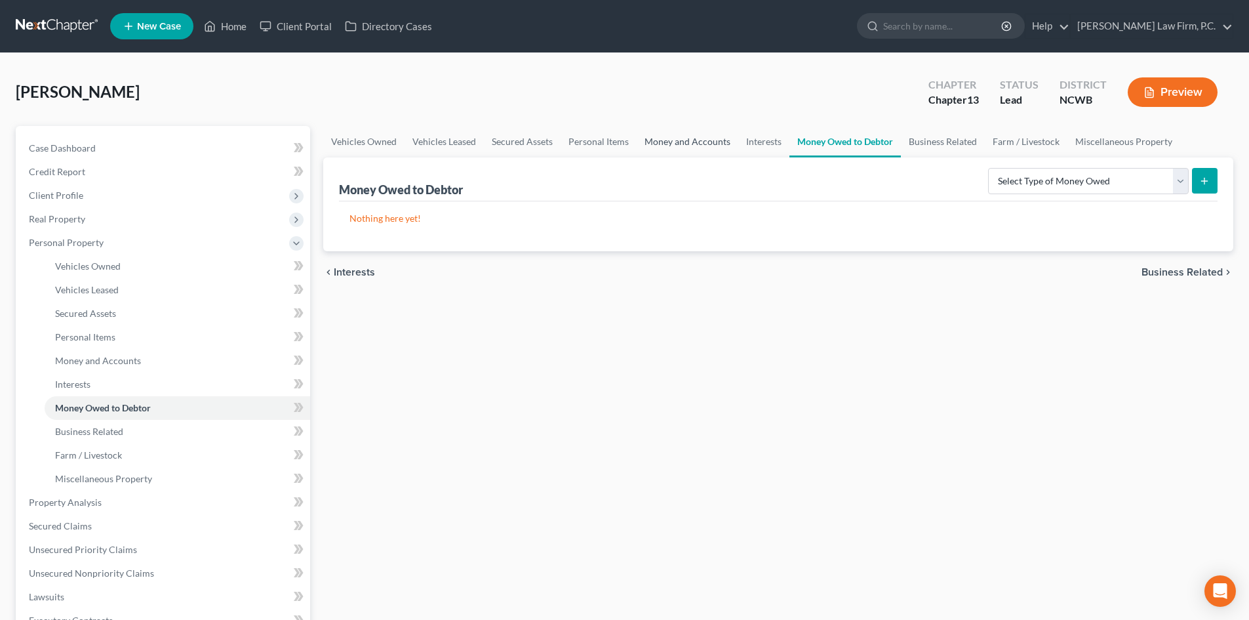
click at [676, 141] on link "Money and Accounts" at bounding box center [688, 141] width 102 height 31
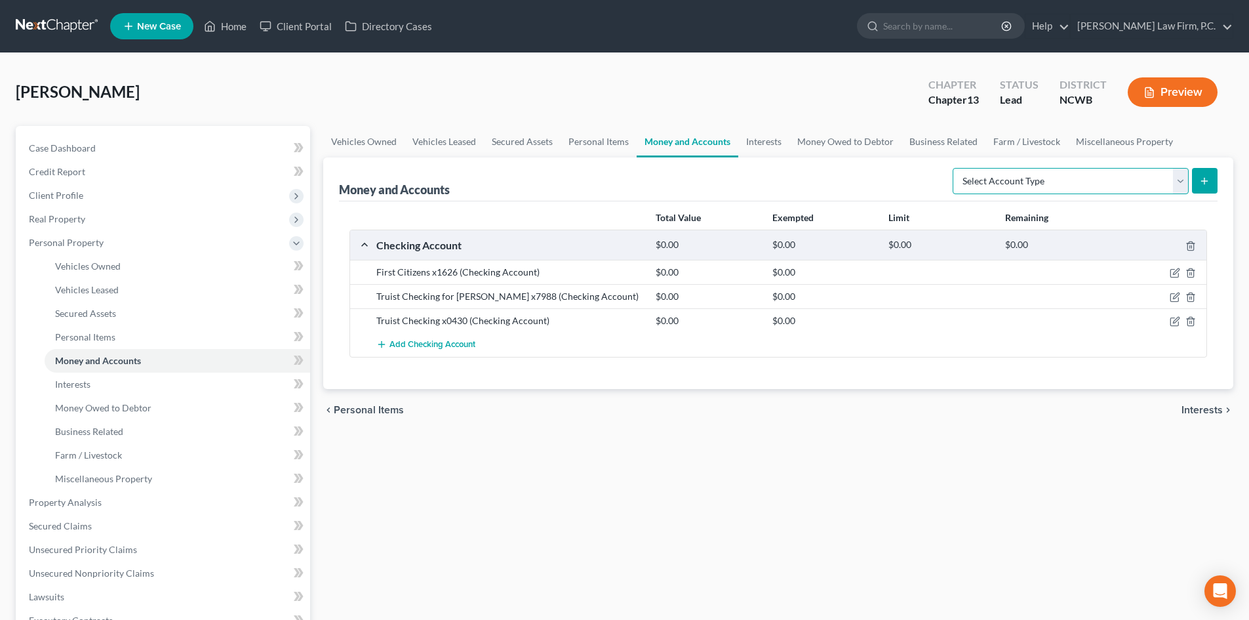
click at [1179, 180] on select "Select Account Type Brokerage Cash on Hand Certificates of Deposit Checking Acc…" at bounding box center [1071, 181] width 236 height 26
select select "other"
click at [956, 168] on select "Select Account Type Brokerage Cash on Hand Certificates of Deposit Checking Acc…" at bounding box center [1071, 181] width 236 height 26
click at [1202, 182] on icon "submit" at bounding box center [1205, 181] width 10 height 10
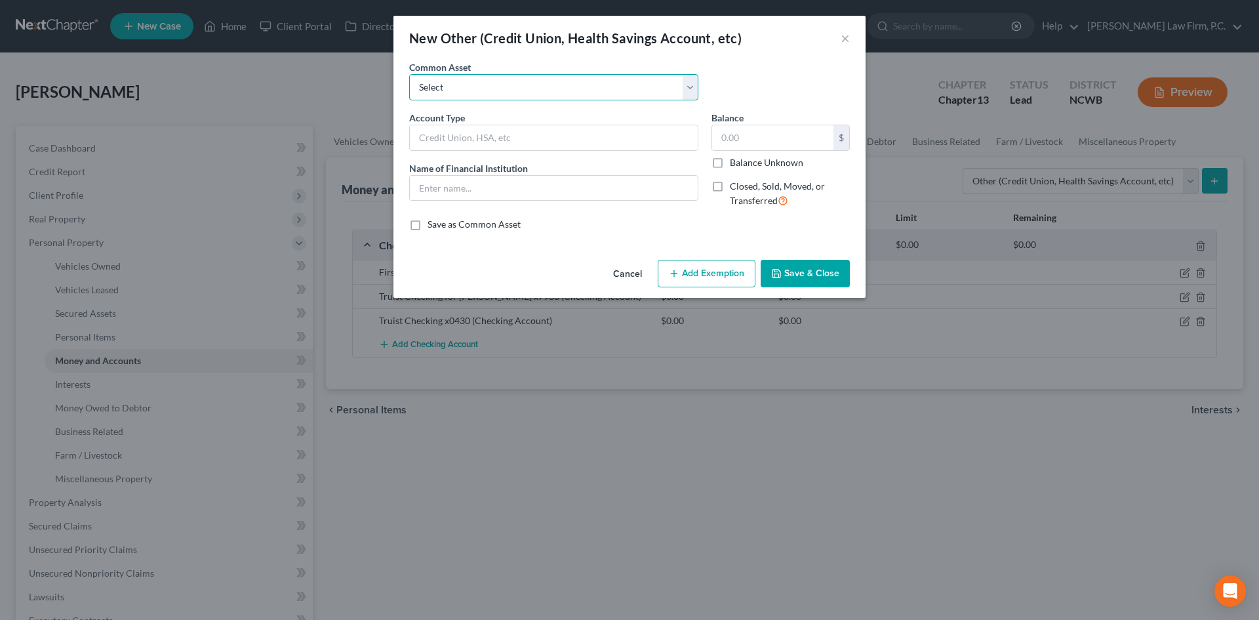
click at [487, 88] on select "Select Pension Online Online" at bounding box center [553, 87] width 289 height 26
select select "0"
click at [409, 74] on select "Select Pension Online Online" at bounding box center [553, 87] width 289 height 26
type input "Pension"
type input "Principal"
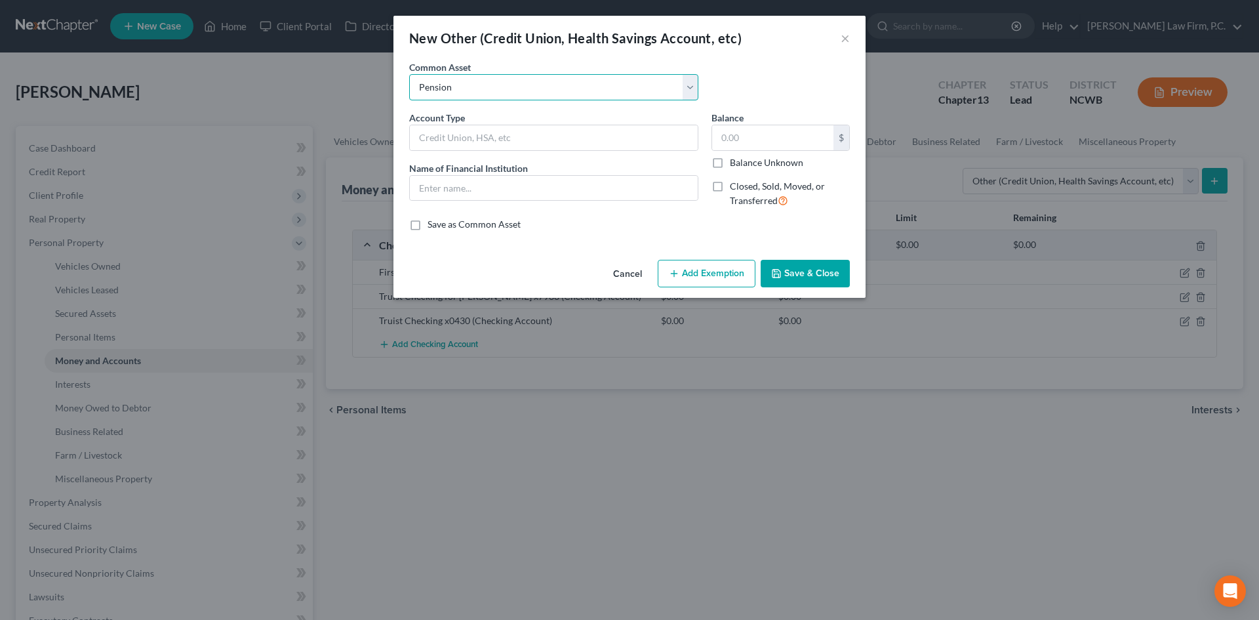
type input "0"
drag, startPoint x: 486, startPoint y: 180, endPoint x: 398, endPoint y: 181, distance: 87.9
click at [398, 182] on div "An exemption set must first be selected from the Filing Information section. Co…" at bounding box center [630, 157] width 472 height 194
type input "Social Secu"
drag, startPoint x: 481, startPoint y: 87, endPoint x: 479, endPoint y: 94, distance: 7.5
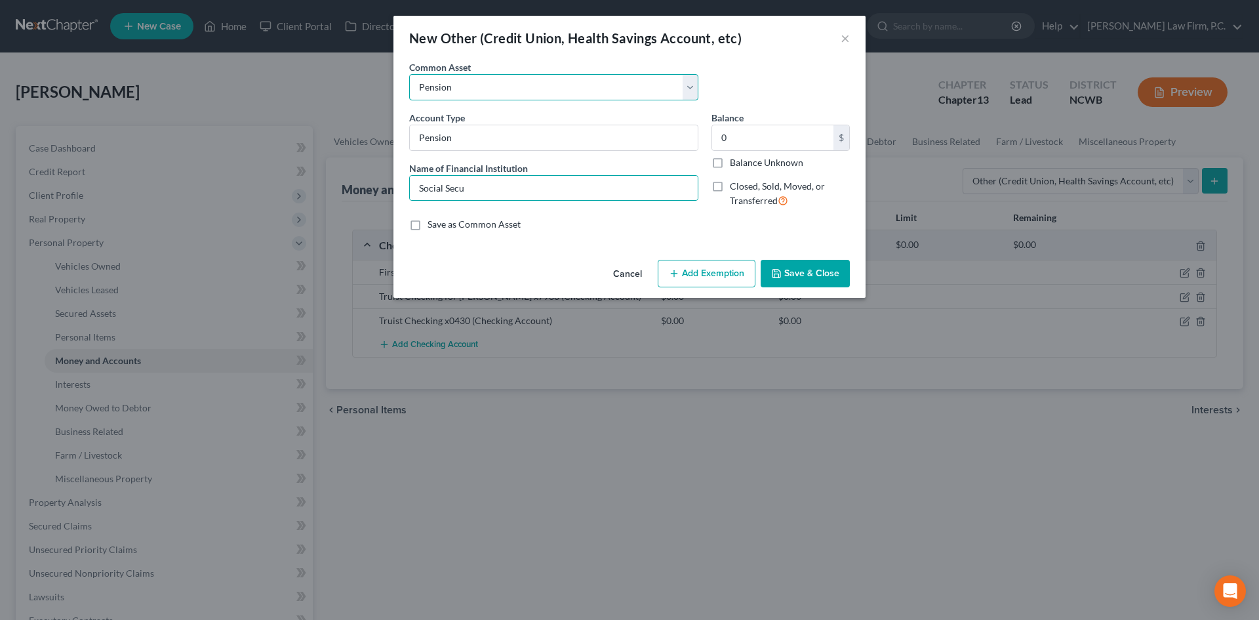
click at [481, 87] on select "Select Pension Online Online" at bounding box center [553, 87] width 289 height 26
select select "1"
click at [409, 74] on select "Select Pension Online Online" at bounding box center [553, 87] width 289 height 26
type input "Online"
type input "Venmo"
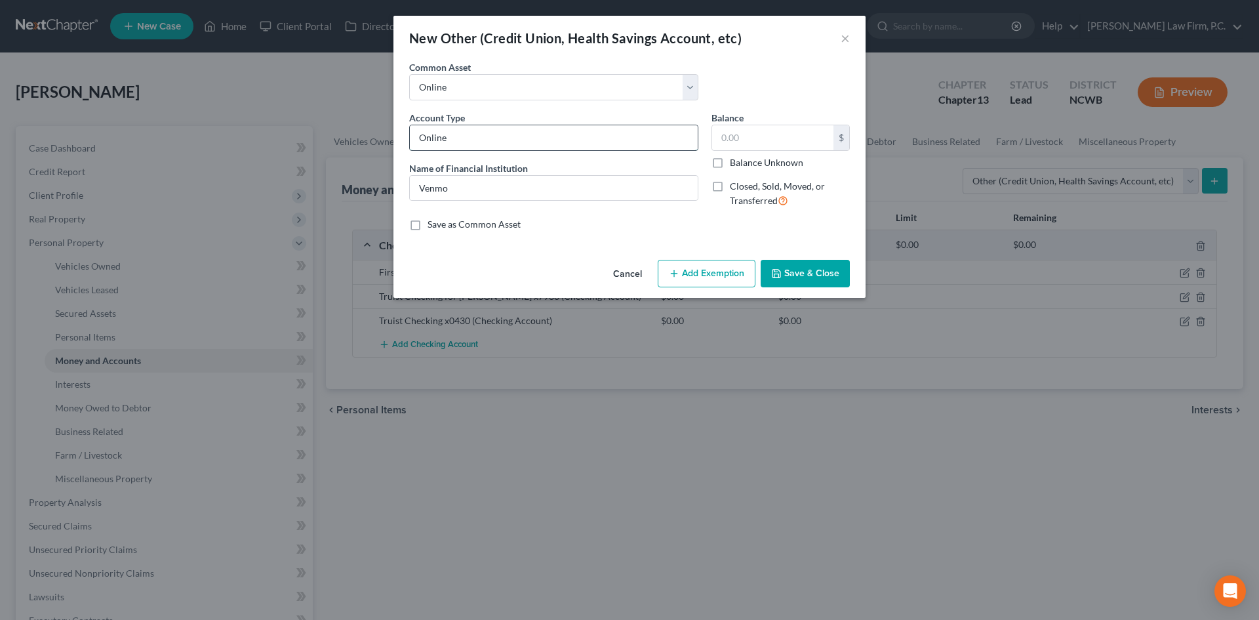
click at [487, 142] on input "Online" at bounding box center [554, 137] width 288 height 25
type input "Online - Zelle"
drag, startPoint x: 462, startPoint y: 185, endPoint x: 401, endPoint y: 182, distance: 60.4
click at [390, 193] on div "New Other (Credit Union, Health Savings Account, etc) × An exemption set must f…" at bounding box center [629, 310] width 1259 height 620
type input "Zelle (connected to Truist Checking)"
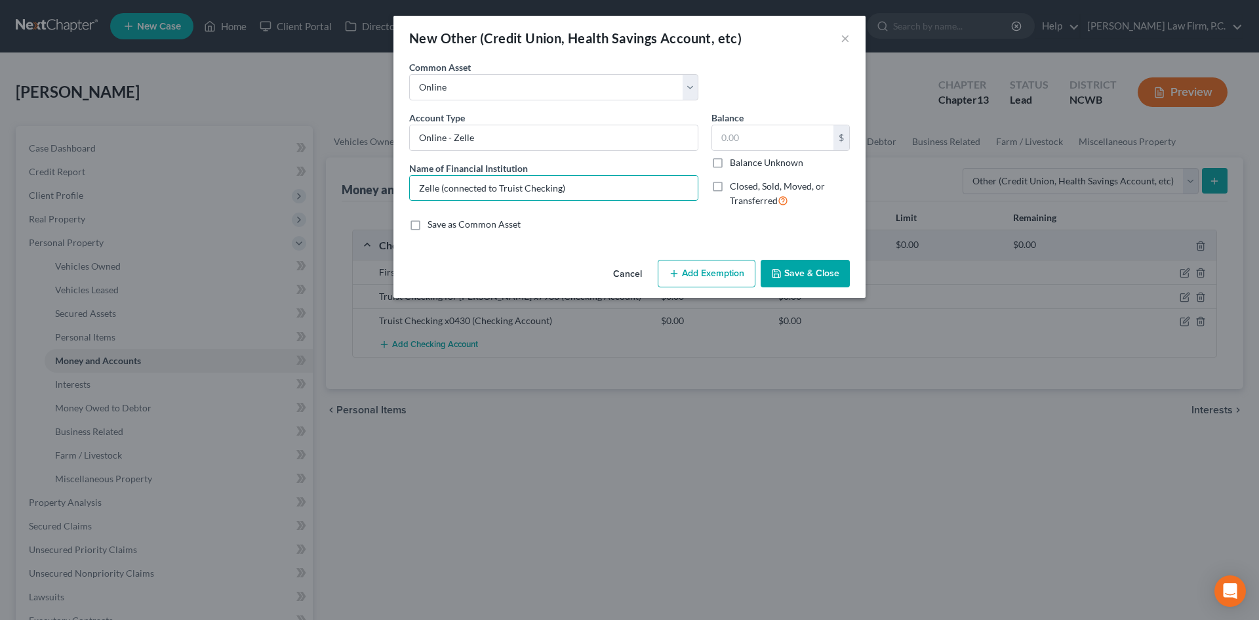
click at [803, 268] on button "Save & Close" at bounding box center [805, 274] width 89 height 28
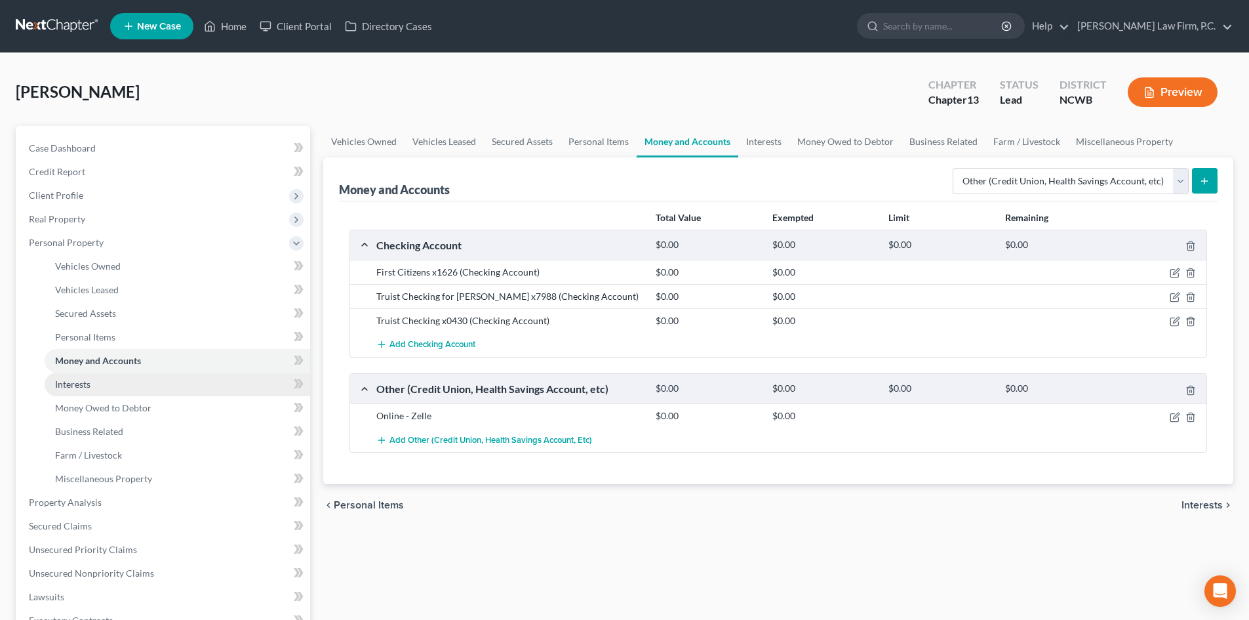
click at [132, 386] on link "Interests" at bounding box center [178, 385] width 266 height 24
